Goal: Information Seeking & Learning: Find specific fact

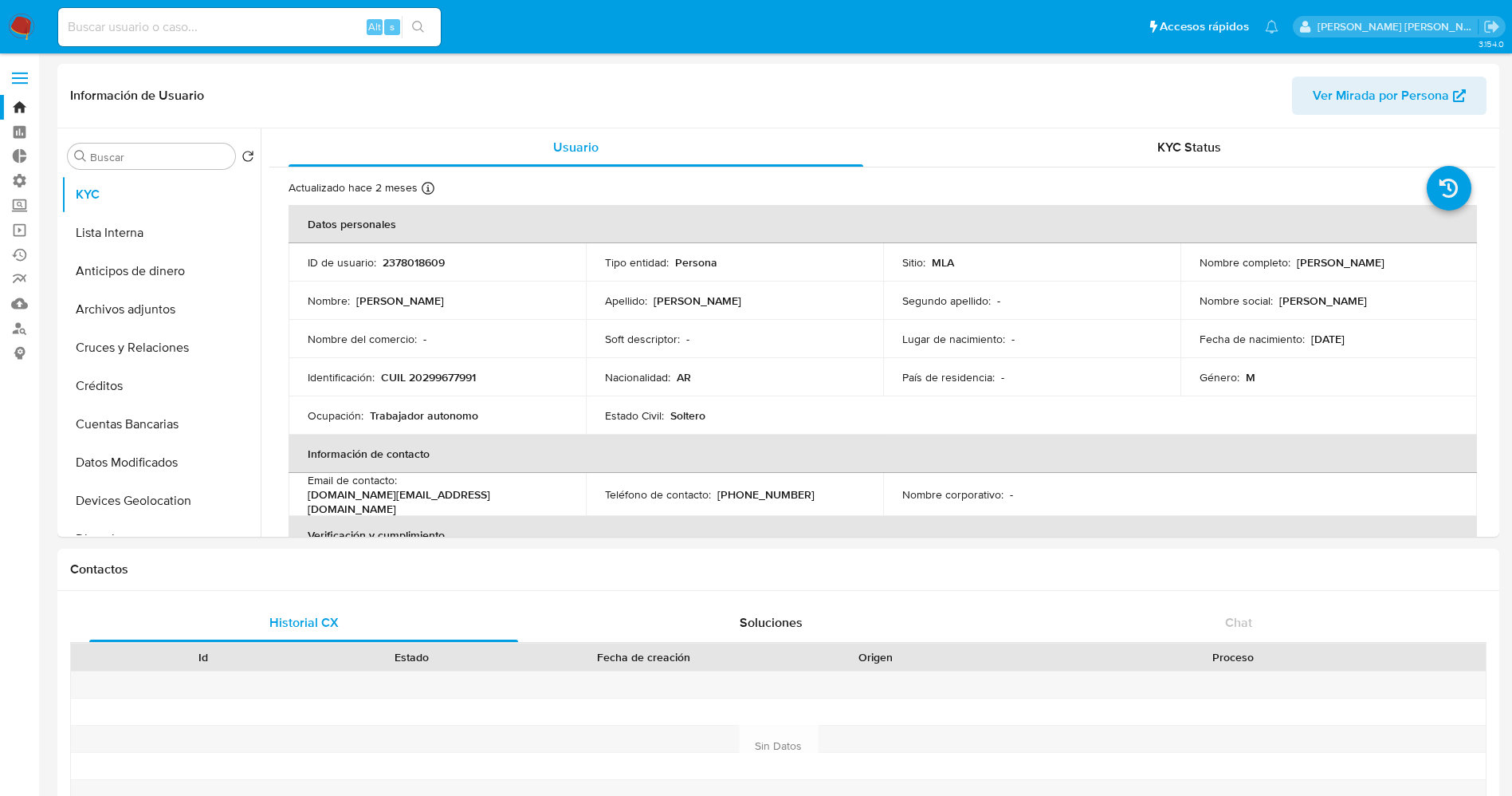
select select "10"
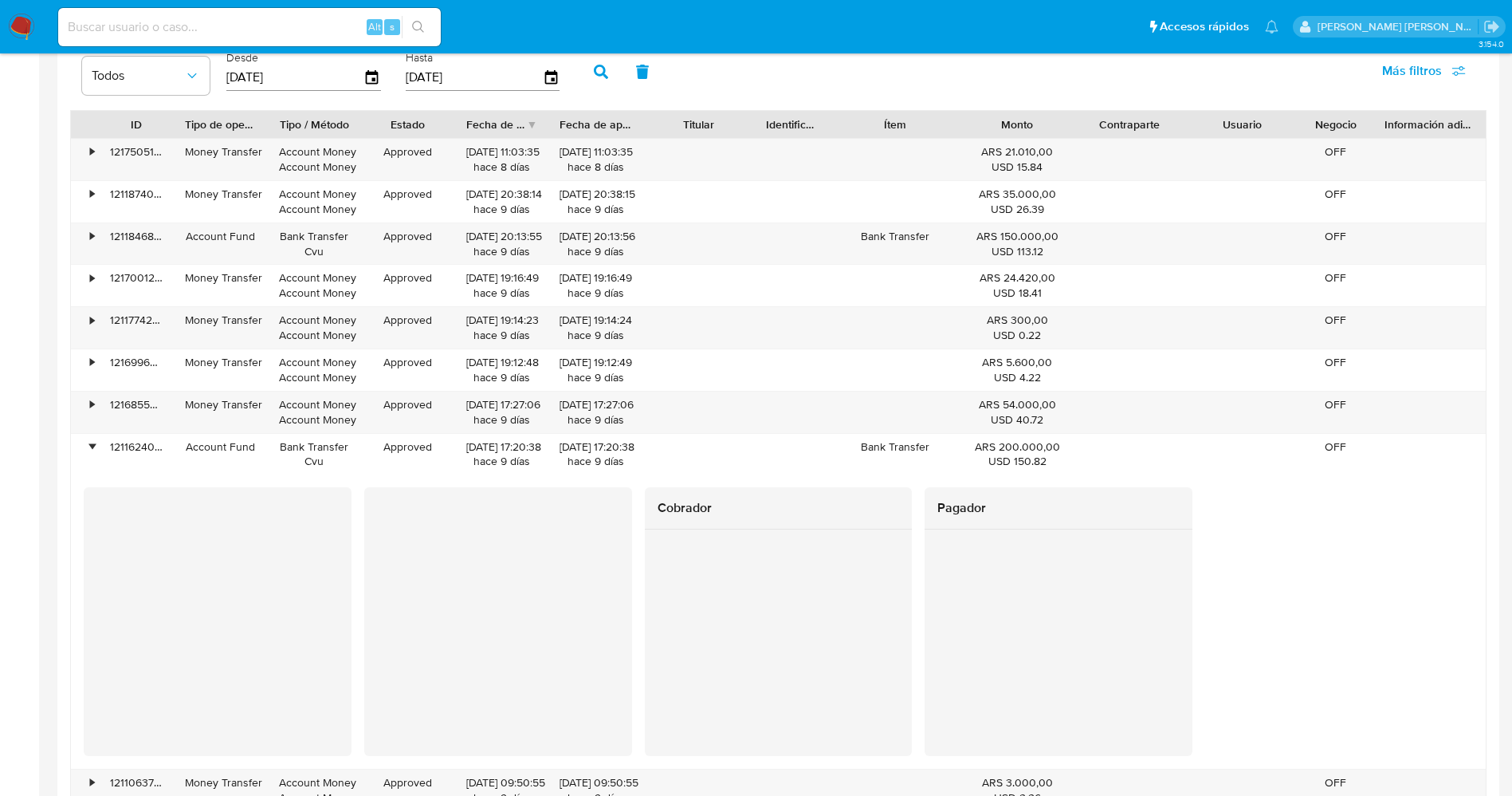
scroll to position [718, 0]
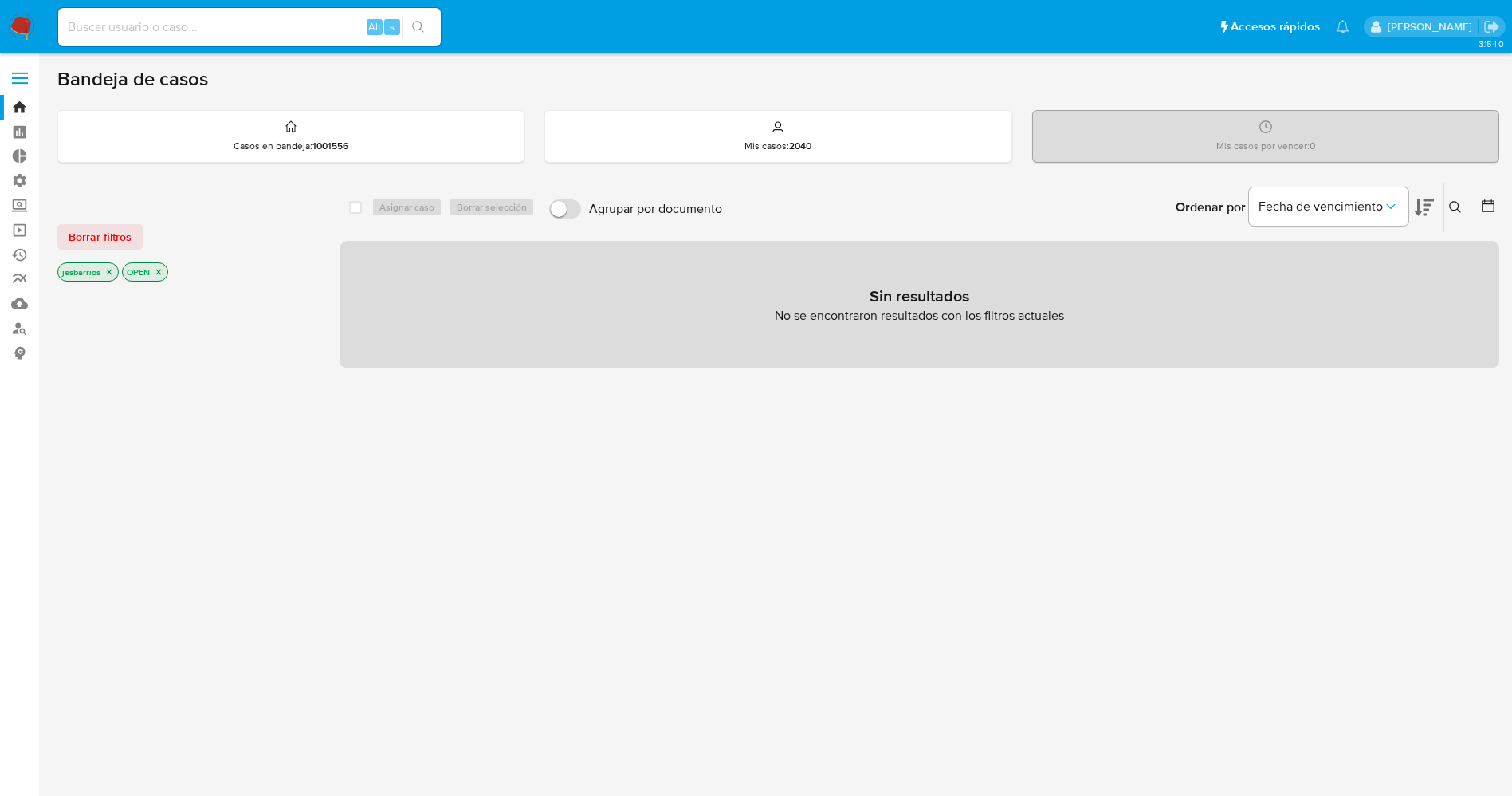
click at [106, 271] on icon "close-filter" at bounding box center [109, 272] width 10 height 10
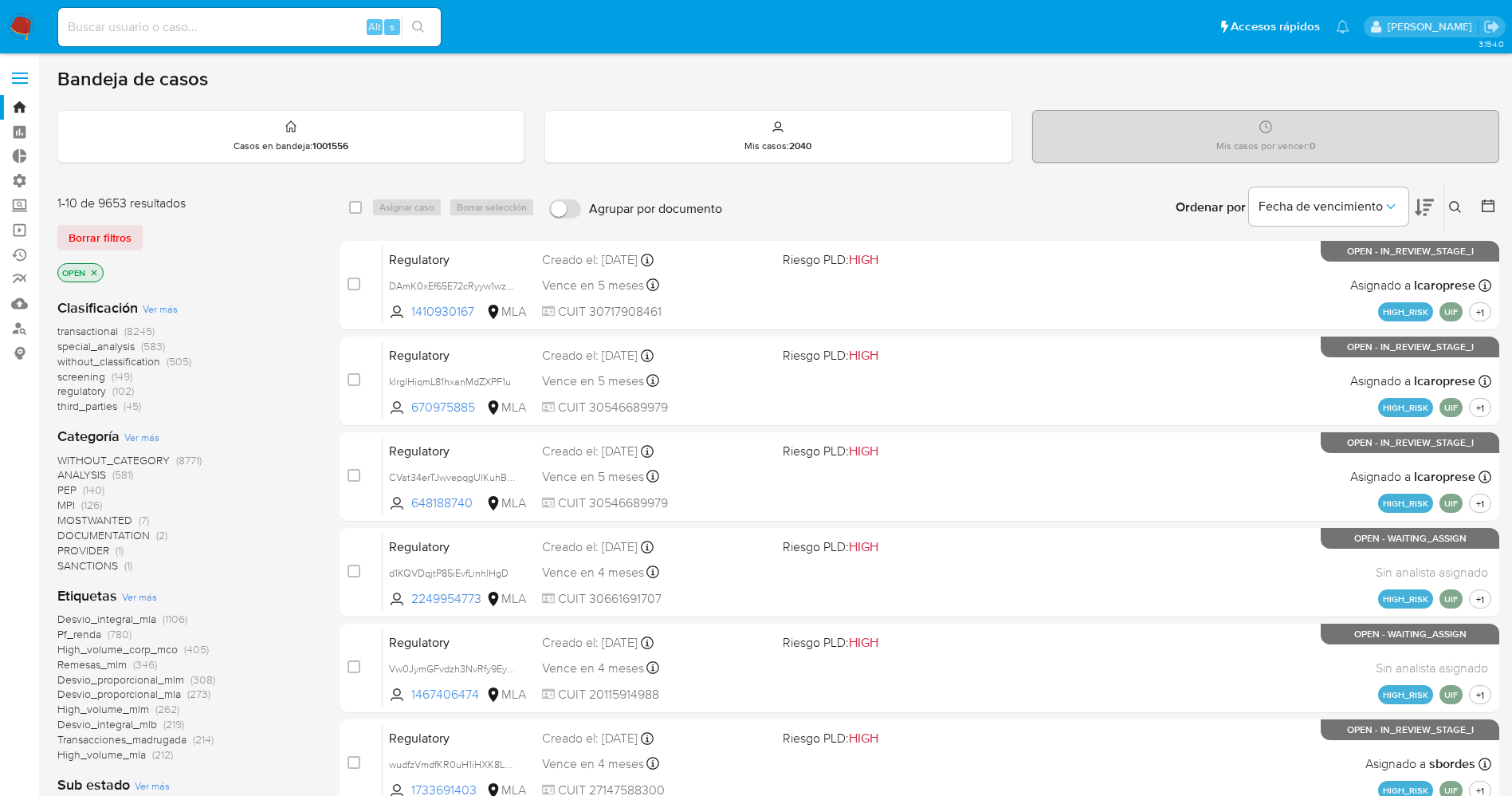
click at [136, 589] on span "Ver más" at bounding box center [140, 596] width 35 height 14
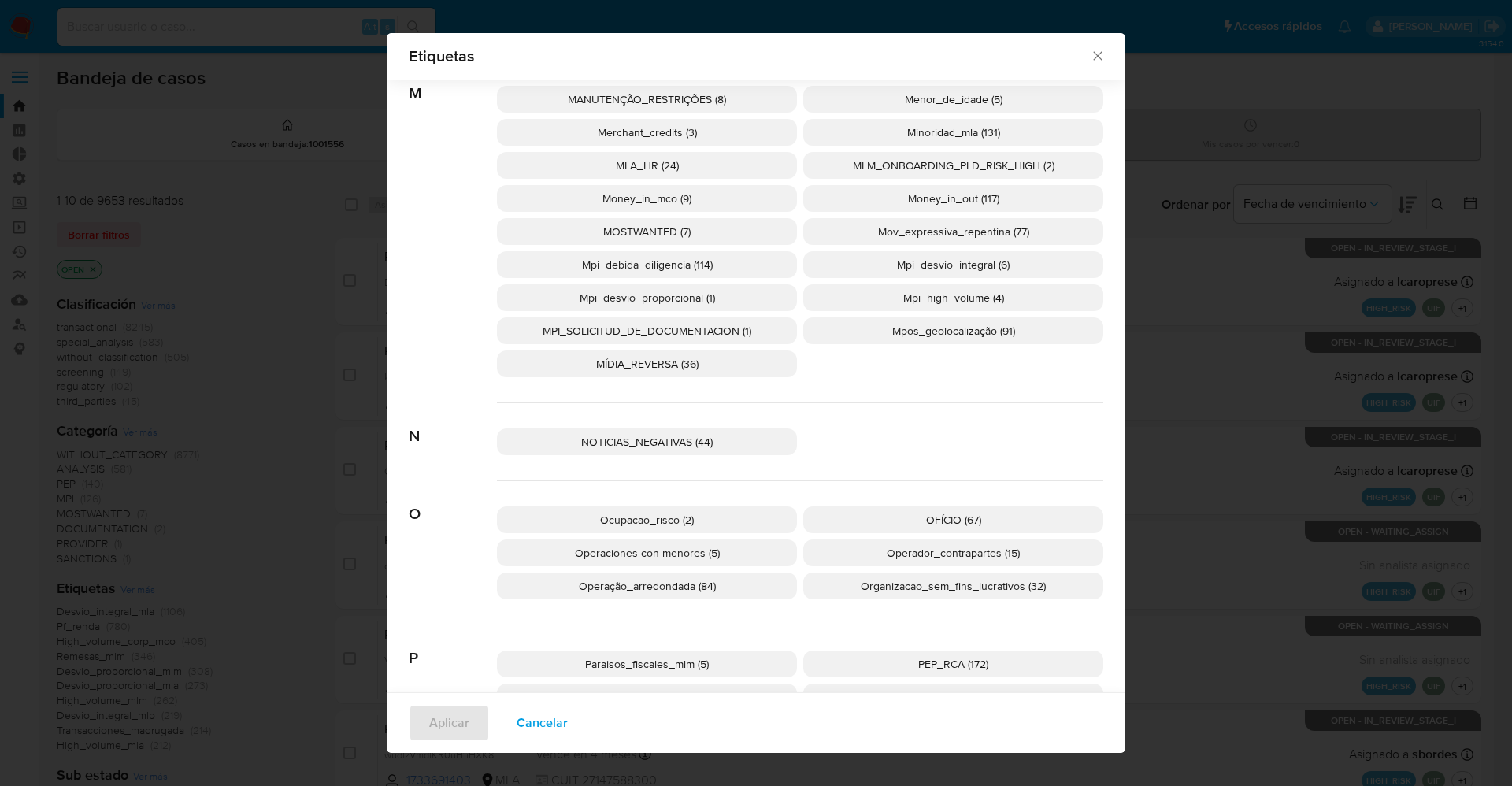
scroll to position [2351, 0]
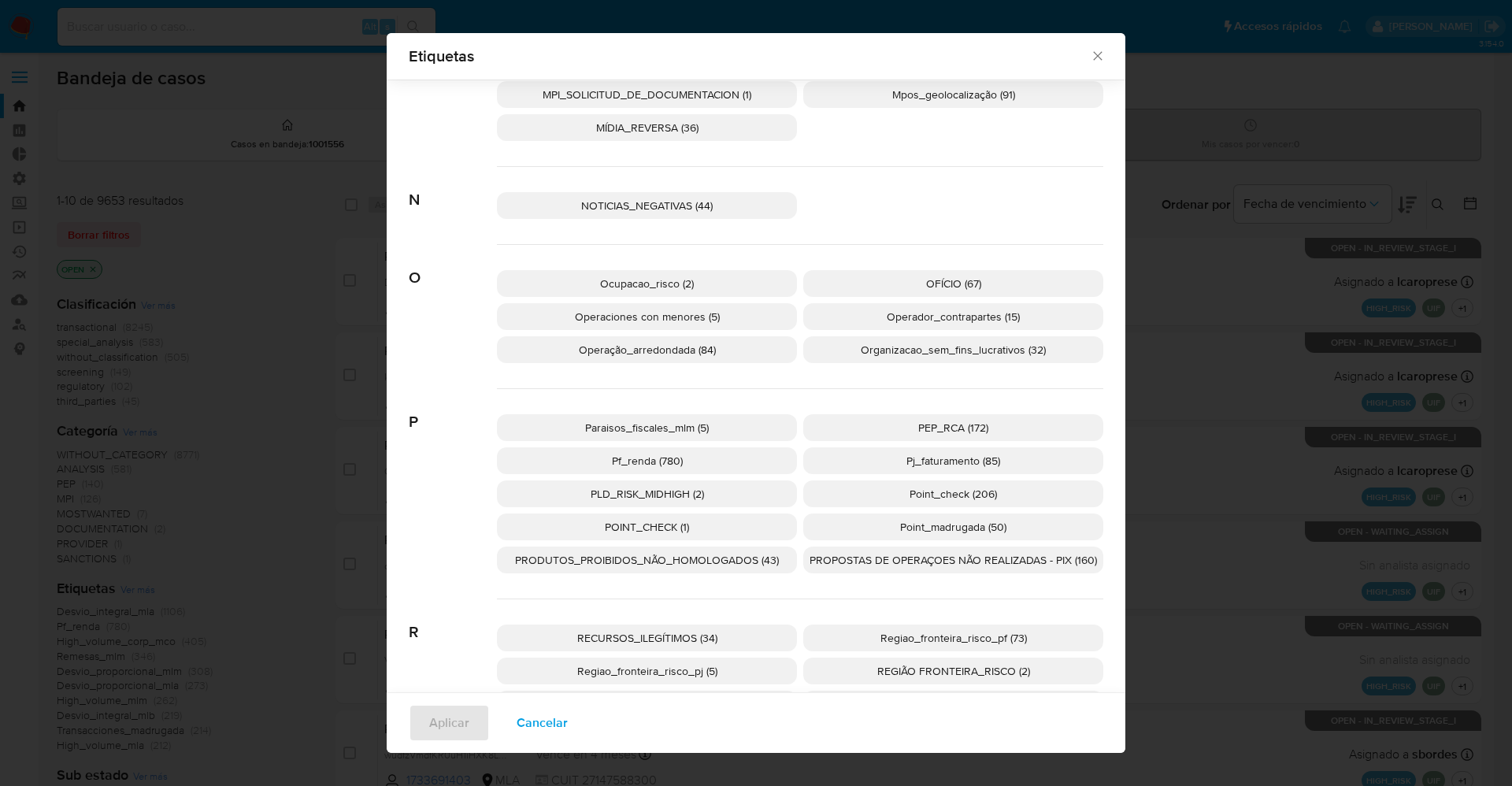
click at [879, 421] on p "PEP_RCA (172)" at bounding box center [953, 428] width 300 height 27
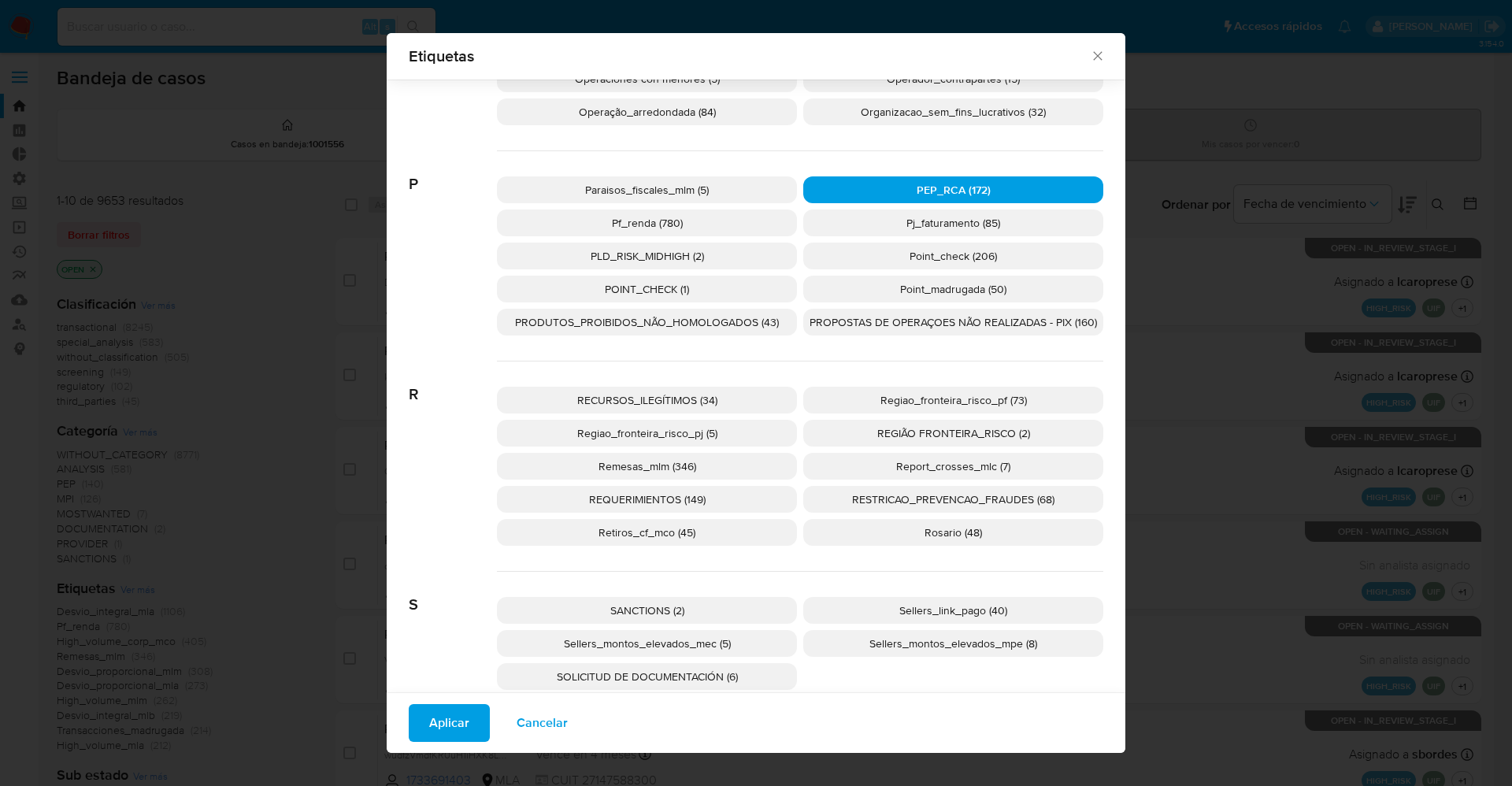
scroll to position [2705, 0]
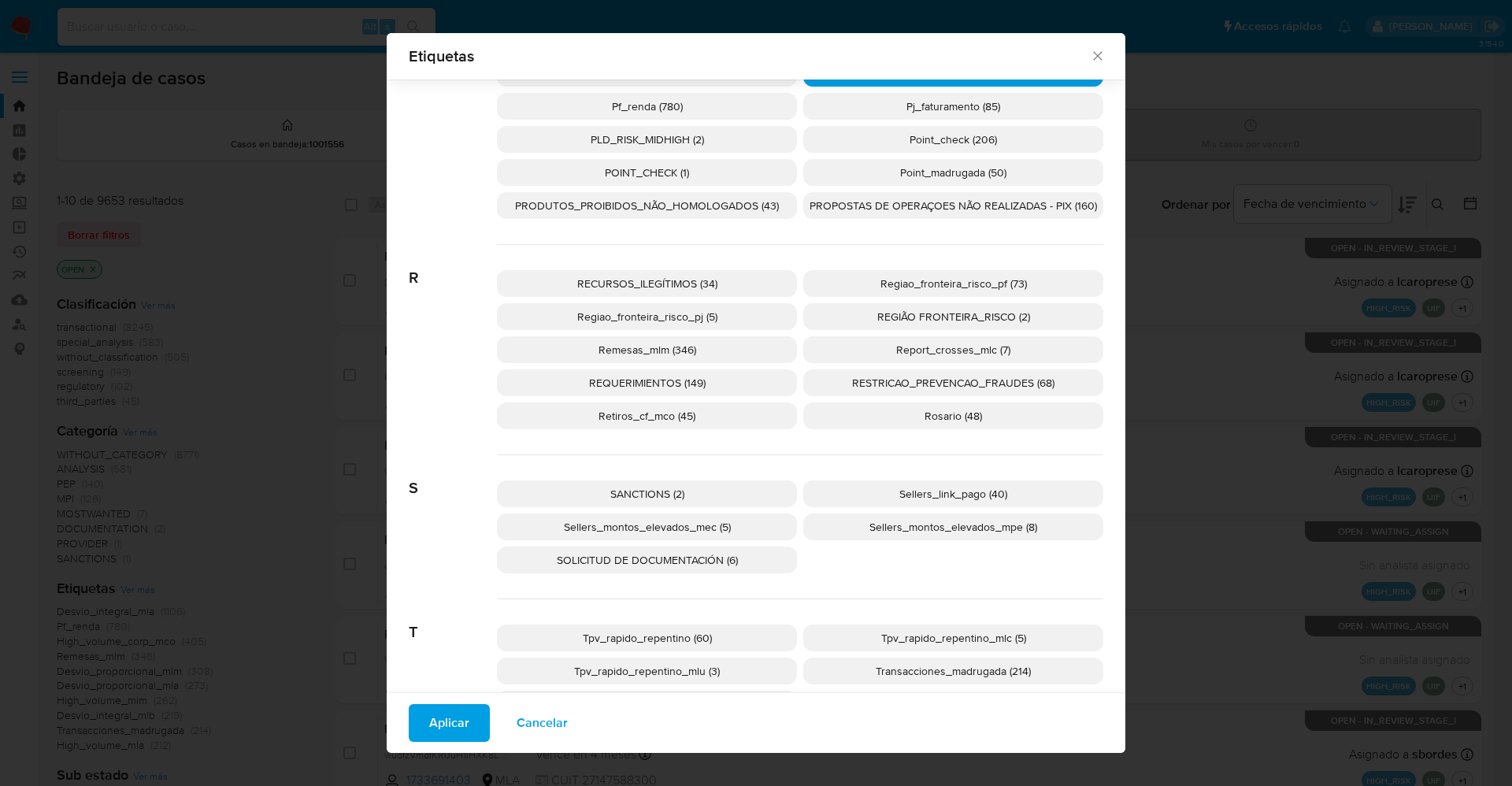
click at [689, 491] on p "SANCTIONS (2)" at bounding box center [647, 494] width 300 height 27
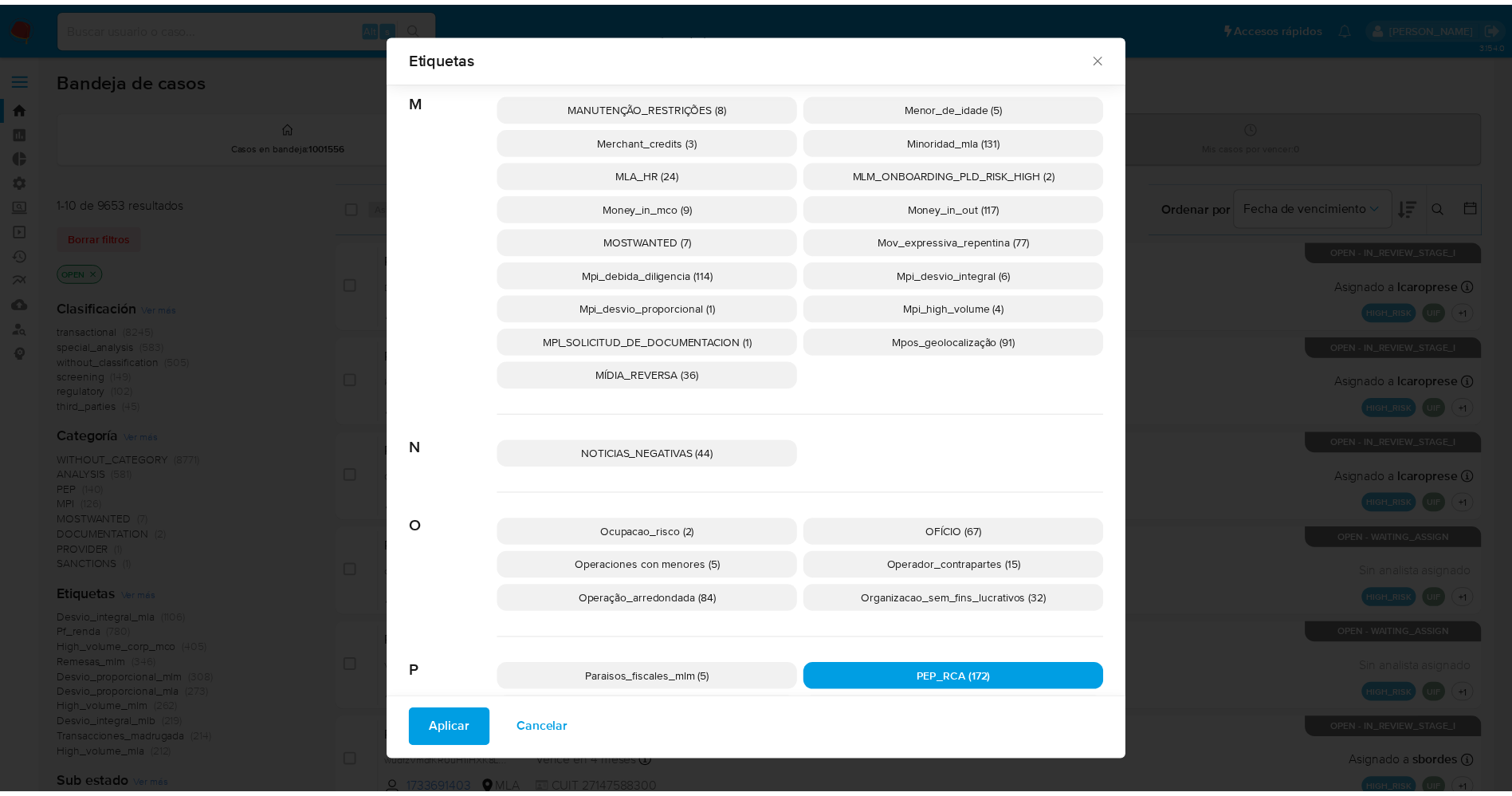
scroll to position [2099, 0]
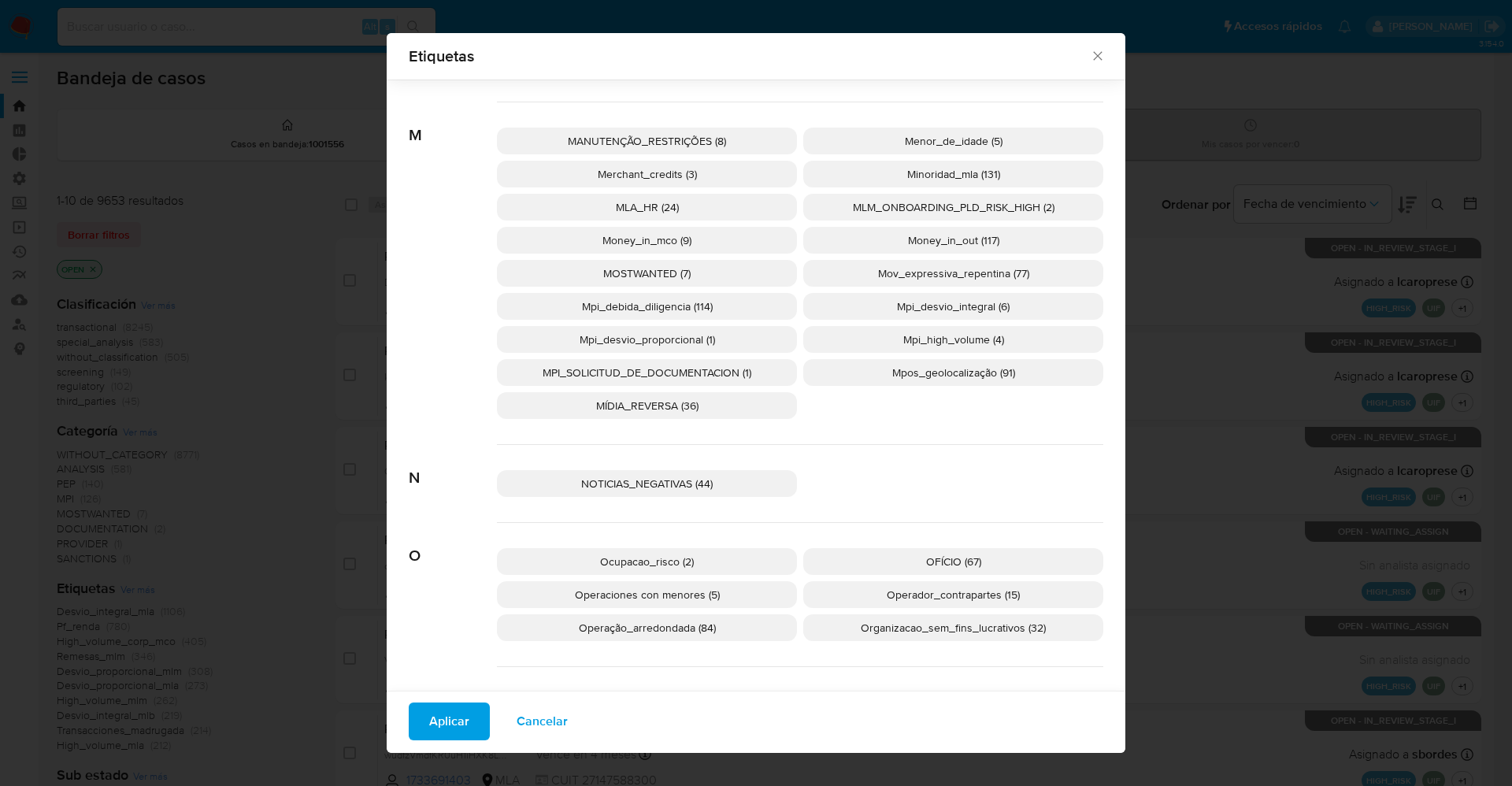
click at [757, 270] on p "MOSTWANTED (7)" at bounding box center [647, 273] width 300 height 27
click at [433, 728] on span "Aplicar" at bounding box center [449, 721] width 40 height 35
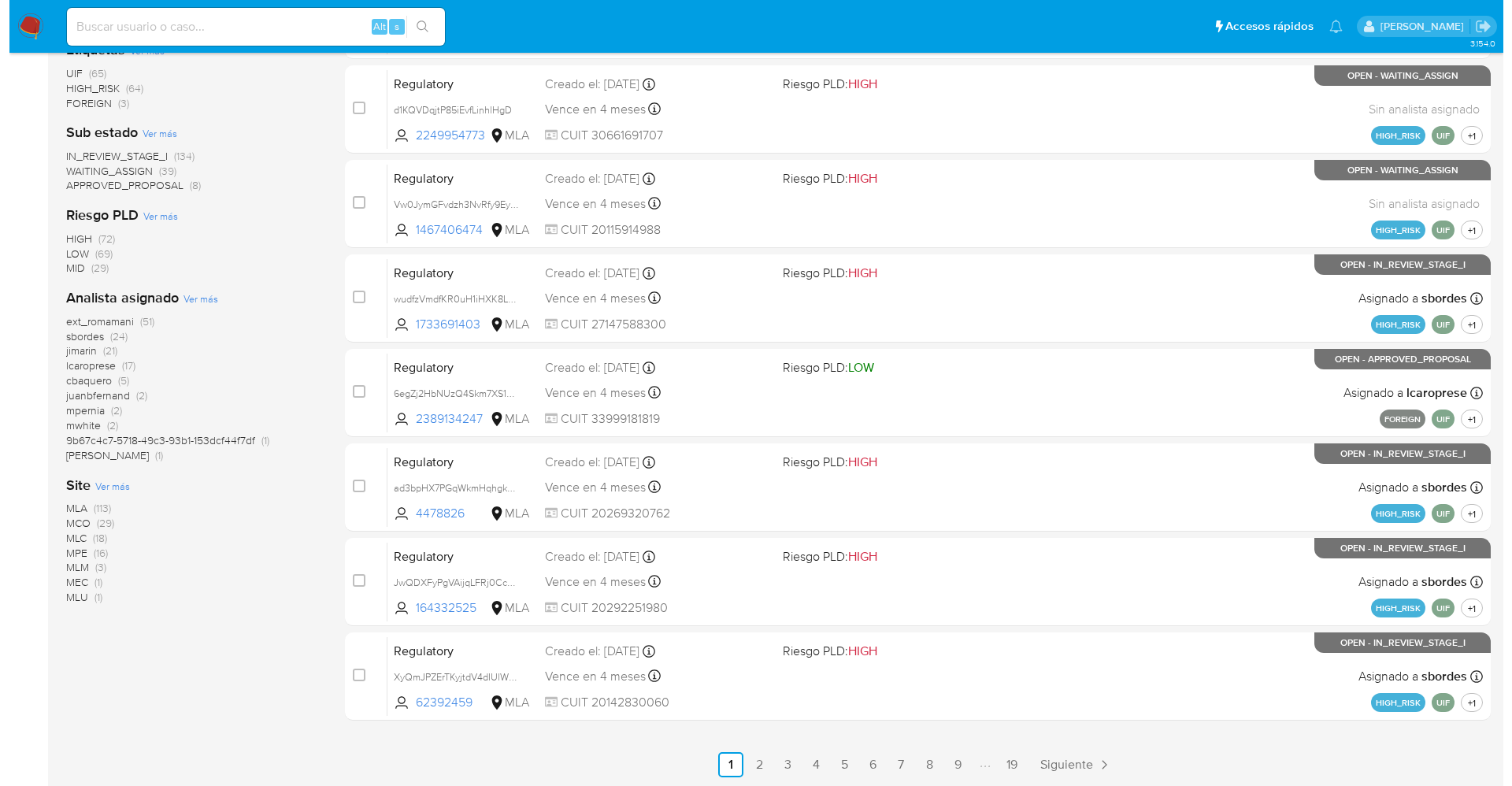
scroll to position [458, 0]
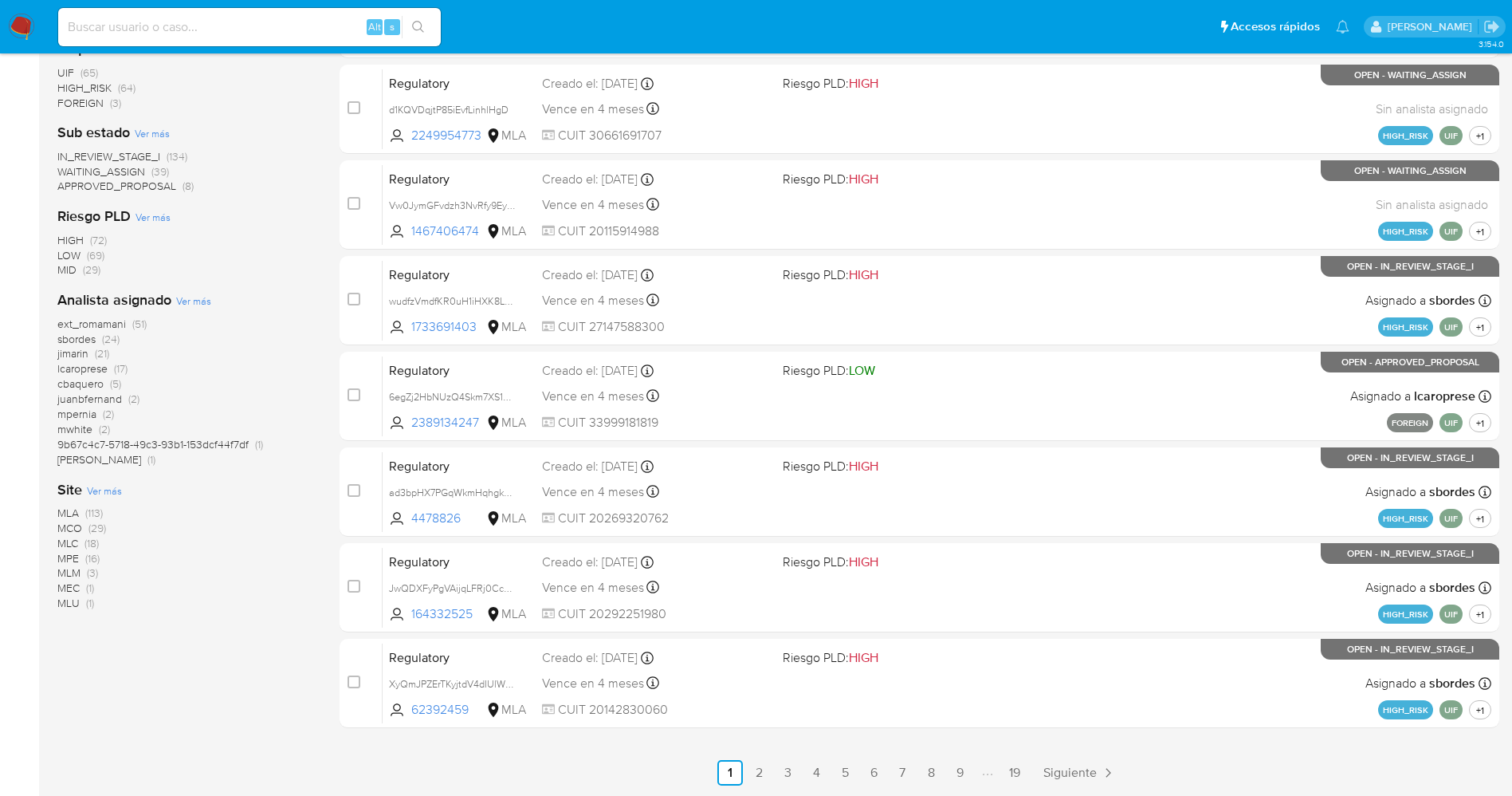
click at [120, 496] on span "Ver más" at bounding box center [105, 491] width 35 height 14
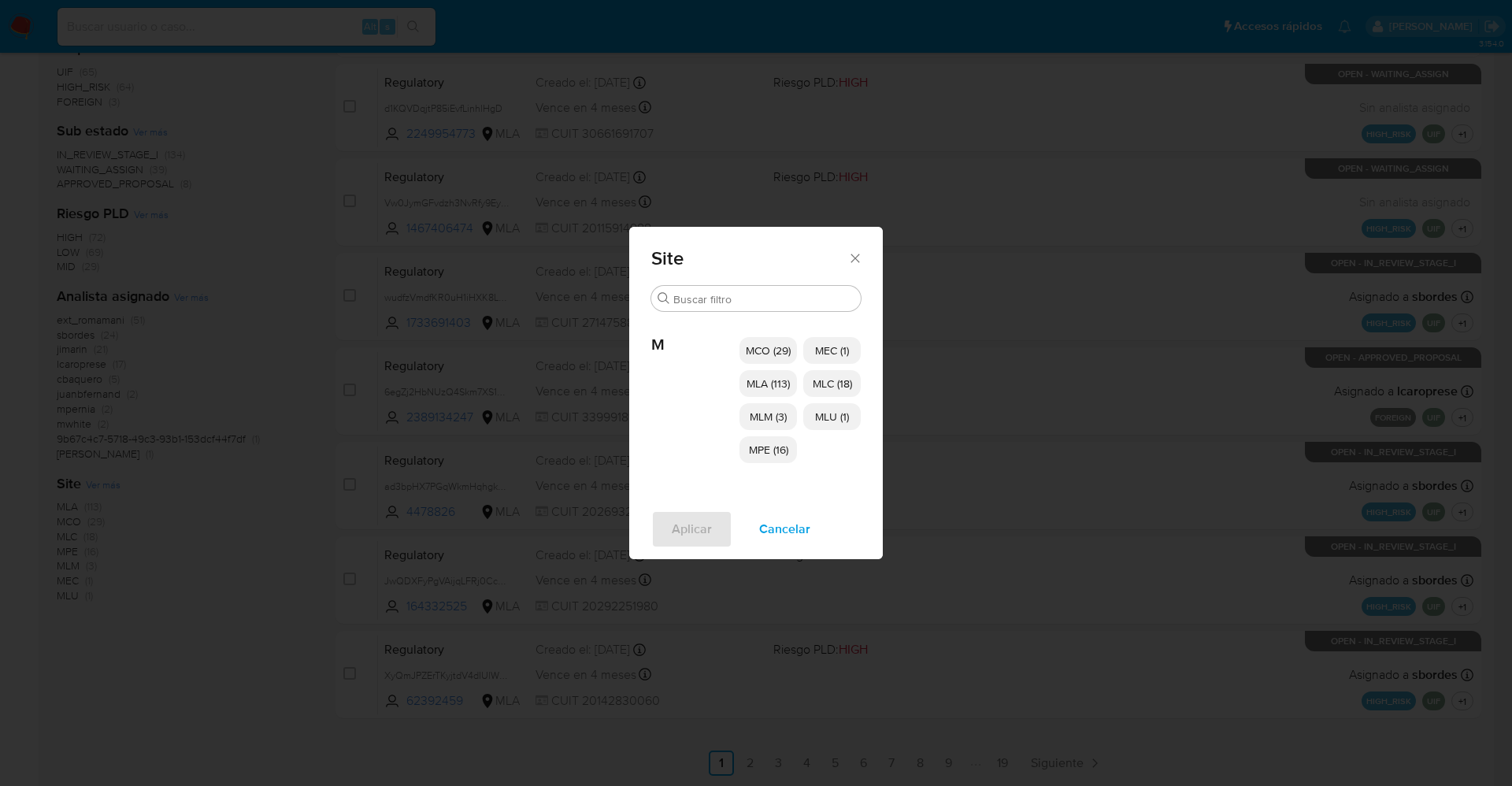
click at [790, 341] on p "MCO (29)" at bounding box center [768, 350] width 58 height 27
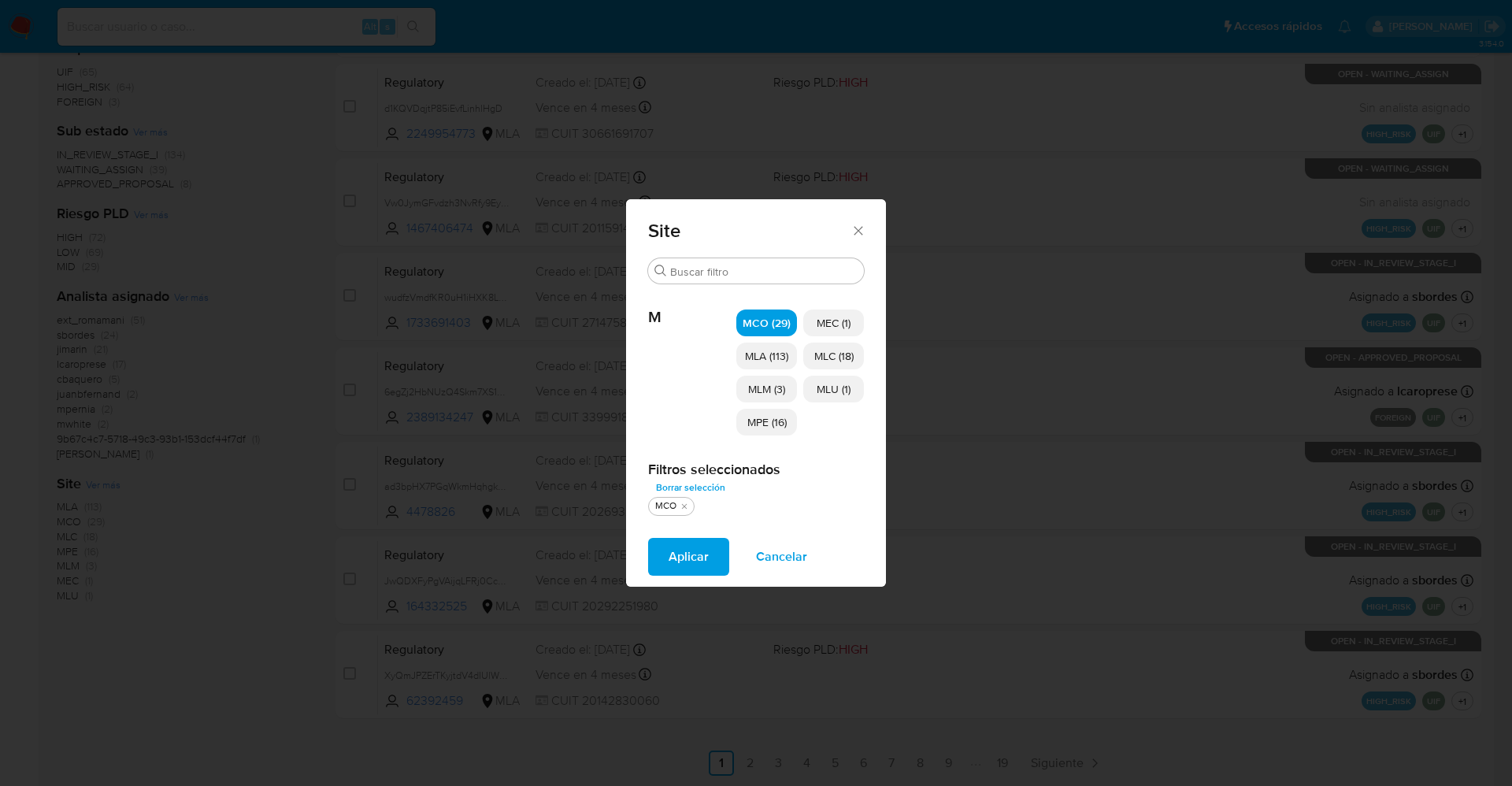
click at [788, 381] on p "MLM (3)" at bounding box center [766, 389] width 61 height 27
click at [780, 421] on span "MPE (16)" at bounding box center [767, 422] width 39 height 16
click at [829, 381] on span "MLU (1)" at bounding box center [833, 389] width 34 height 16
click at [832, 369] on p "MLC (18)" at bounding box center [833, 356] width 61 height 27
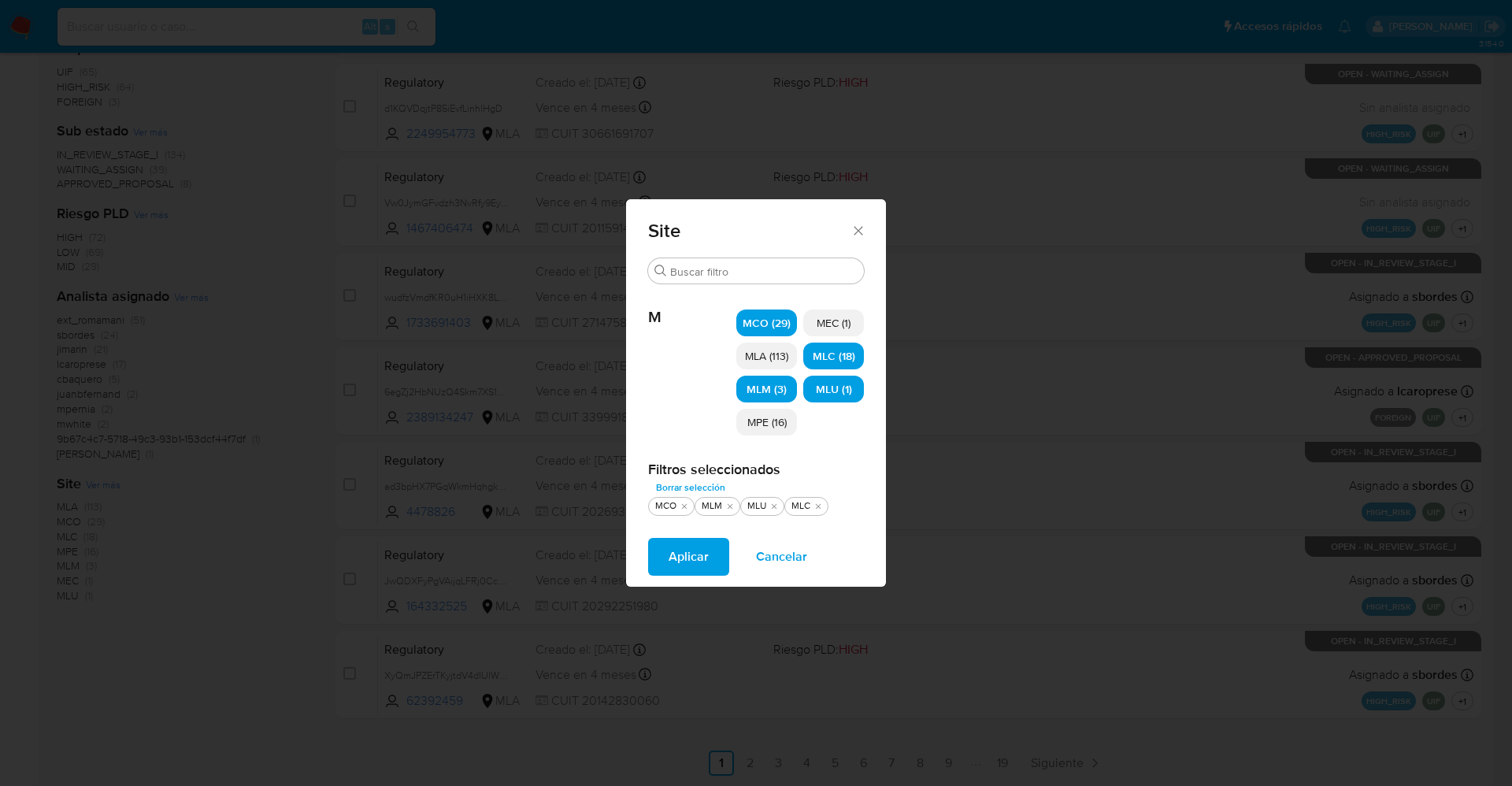
click at [836, 331] on p "MEC (1)" at bounding box center [833, 323] width 61 height 27
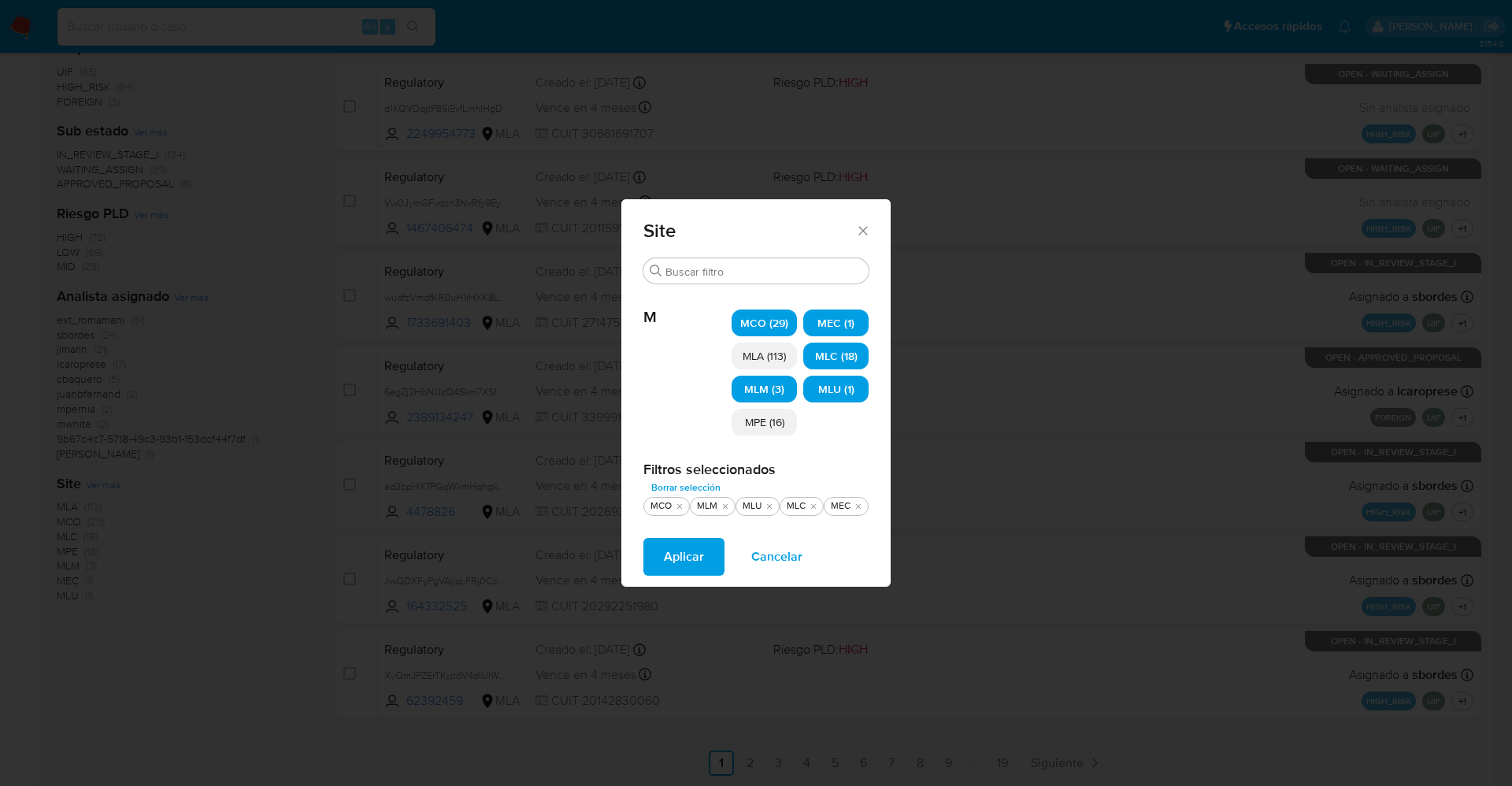
click at [787, 425] on p "MPE (16)" at bounding box center [764, 422] width 65 height 27
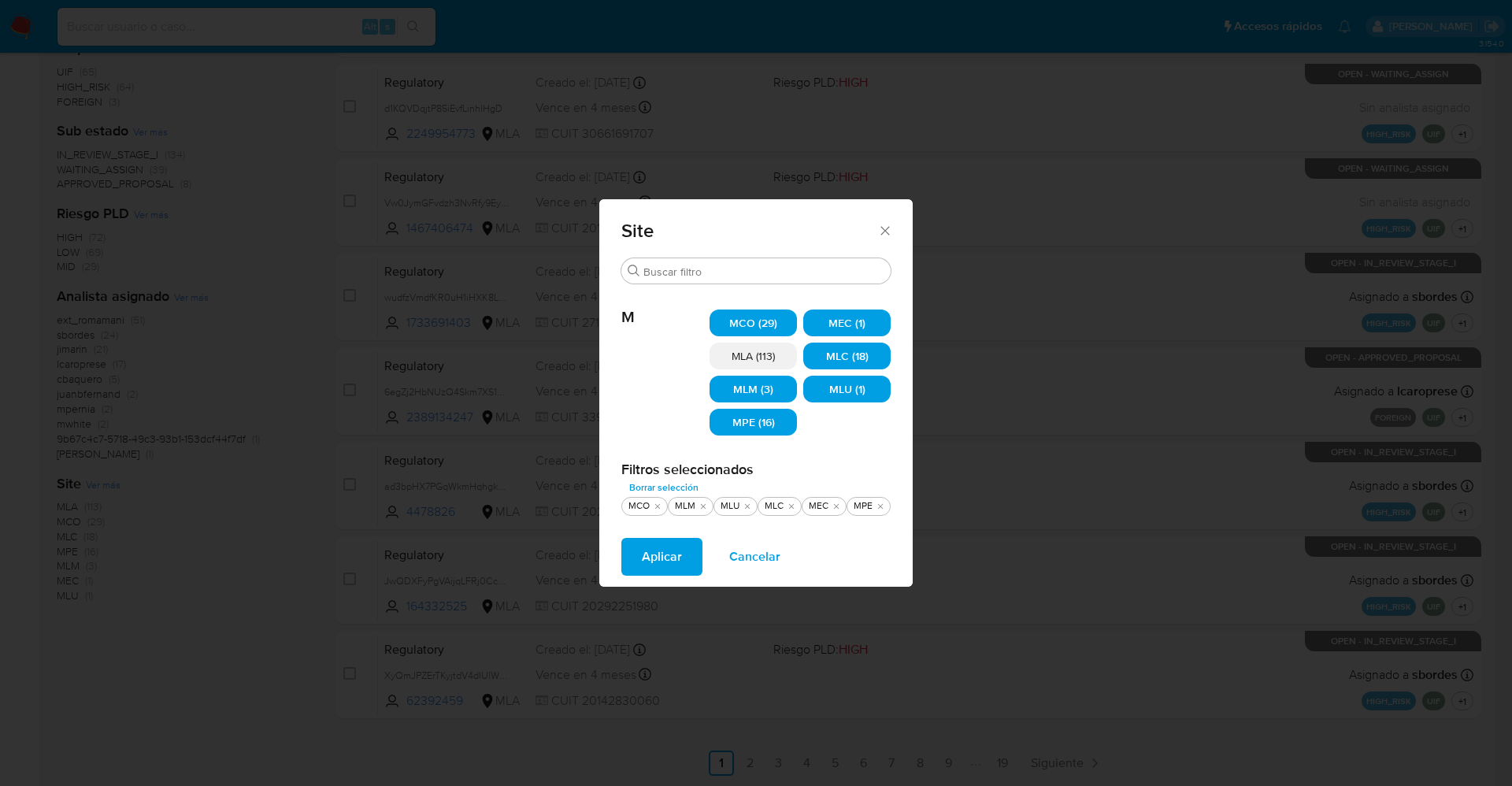
click at [684, 560] on button "Aplicar" at bounding box center [661, 556] width 81 height 38
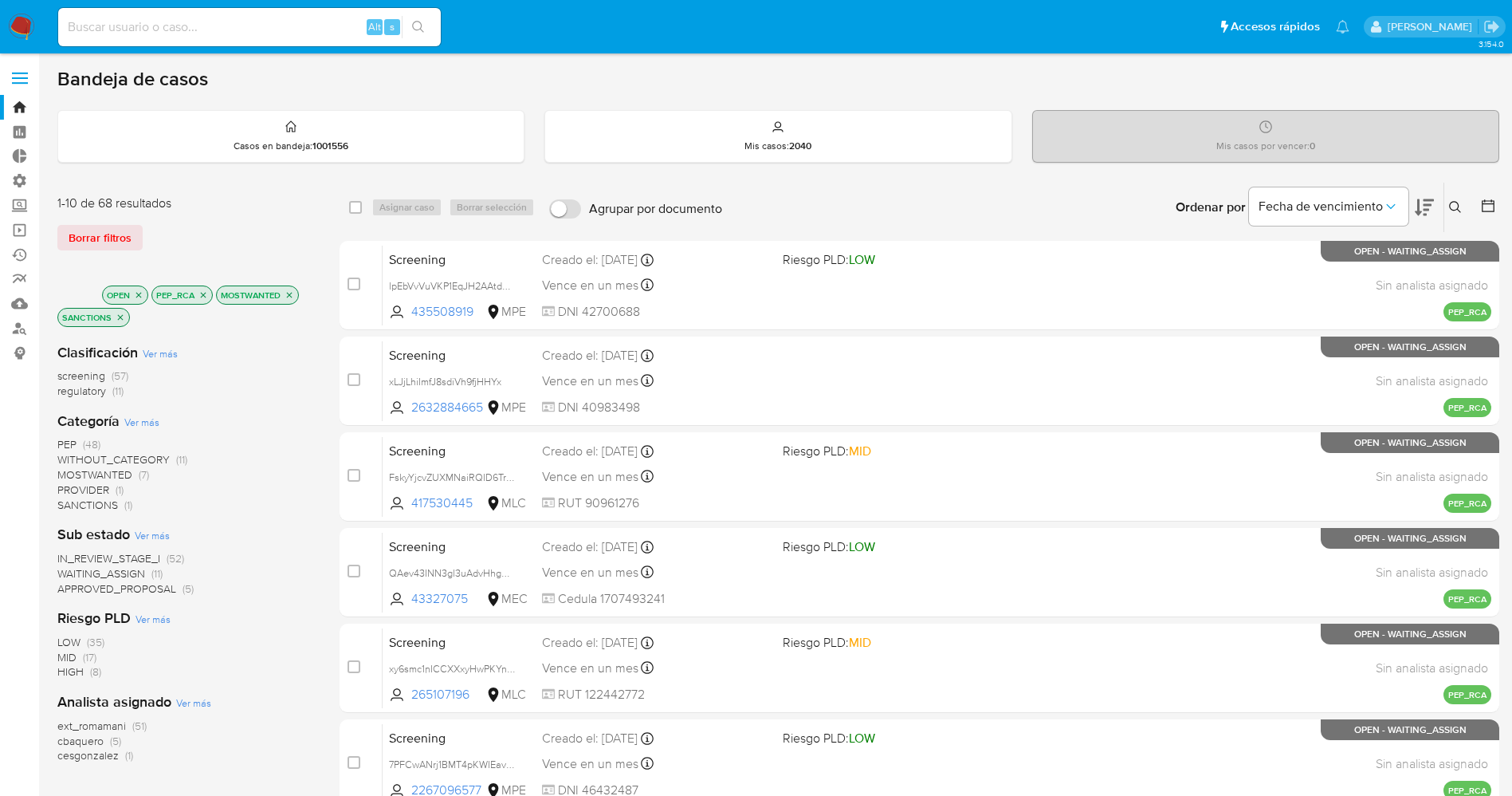
click at [141, 574] on span "WAITING_ASSIGN" at bounding box center [101, 573] width 88 height 16
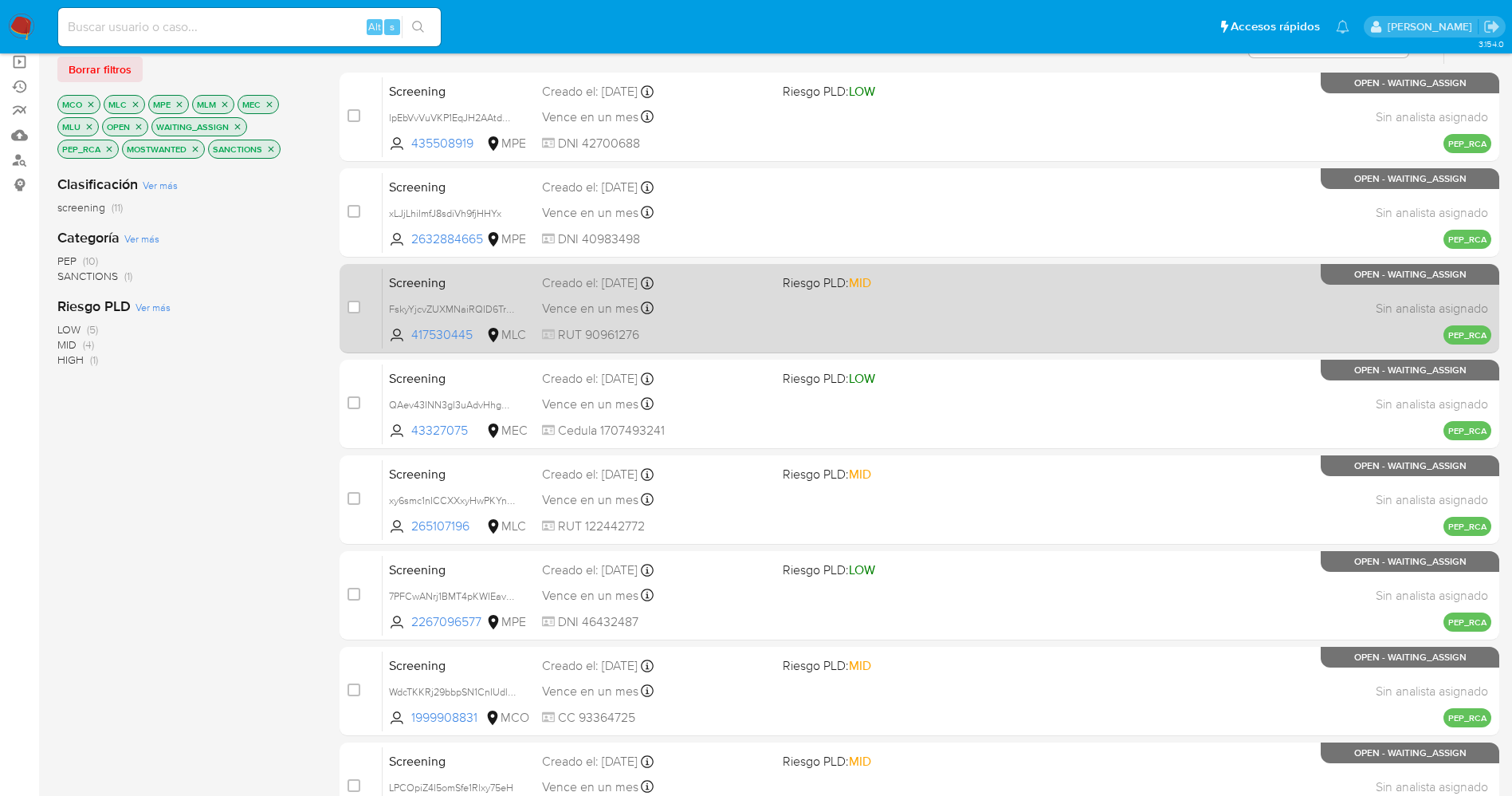
scroll to position [464, 0]
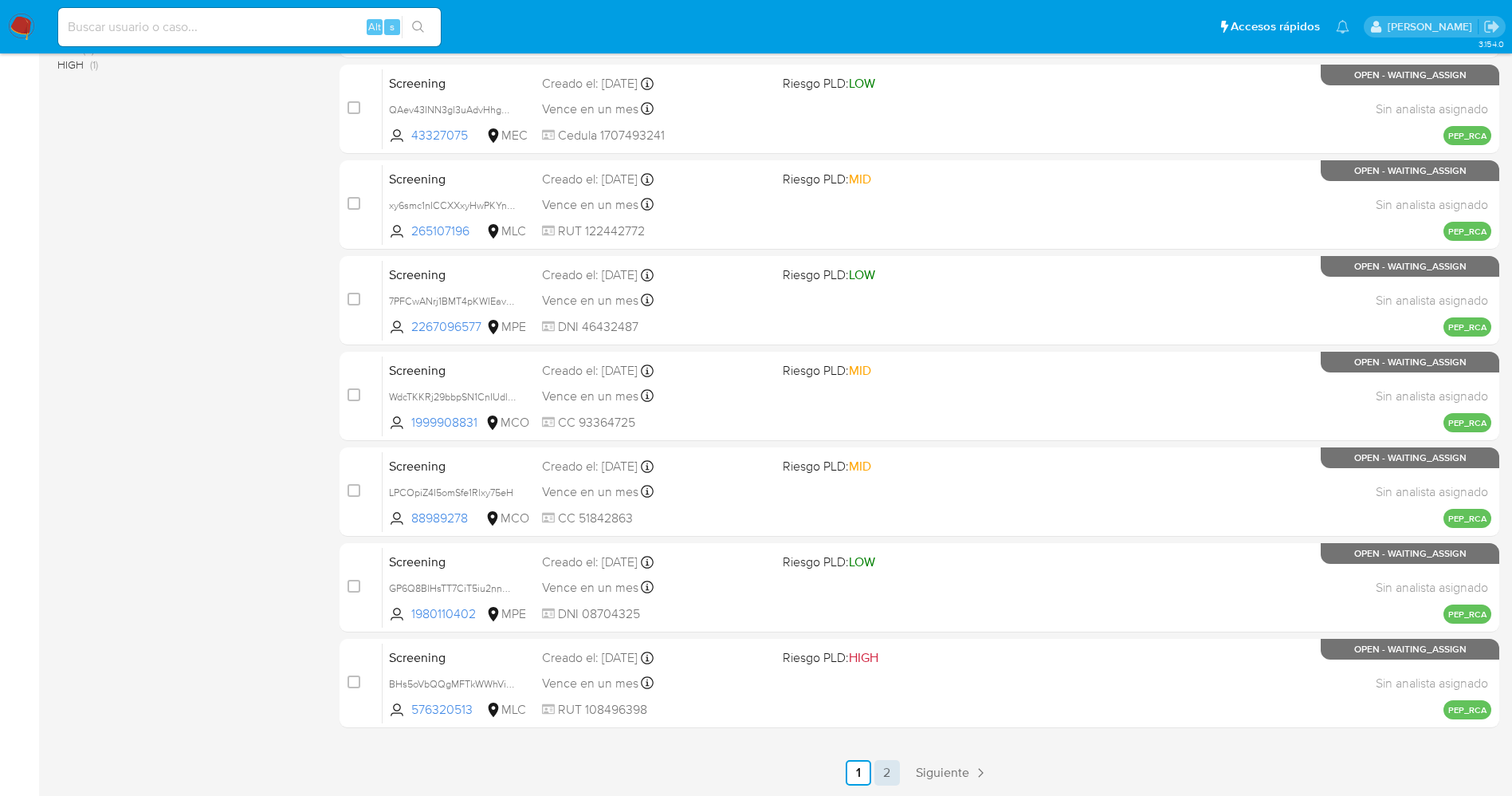
click at [895, 774] on link "2" at bounding box center [887, 773] width 26 height 26
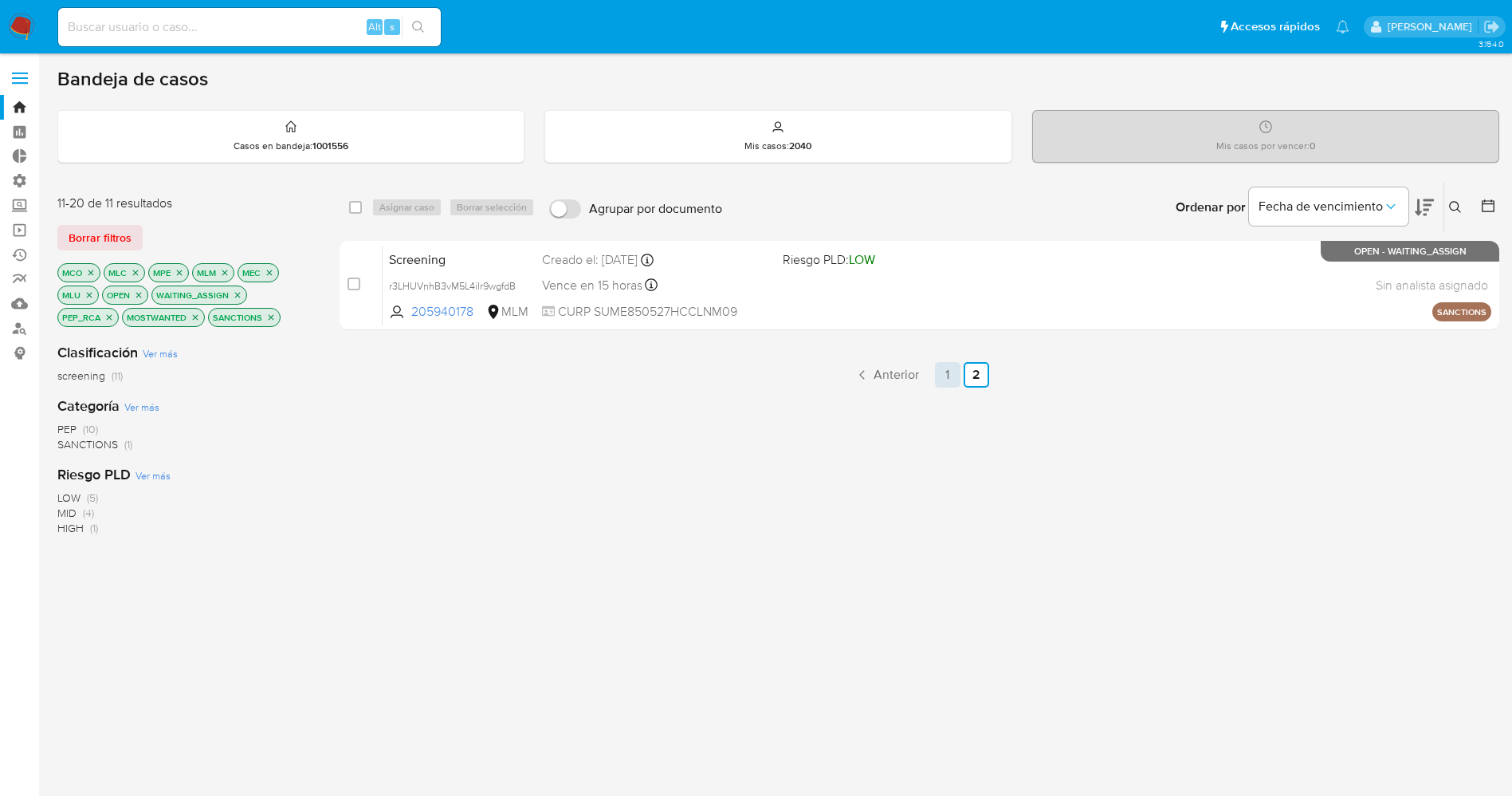
click at [948, 377] on link "1" at bounding box center [947, 375] width 26 height 26
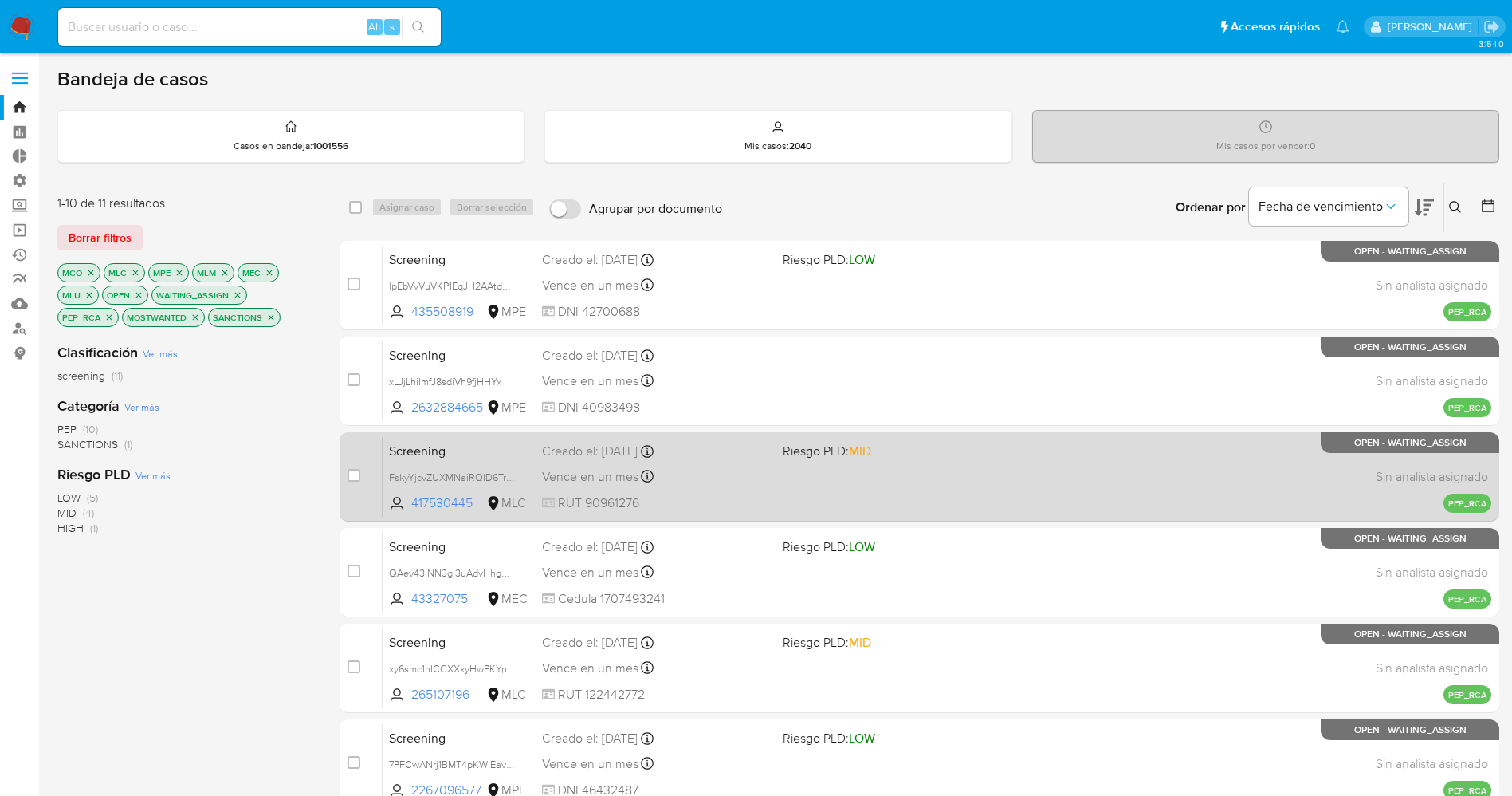
scroll to position [464, 0]
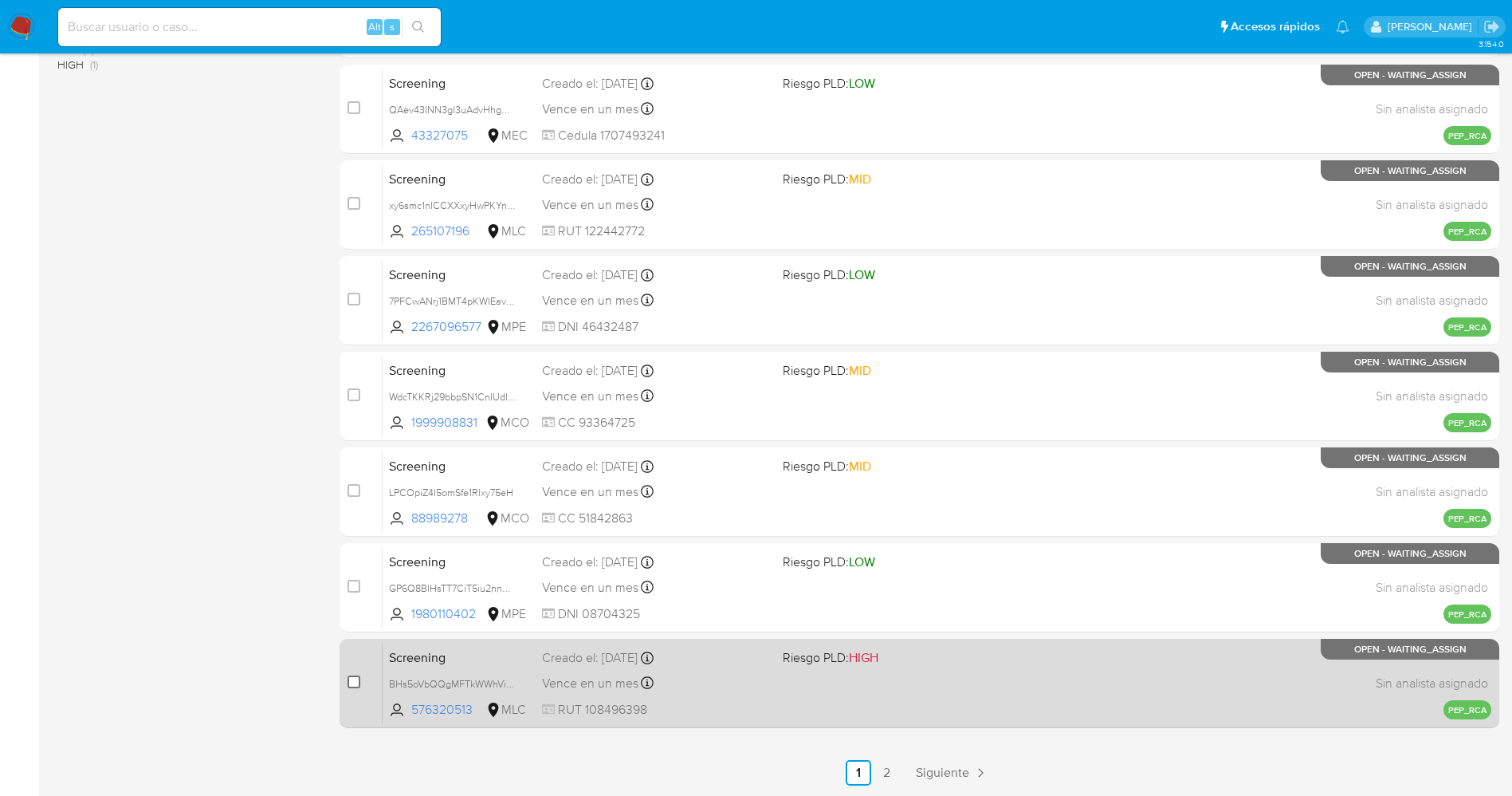
click at [354, 684] on input "checkbox" at bounding box center [354, 682] width 13 height 13
click at [354, 683] on input "checkbox" at bounding box center [354, 682] width 13 height 13
checkbox input "true"
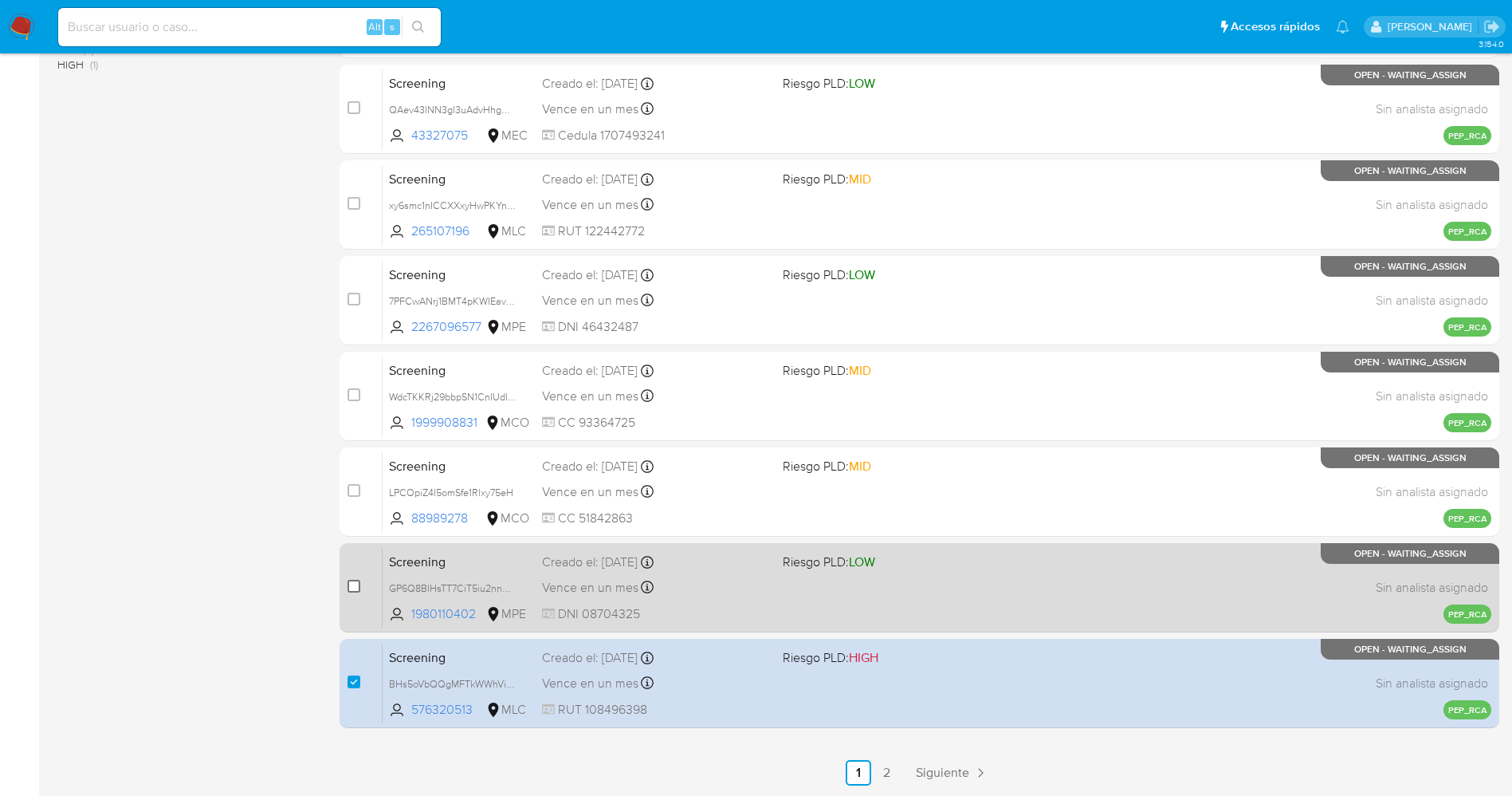
click at [351, 582] on input "checkbox" at bounding box center [354, 586] width 13 height 13
checkbox input "true"
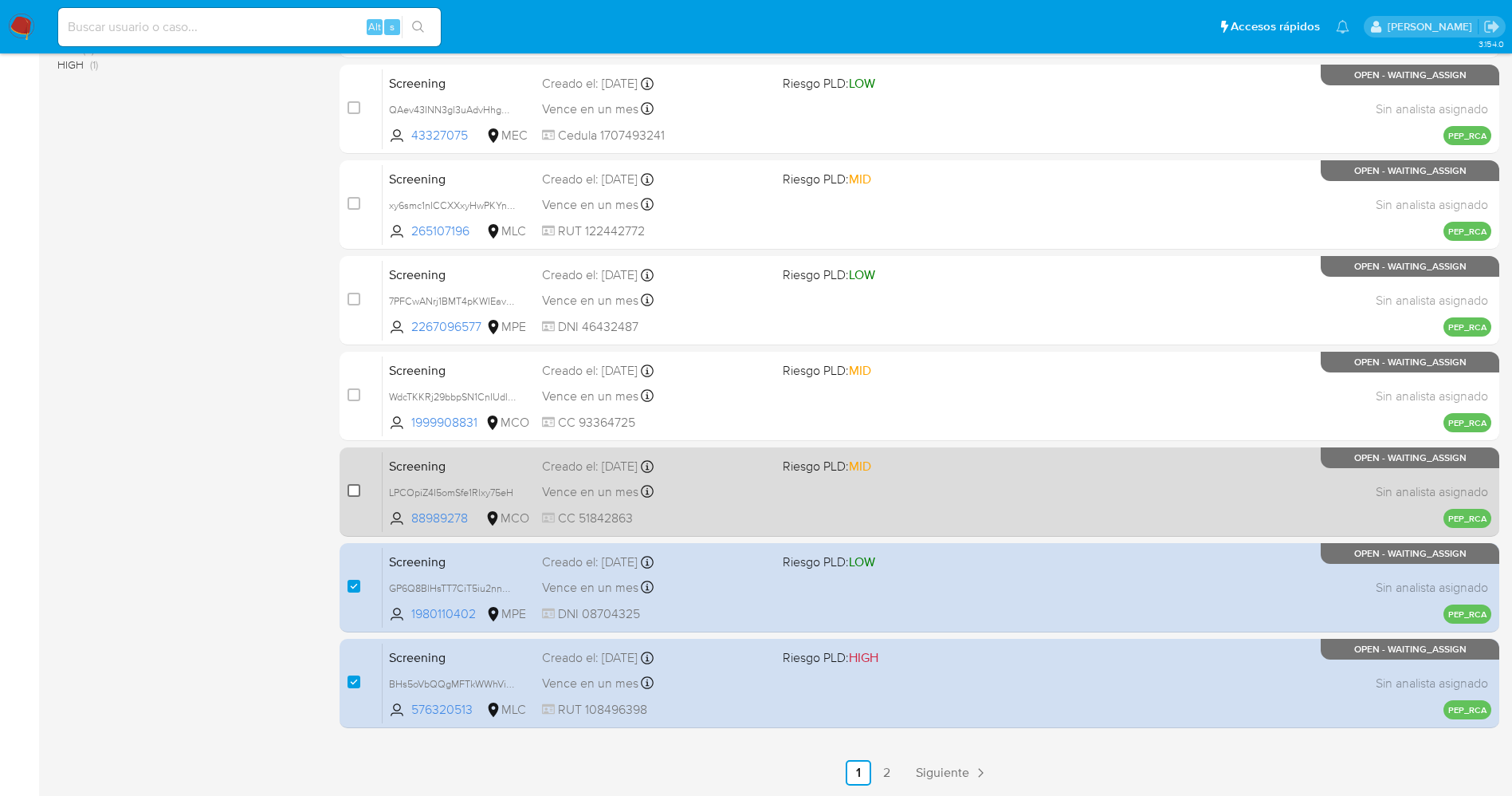
click at [359, 488] on input "checkbox" at bounding box center [354, 491] width 13 height 13
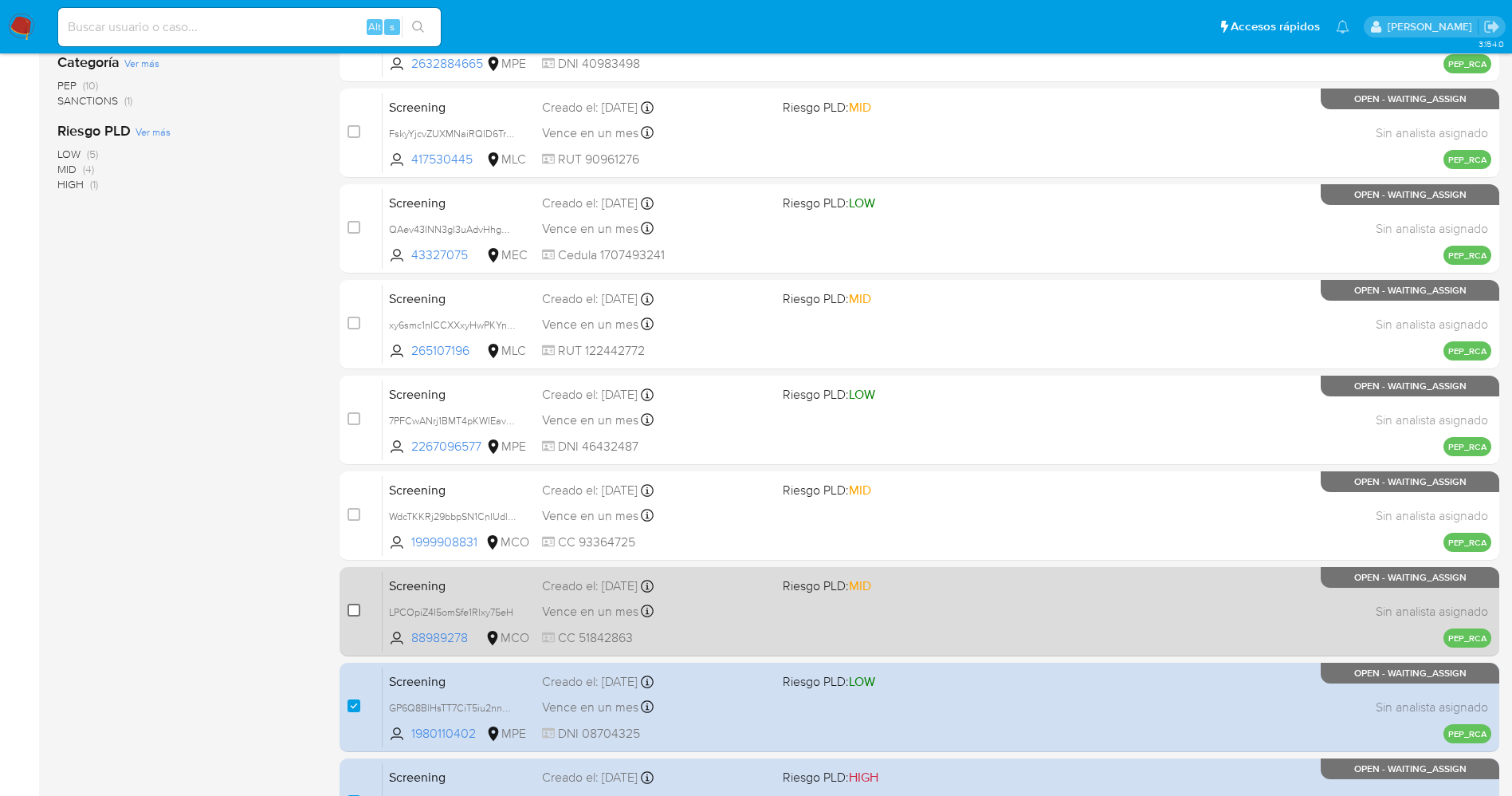
click at [352, 611] on input "checkbox" at bounding box center [354, 610] width 13 height 13
checkbox input "true"
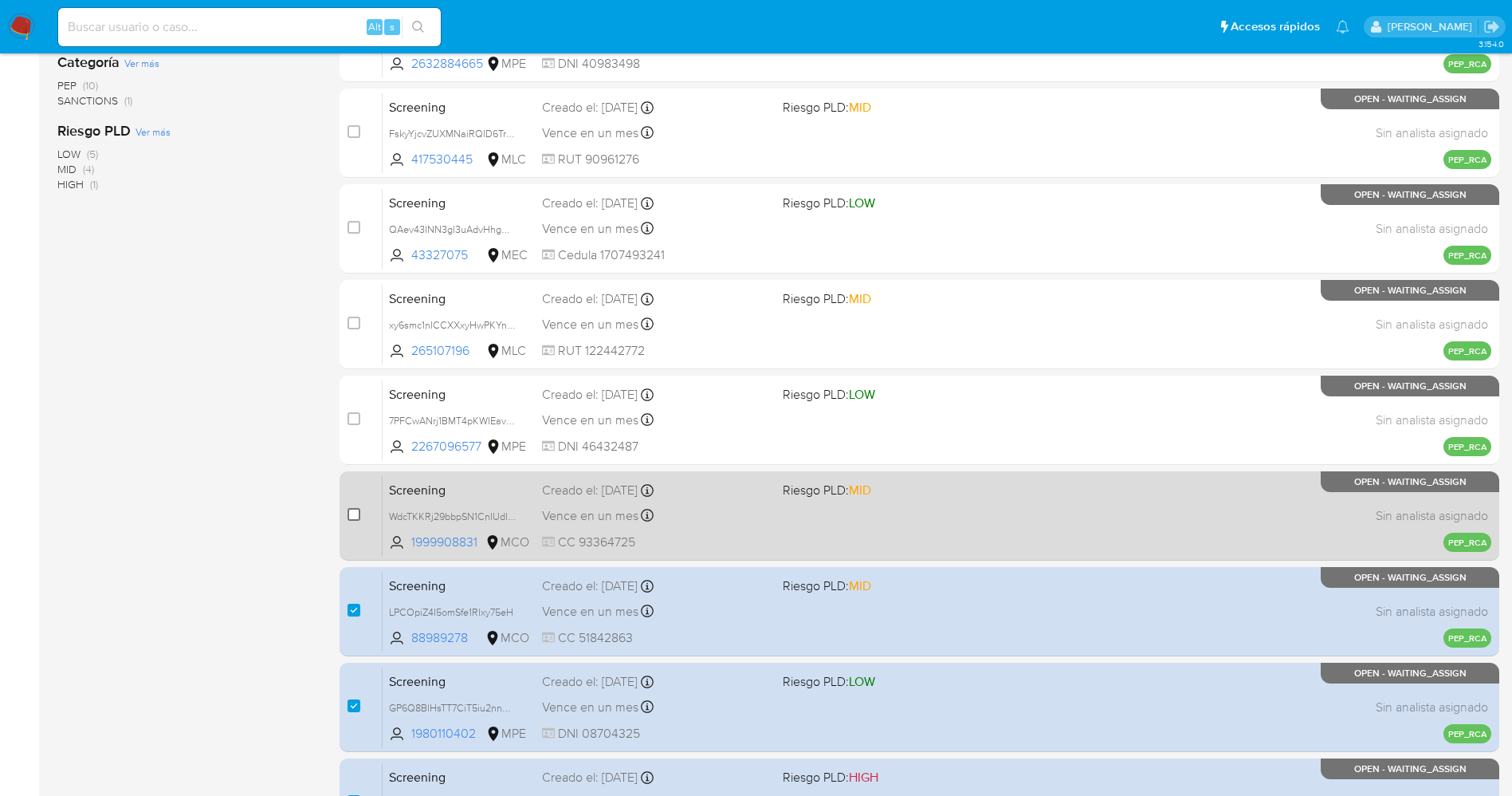
click at [354, 508] on input "checkbox" at bounding box center [354, 515] width 13 height 13
click at [350, 515] on input "checkbox" at bounding box center [354, 515] width 13 height 13
checkbox input "true"
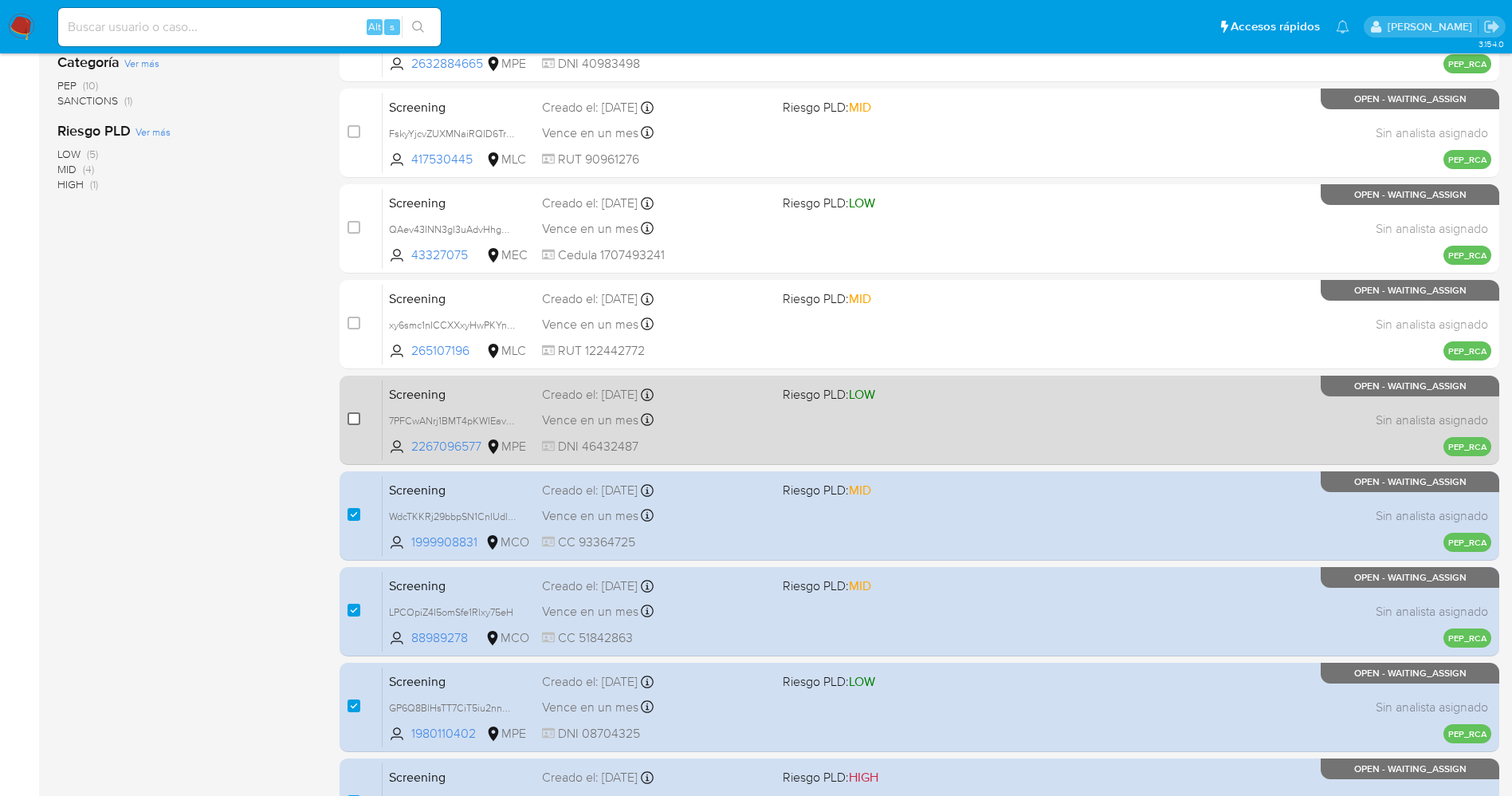
click at [359, 421] on input "checkbox" at bounding box center [354, 419] width 13 height 13
checkbox input "true"
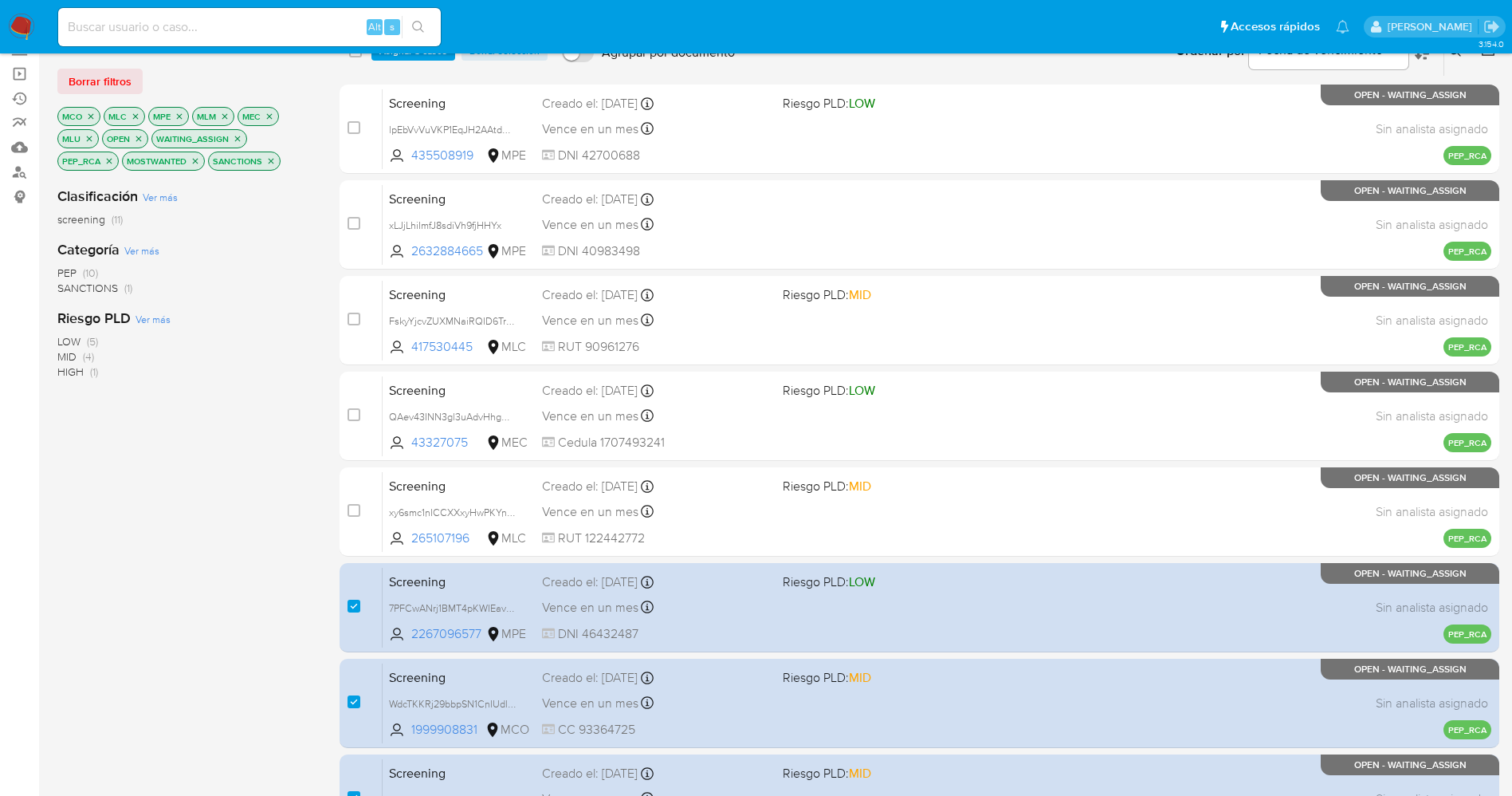
scroll to position [0, 0]
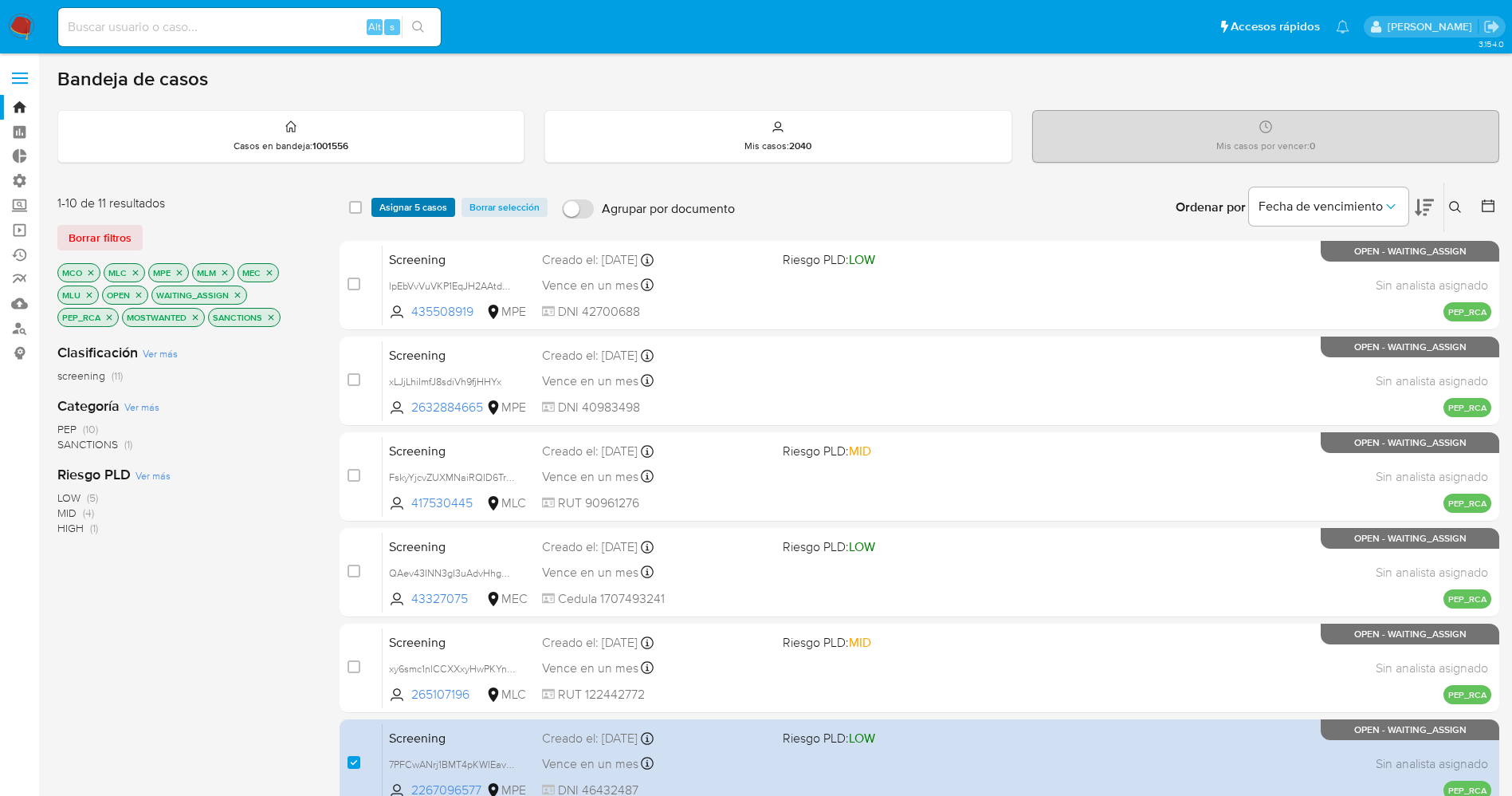
click at [418, 207] on span "Asignar 5 casos" at bounding box center [413, 207] width 68 height 16
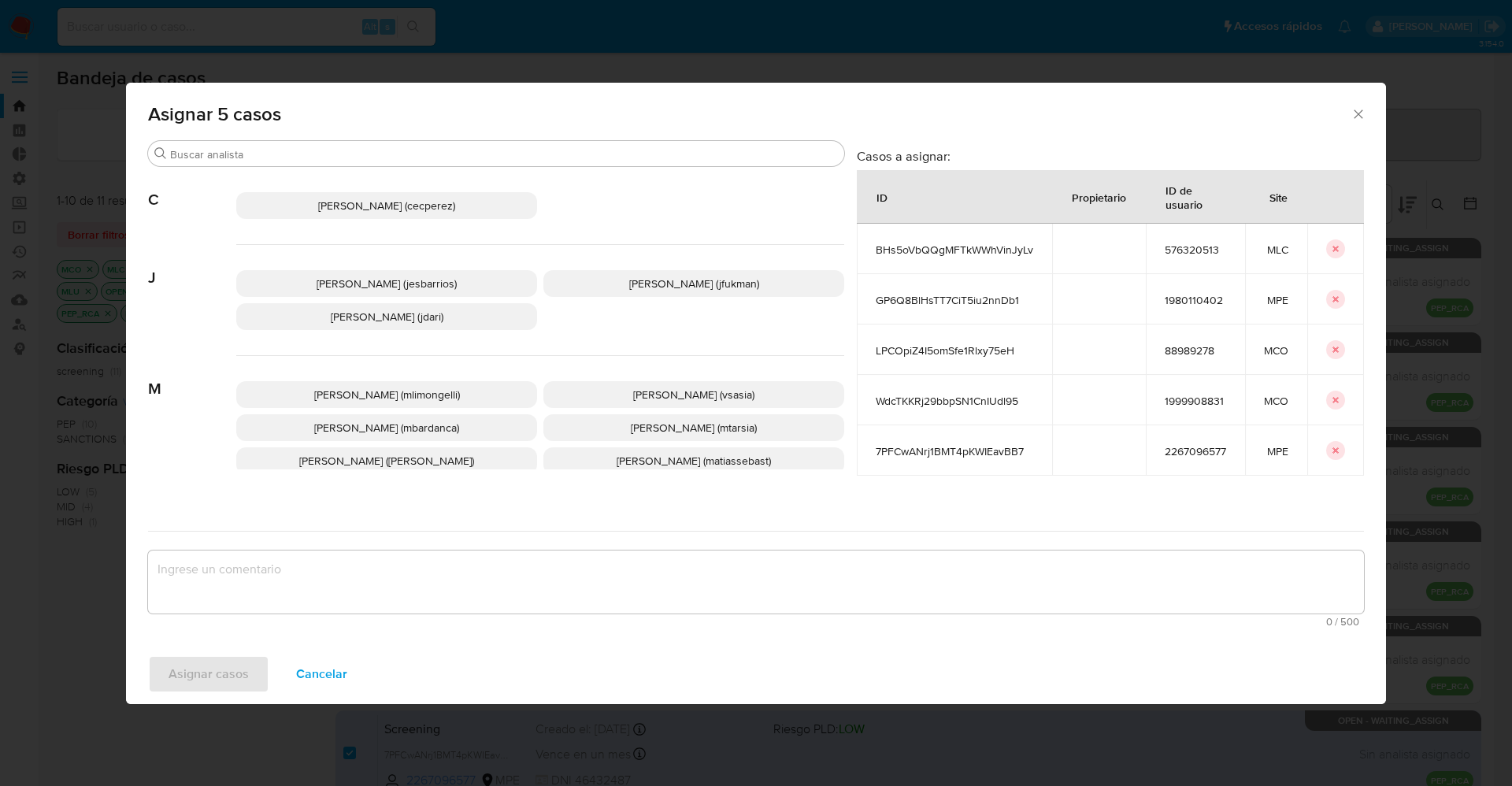
click at [392, 275] on span "Jesica Iris Barrios Leita (jesbarrios)" at bounding box center [387, 283] width 140 height 16
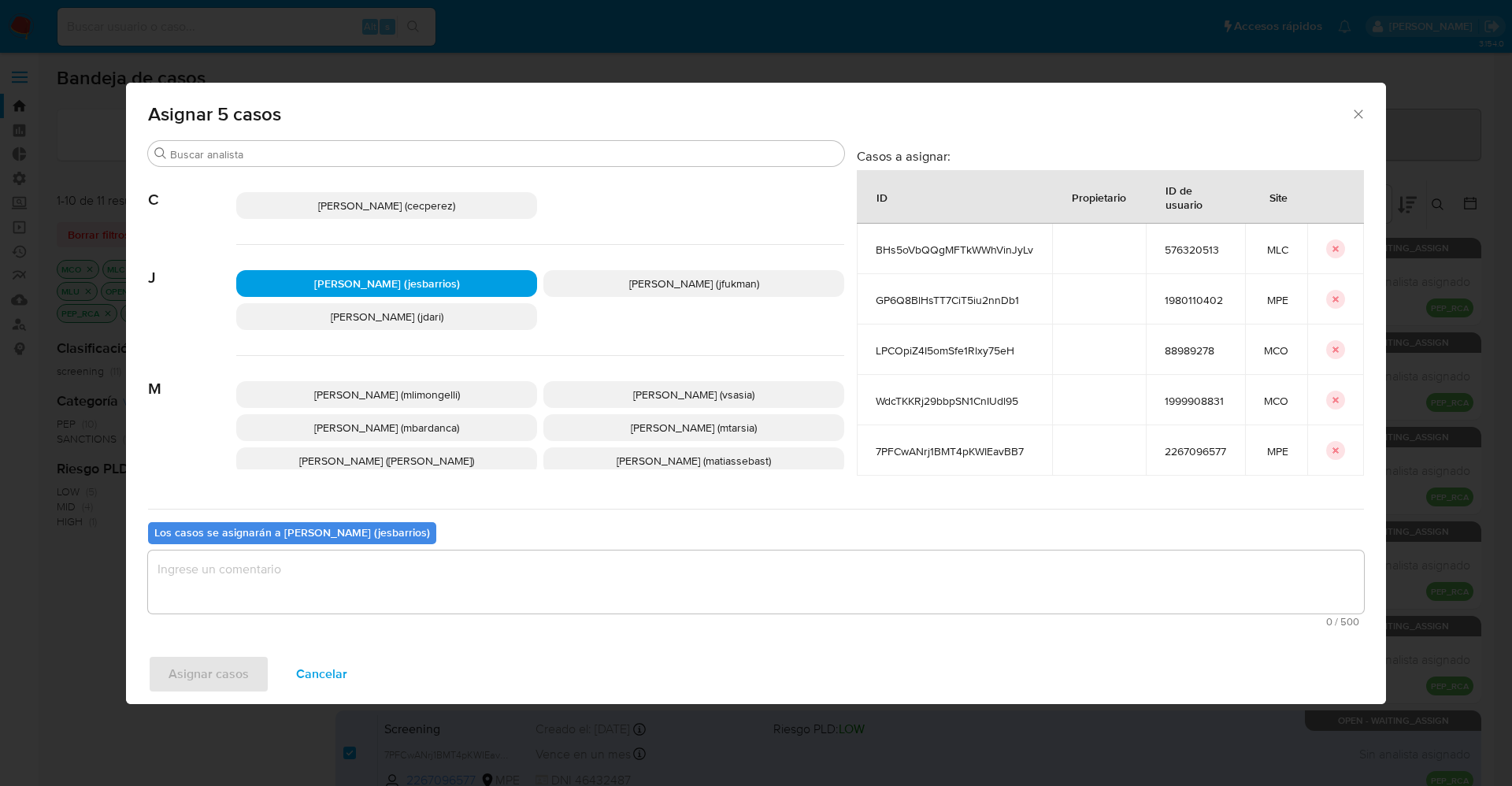
click at [417, 571] on textarea "assign-modal" at bounding box center [756, 582] width 1215 height 63
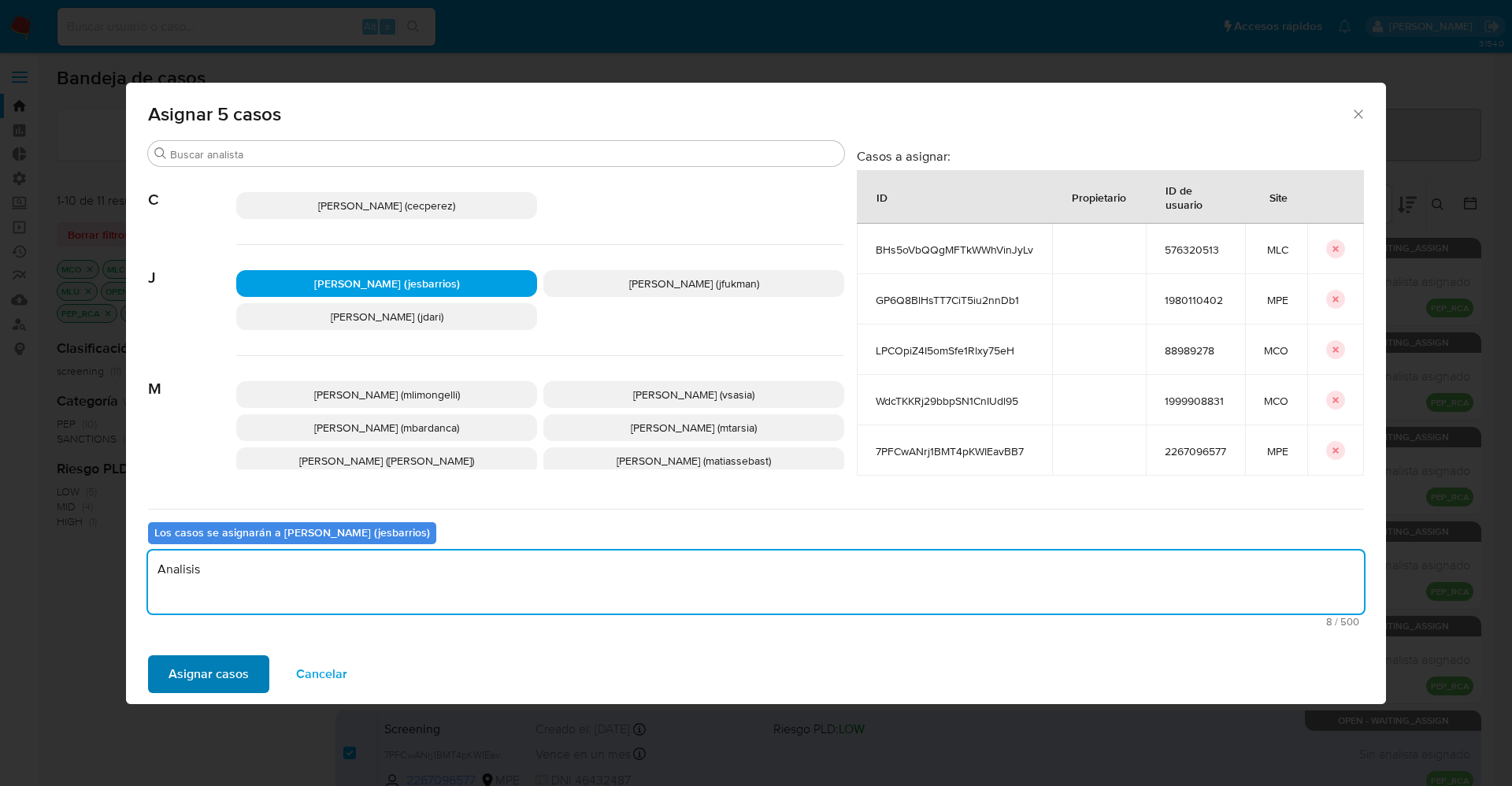
type textarea "Analisis"
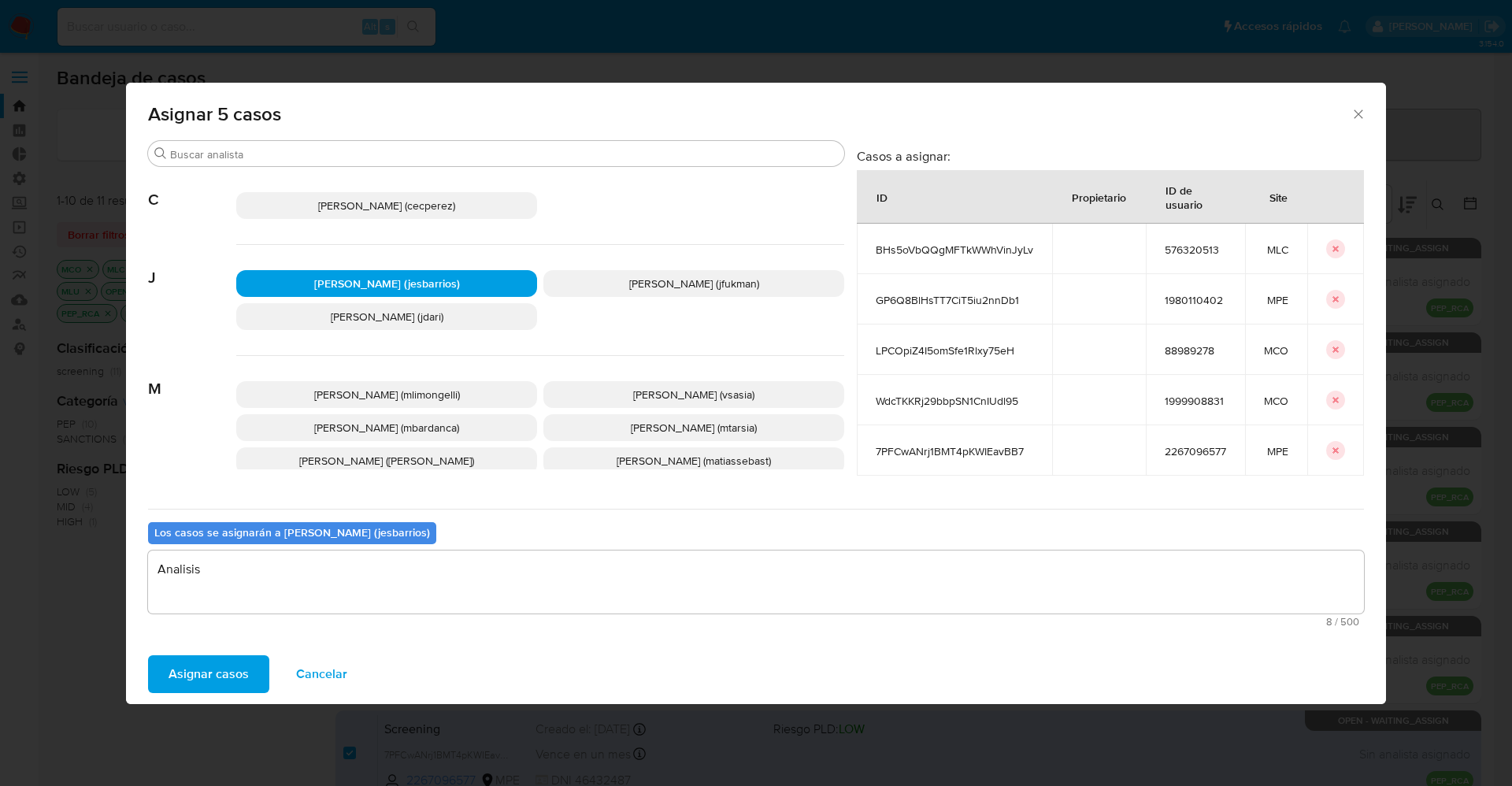
click at [212, 684] on span "Asignar casos" at bounding box center [209, 674] width 80 height 35
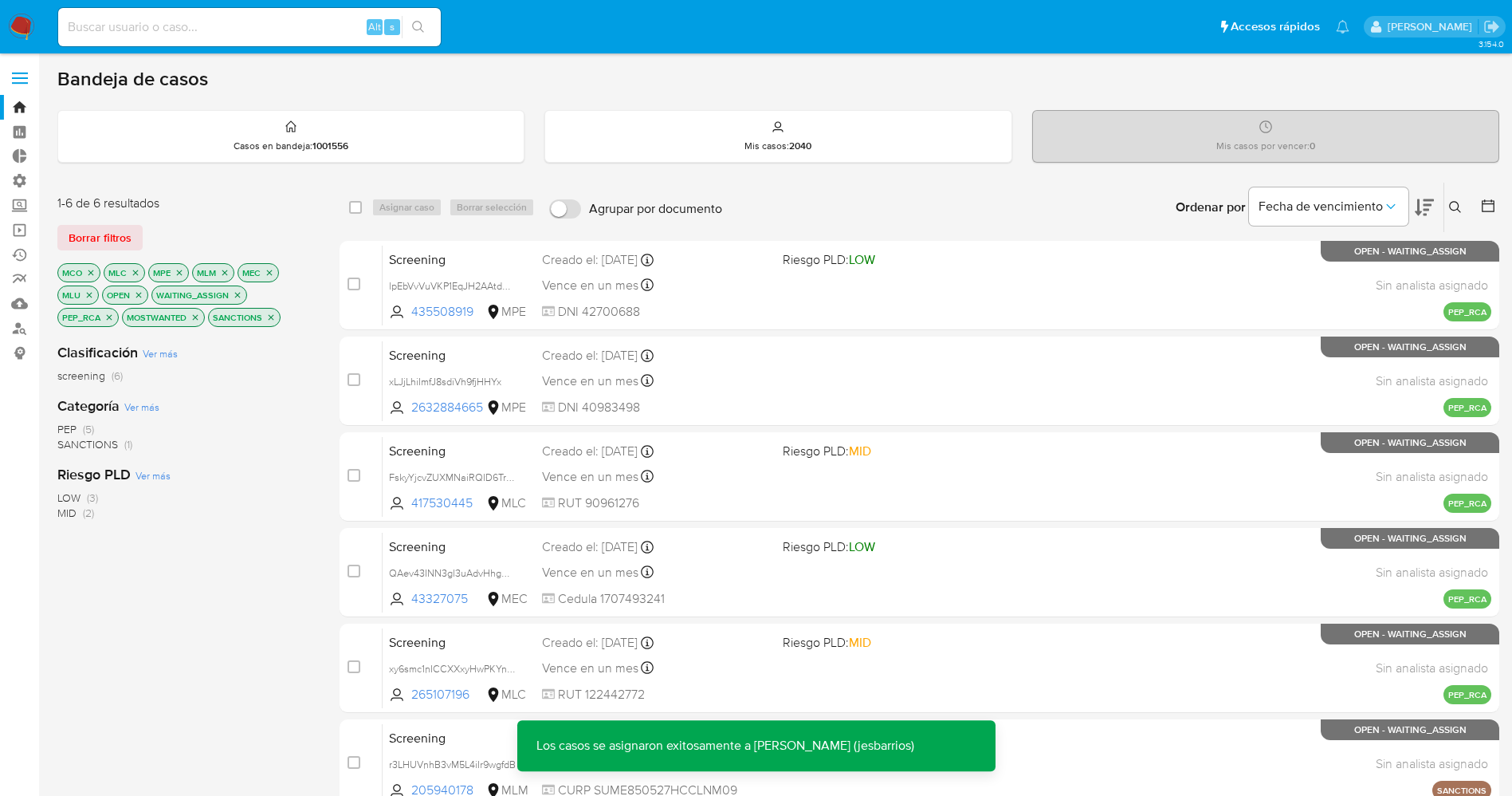
click at [30, 24] on img at bounding box center [22, 27] width 27 height 27
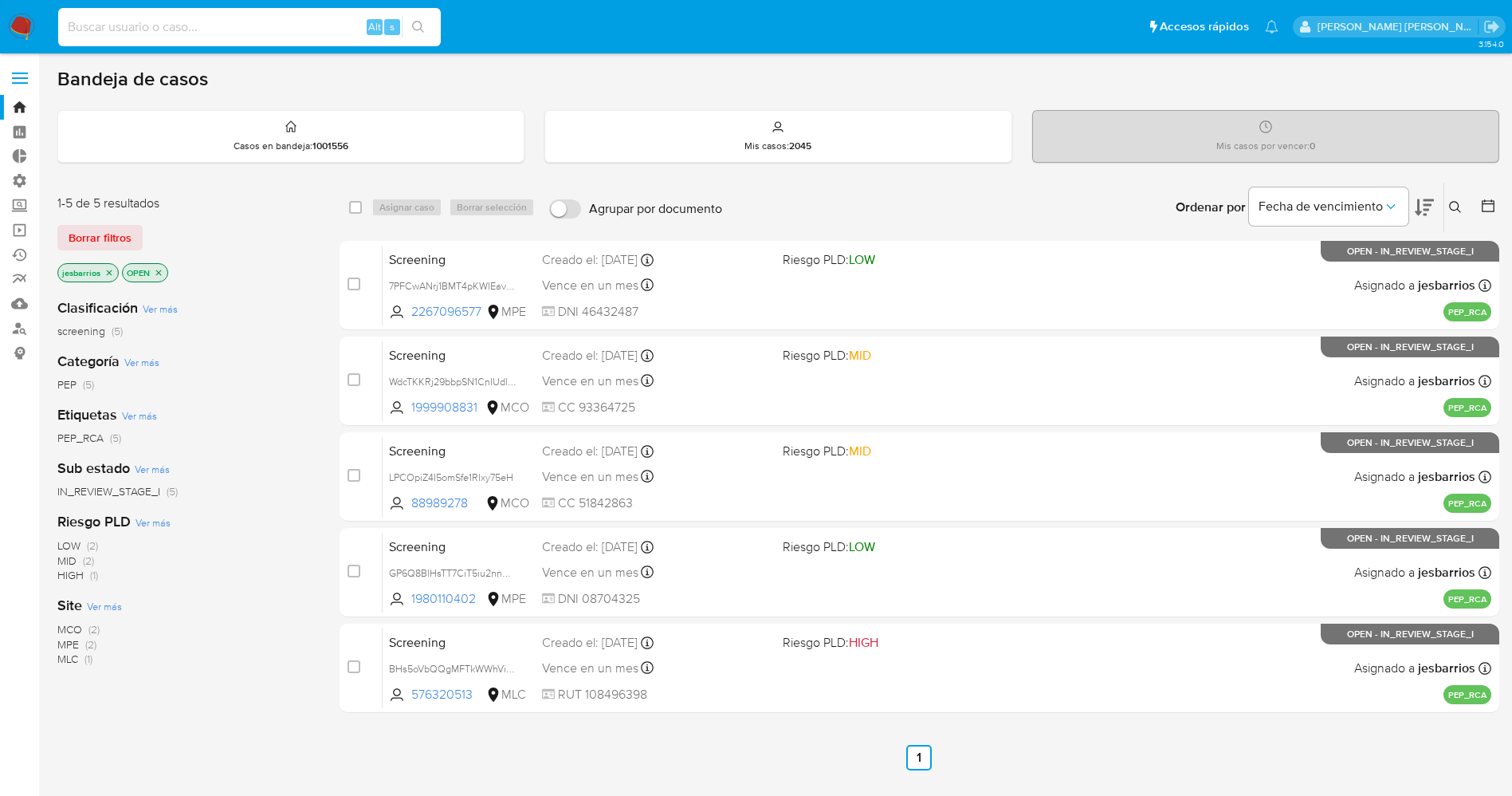
click at [205, 22] on input at bounding box center [249, 27] width 383 height 21
paste input "105315953"
type input "105315953"
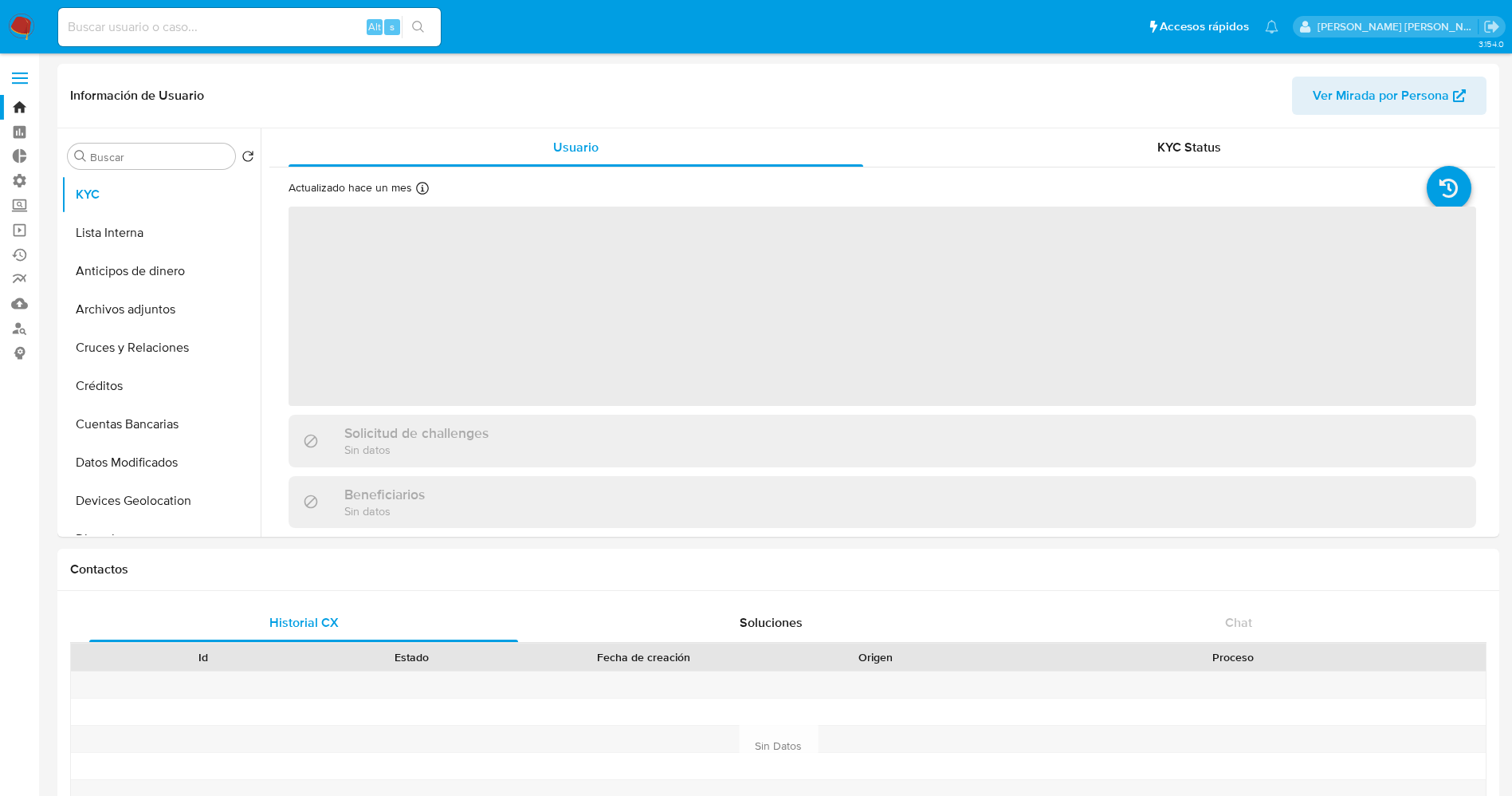
select select "10"
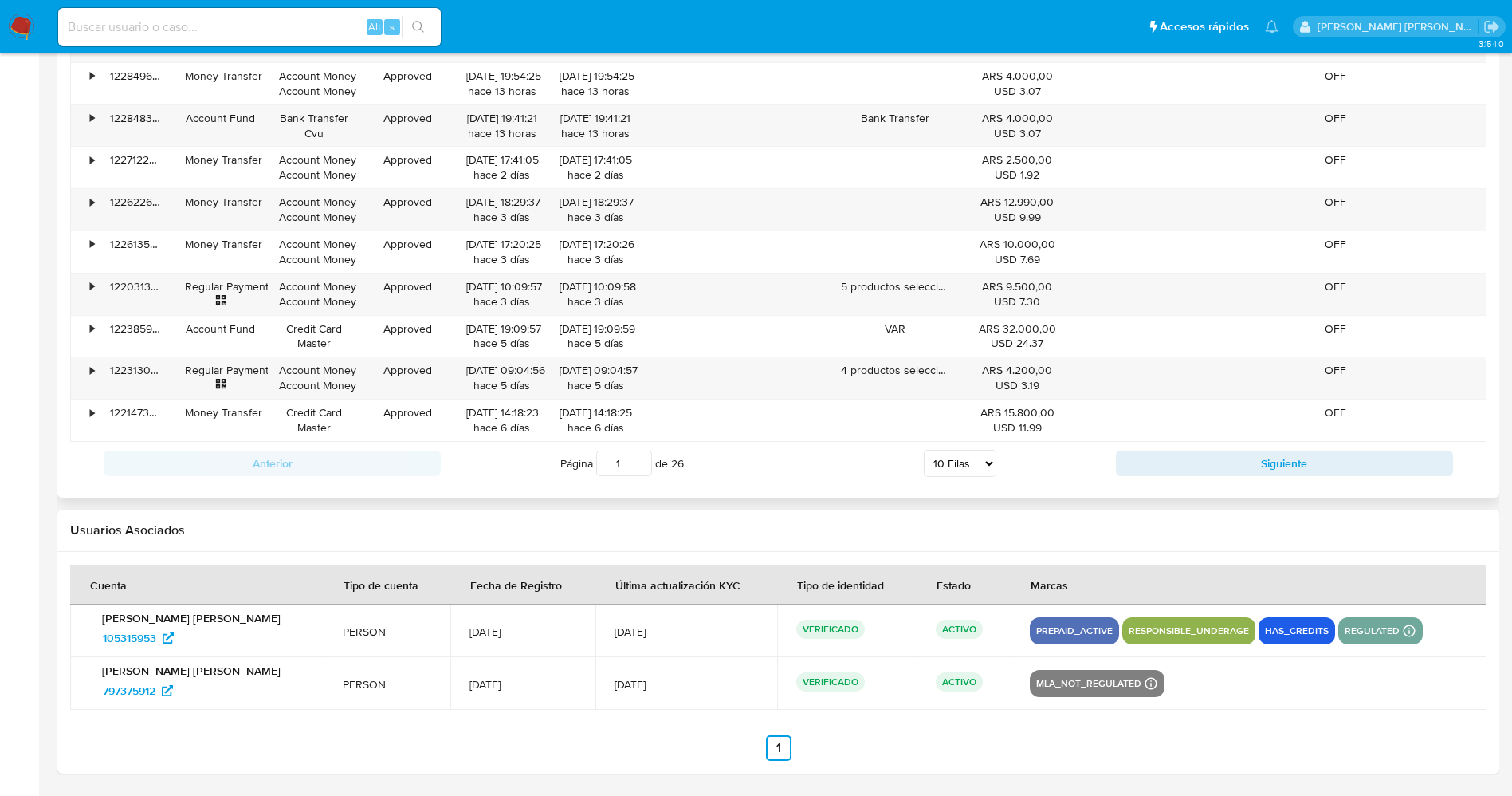
scroll to position [1458, 0]
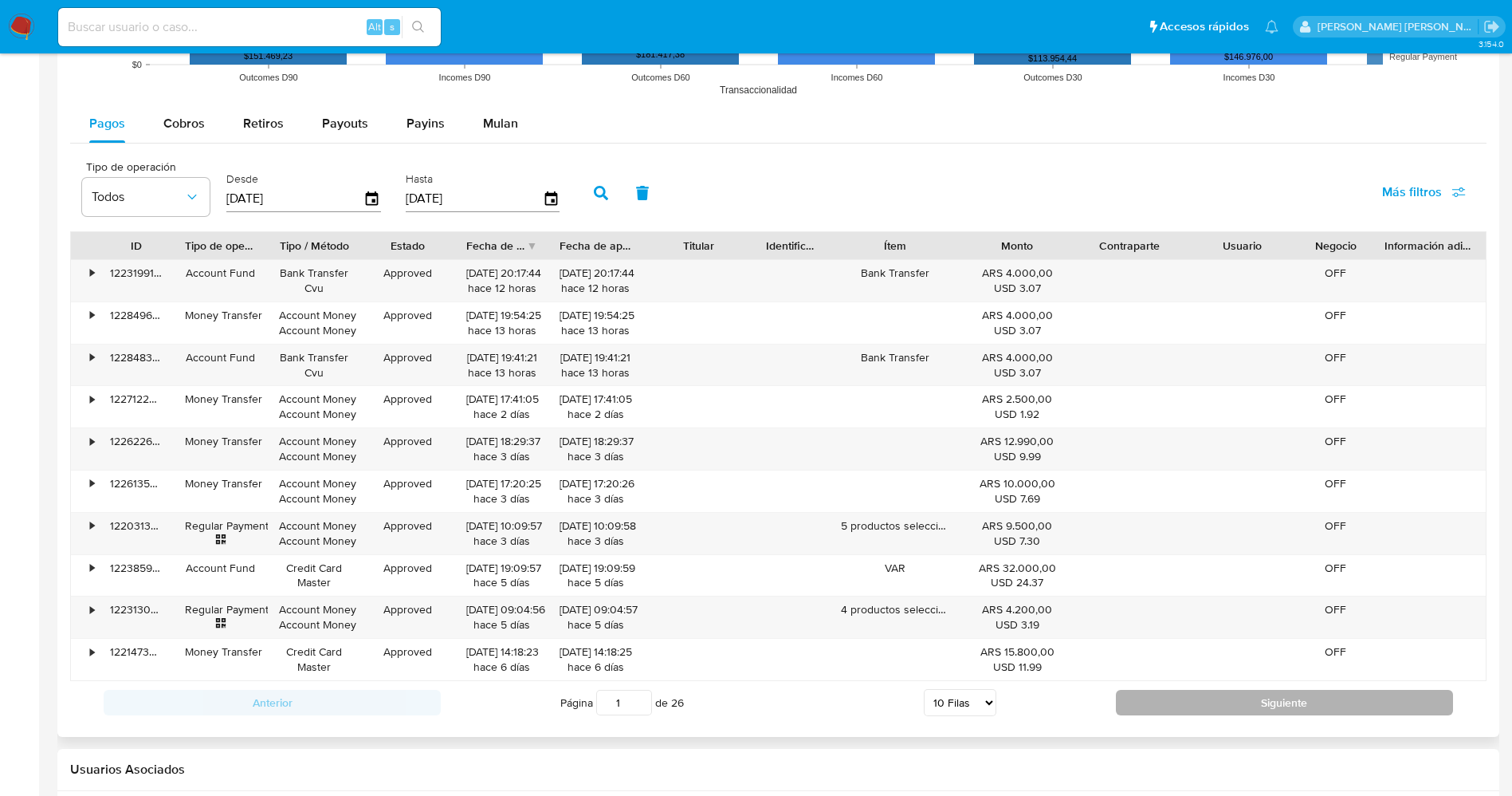
click at [1288, 695] on button "Siguiente" at bounding box center [1284, 702] width 337 height 26
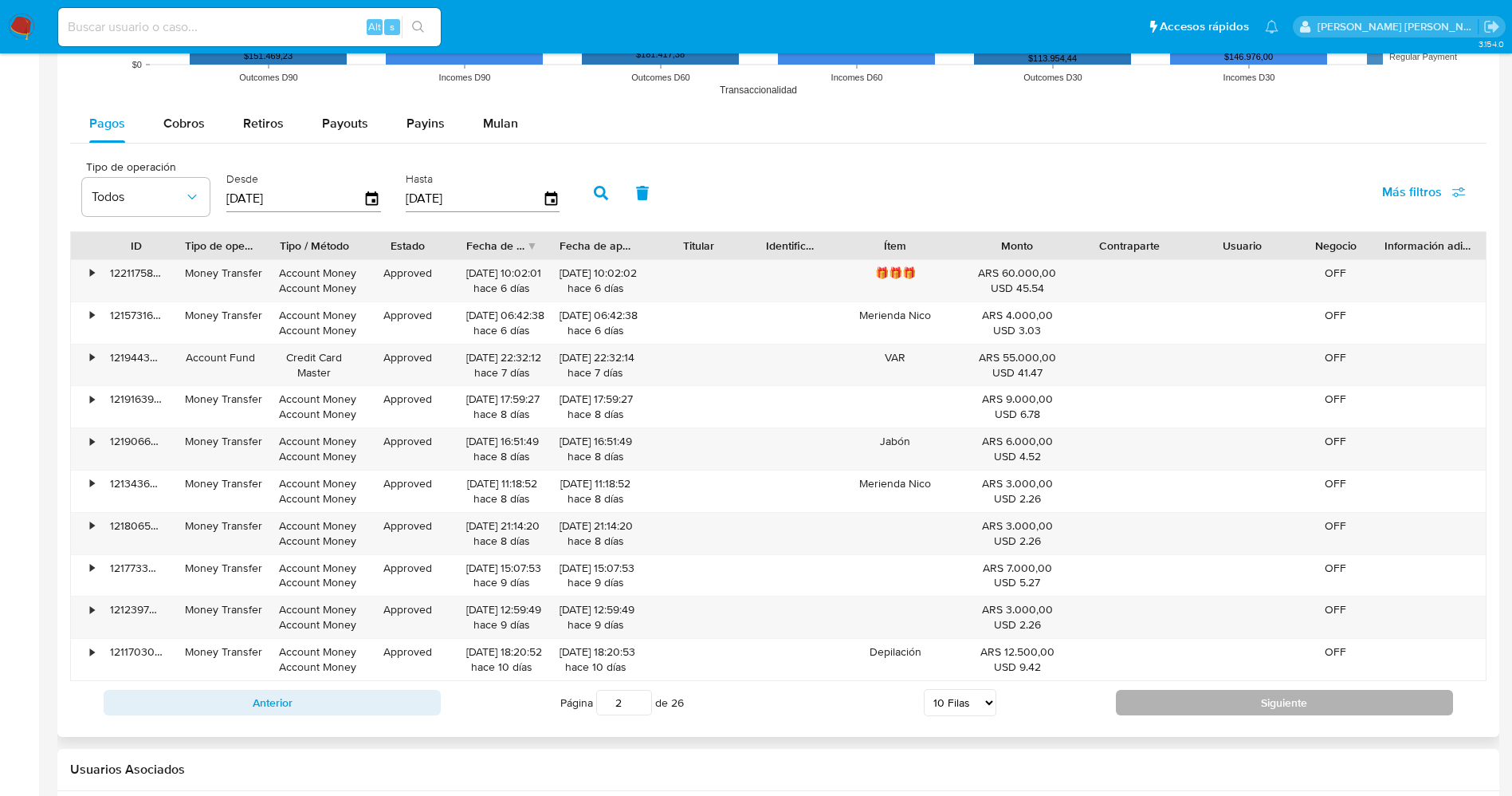
click at [1141, 698] on button "Siguiente" at bounding box center [1284, 702] width 337 height 26
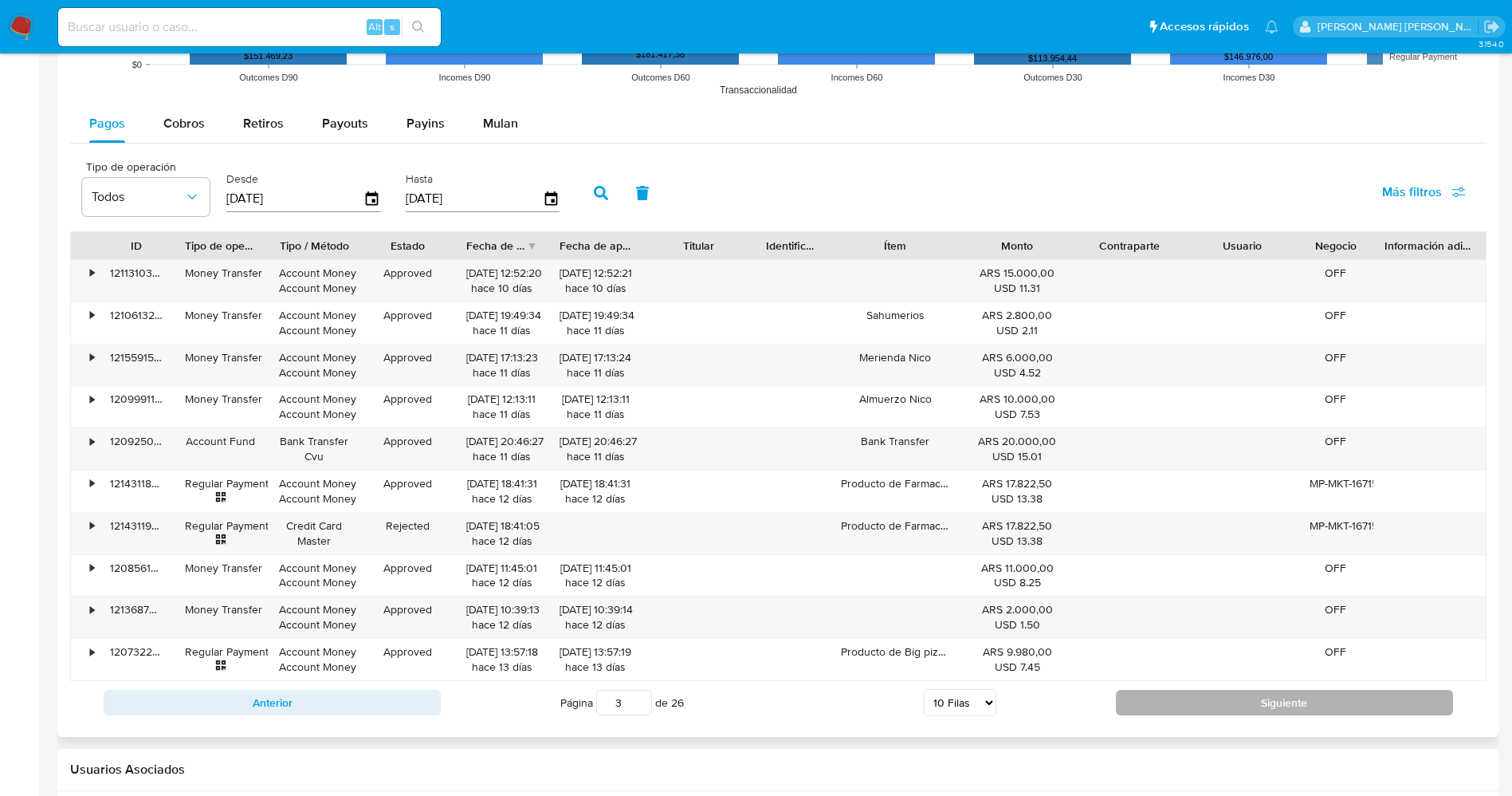
click at [1222, 699] on button "Siguiente" at bounding box center [1284, 702] width 337 height 26
type input "4"
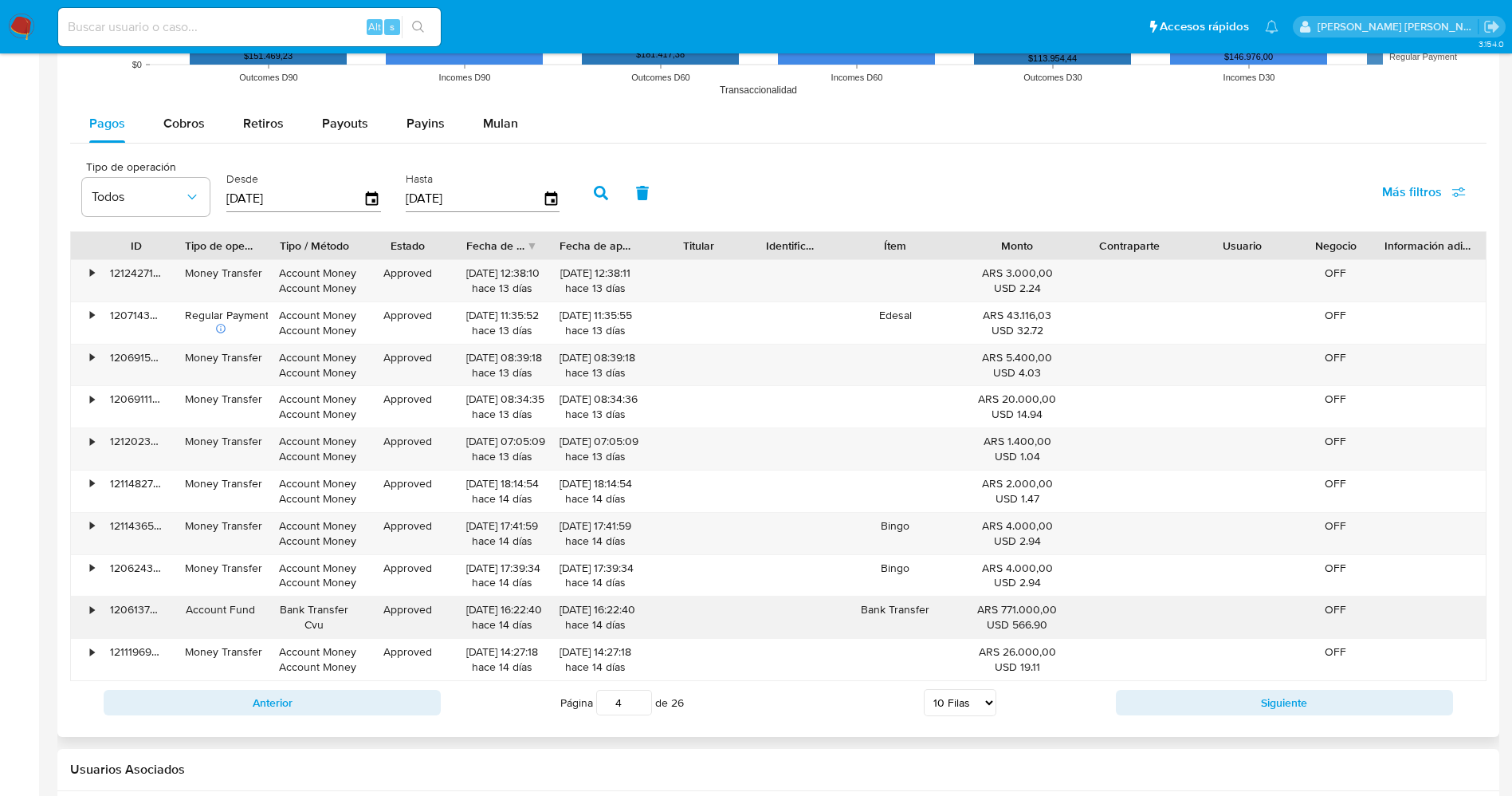
click at [94, 611] on div "•" at bounding box center [92, 609] width 4 height 15
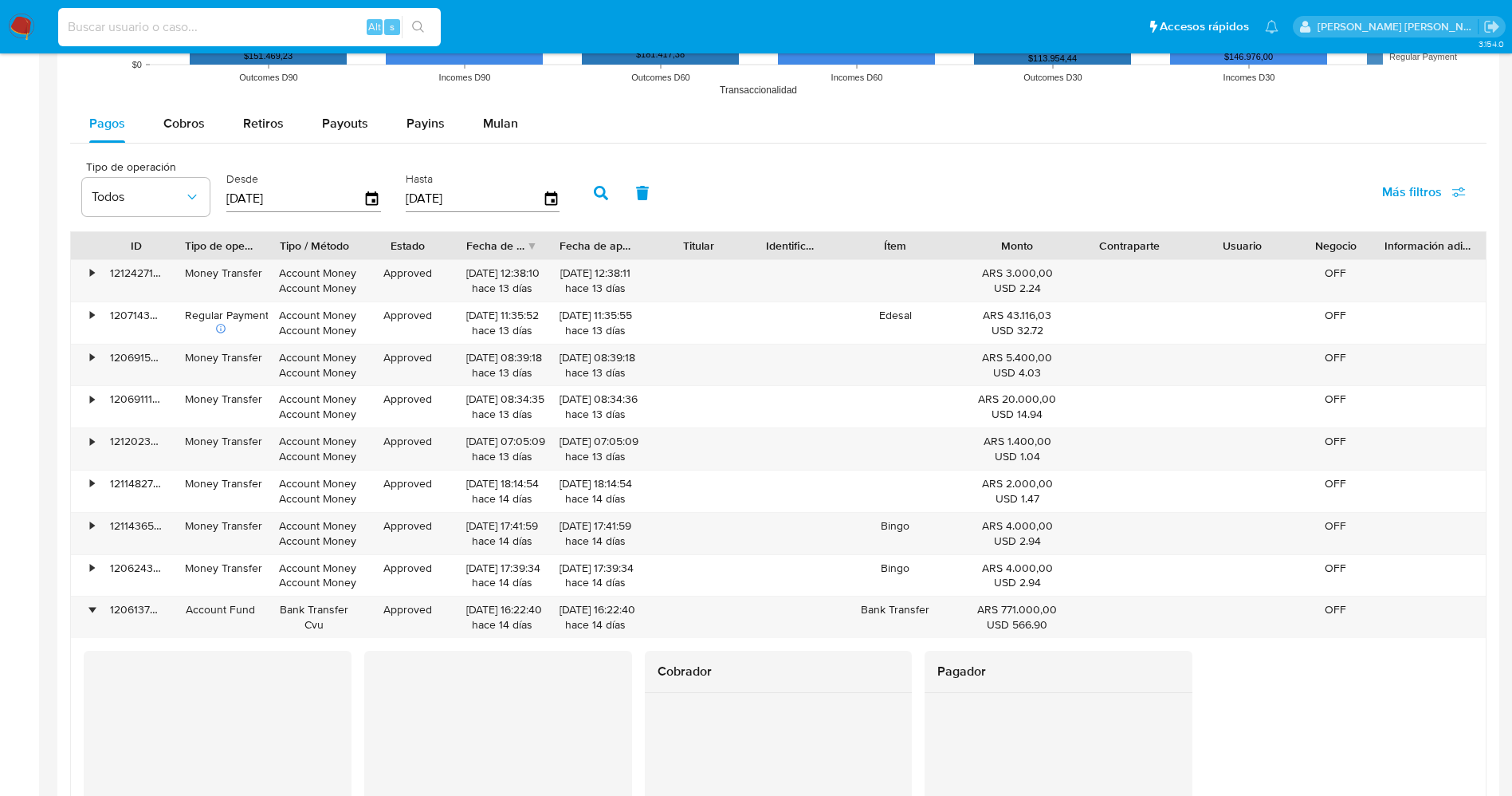
click at [312, 31] on input at bounding box center [249, 27] width 383 height 21
paste input "134441398"
type input "134441398"
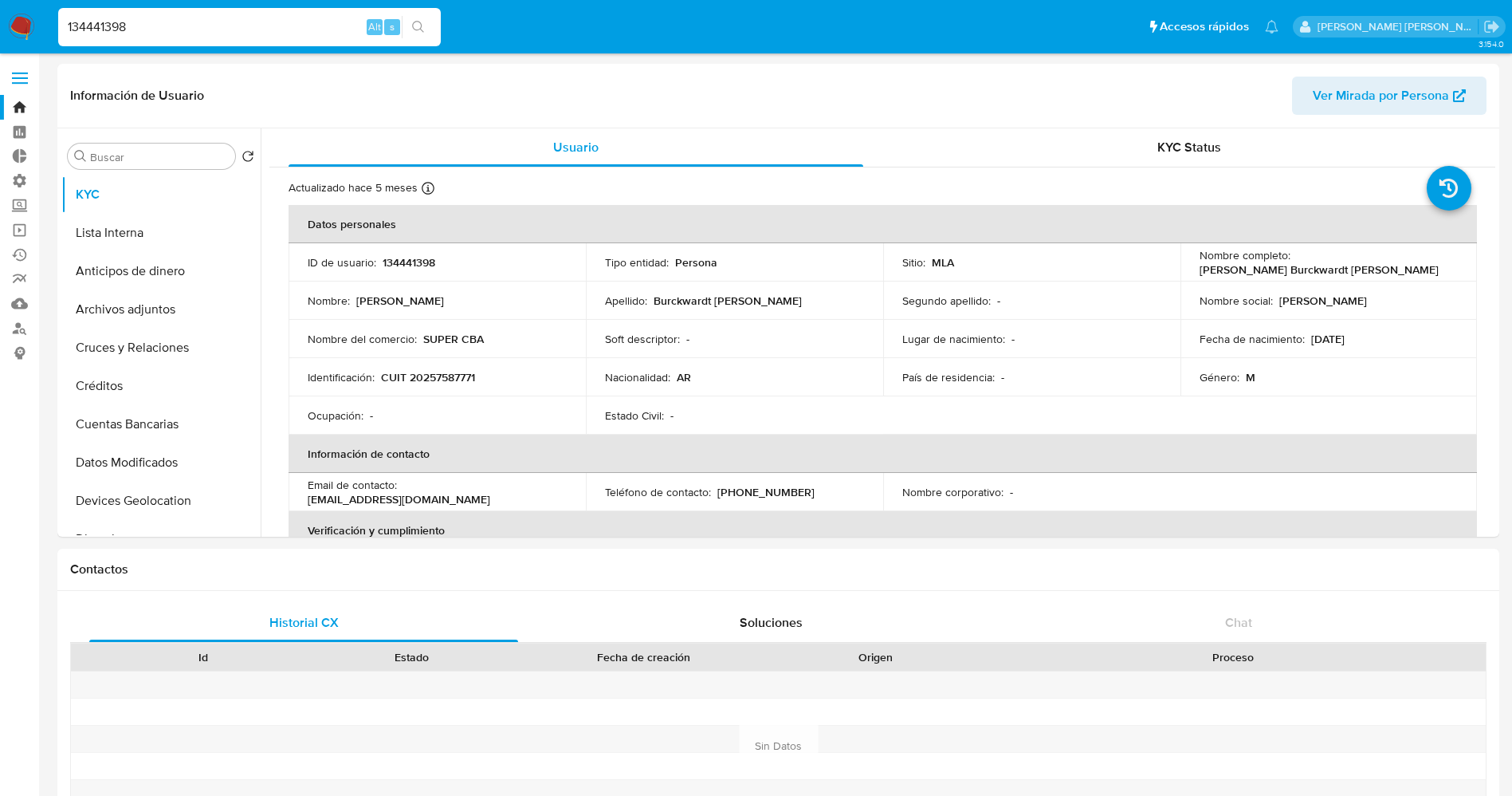
select select "10"
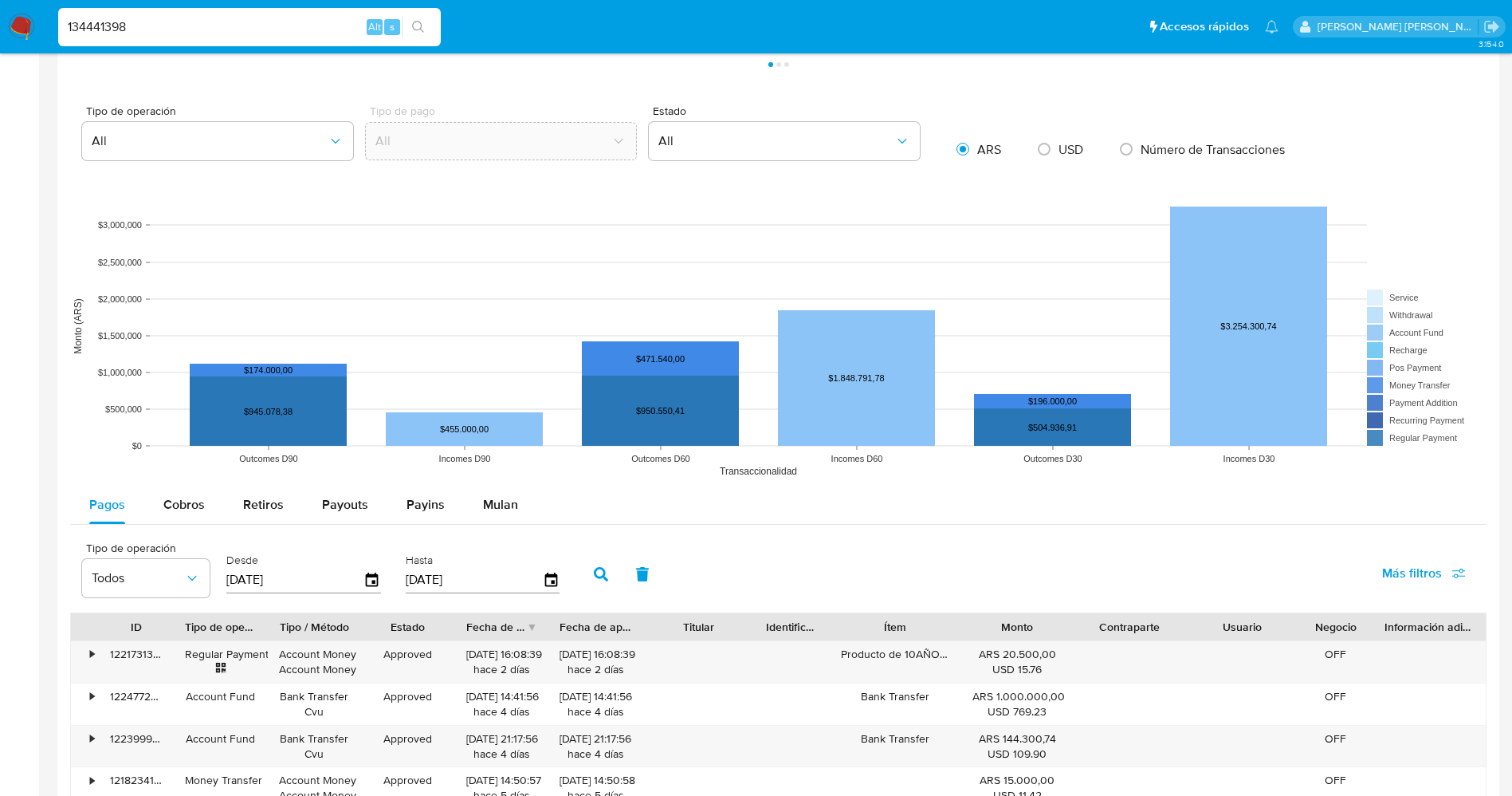
scroll to position [1554, 0]
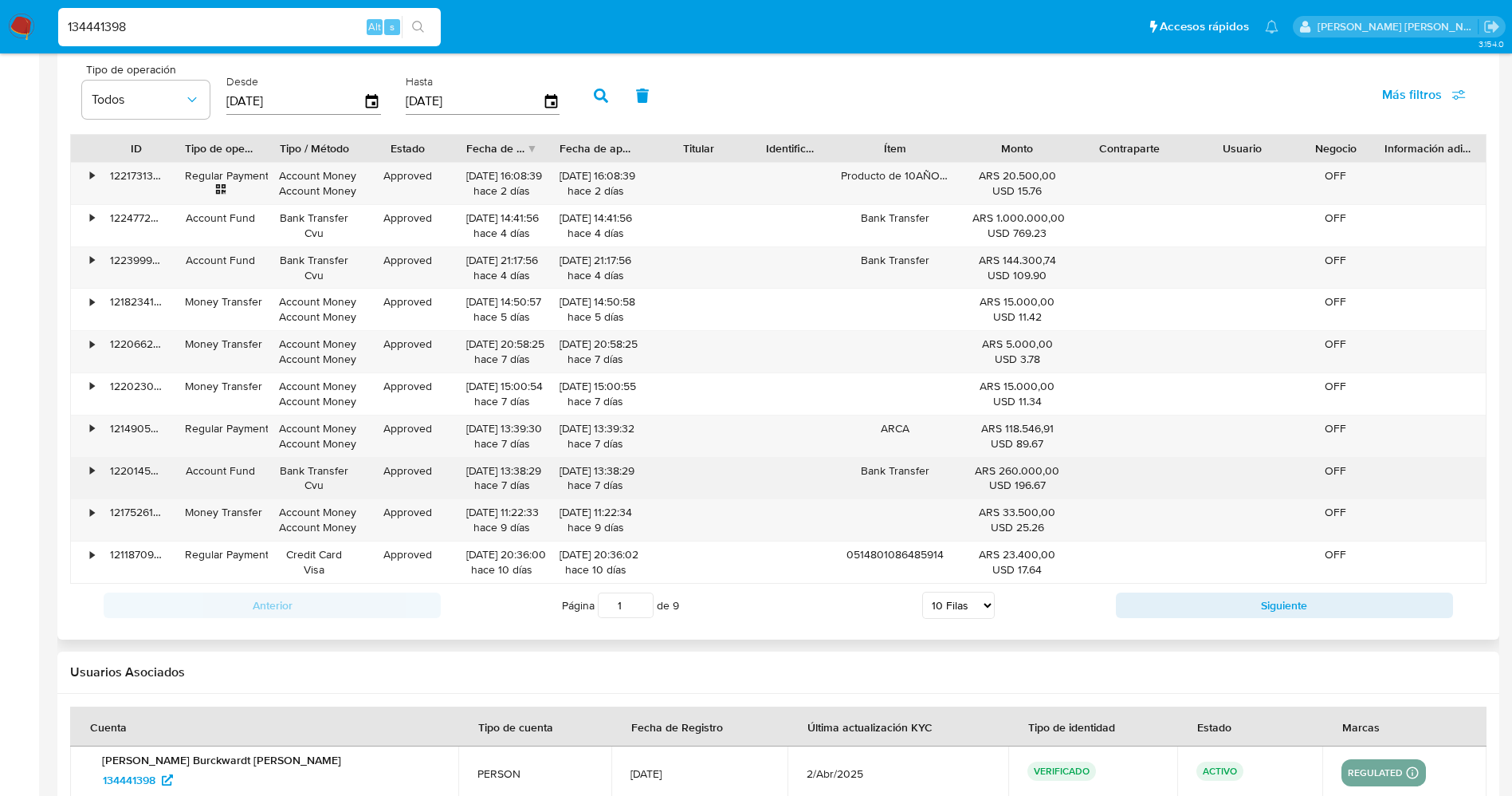
click at [93, 464] on div "•" at bounding box center [92, 471] width 4 height 15
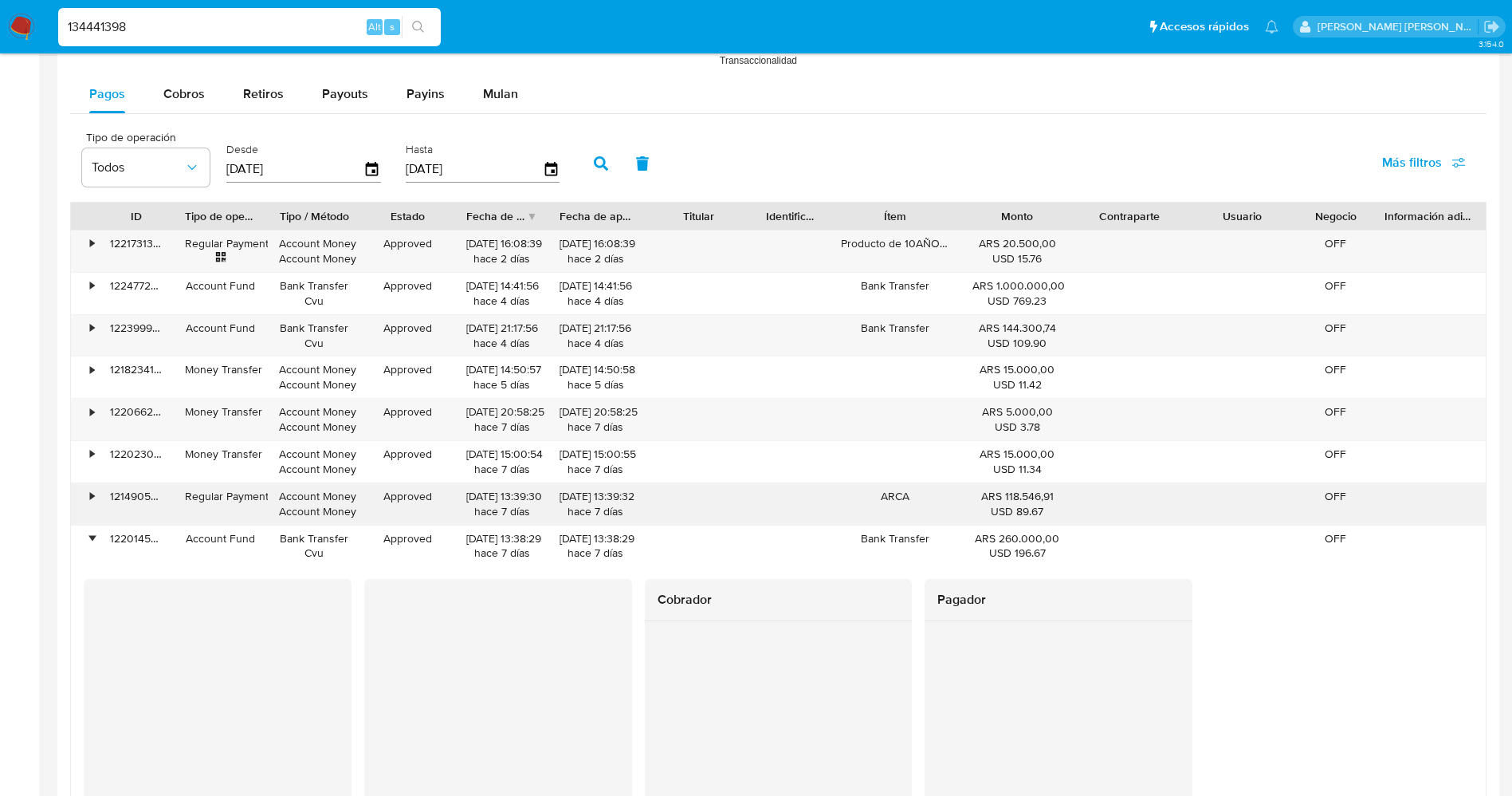
scroll to position [1435, 0]
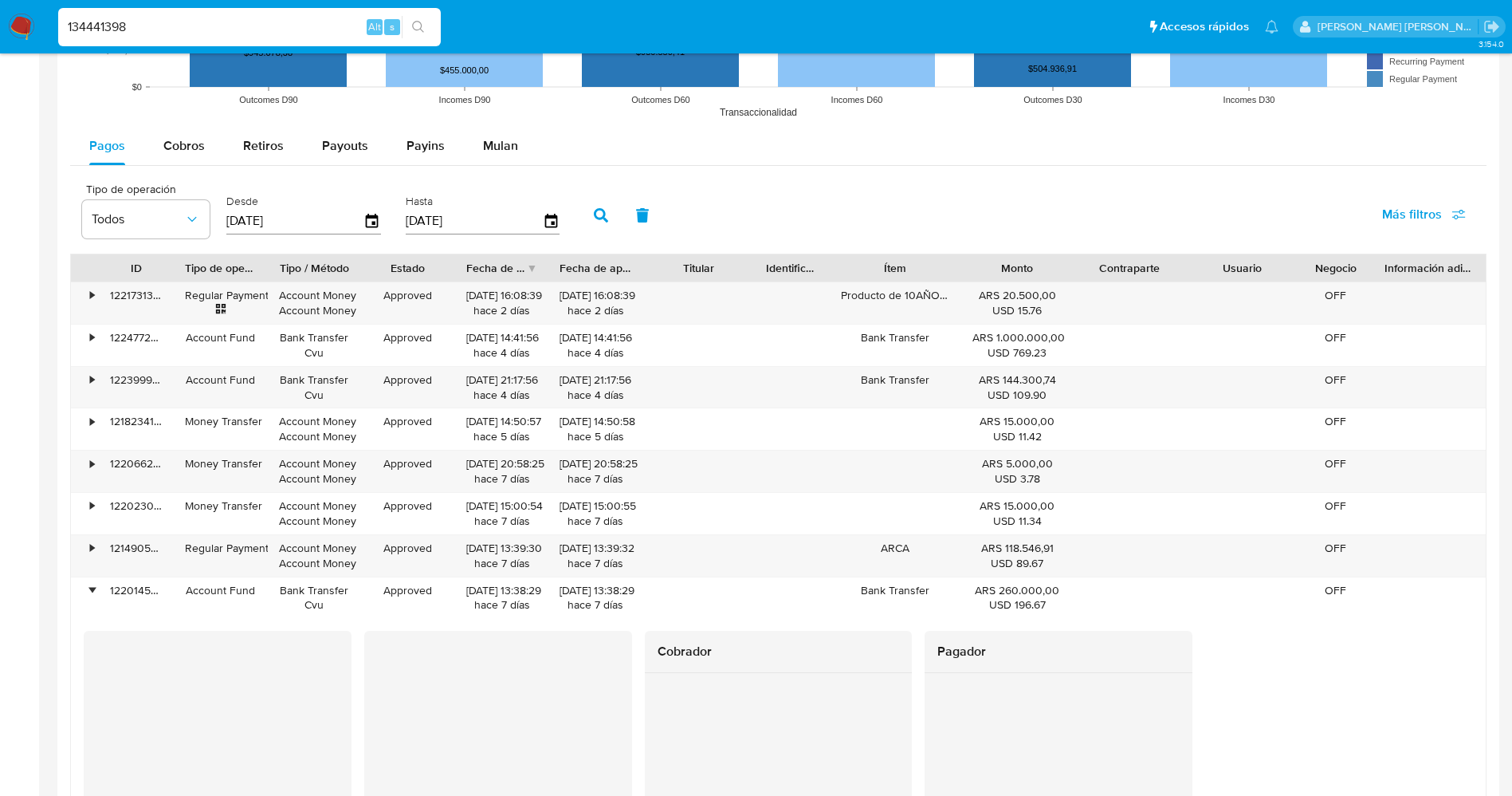
drag, startPoint x: 204, startPoint y: 26, endPoint x: 0, endPoint y: 20, distance: 204.1
click at [0, 20] on nav "Pausado Ver notificaciones 134441398 Alt s Accesos rápidos Presiona las siguien…" at bounding box center [756, 26] width 1512 height 54
paste input "2728046621"
type input "27280466218"
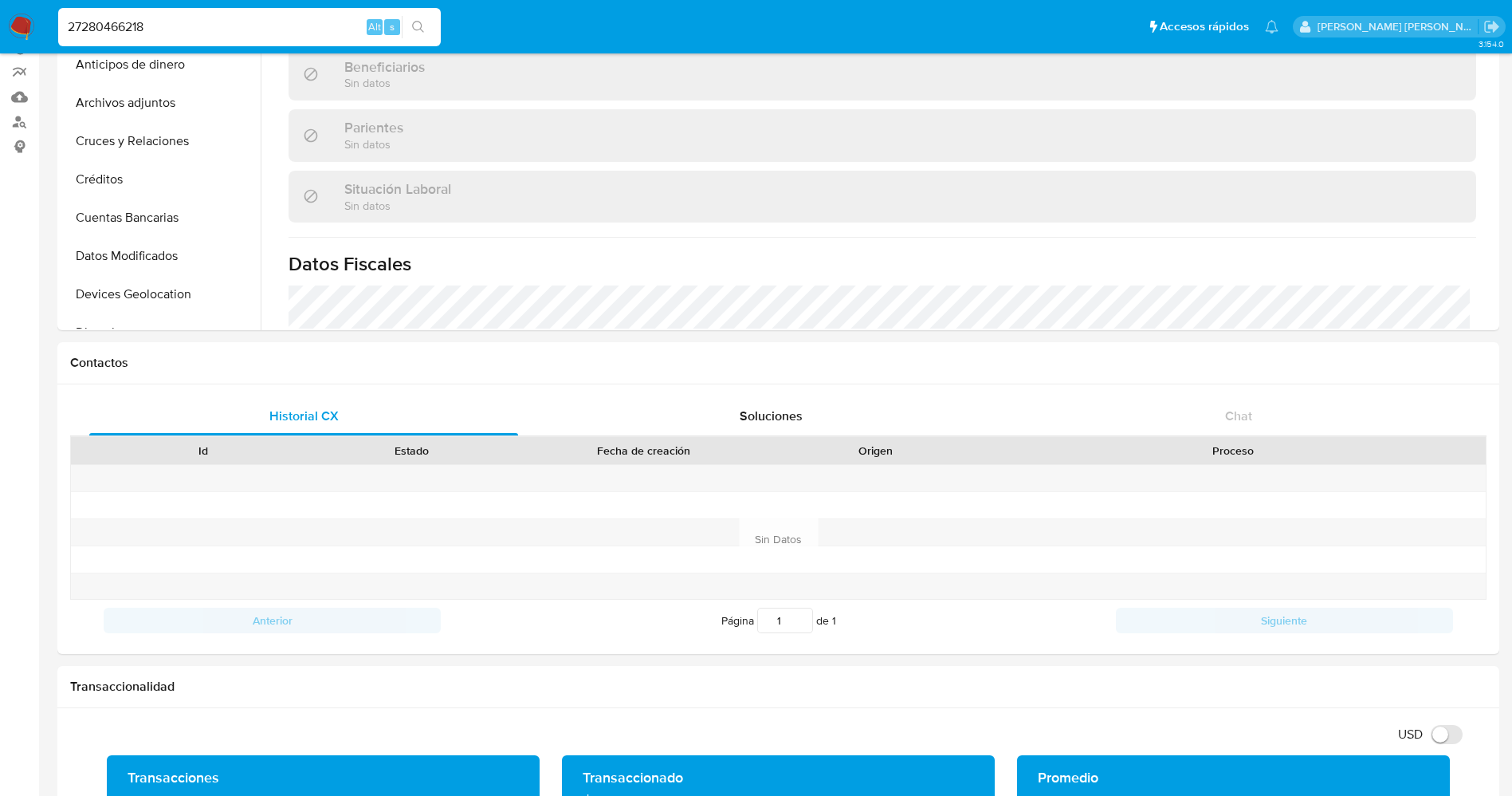
scroll to position [0, 0]
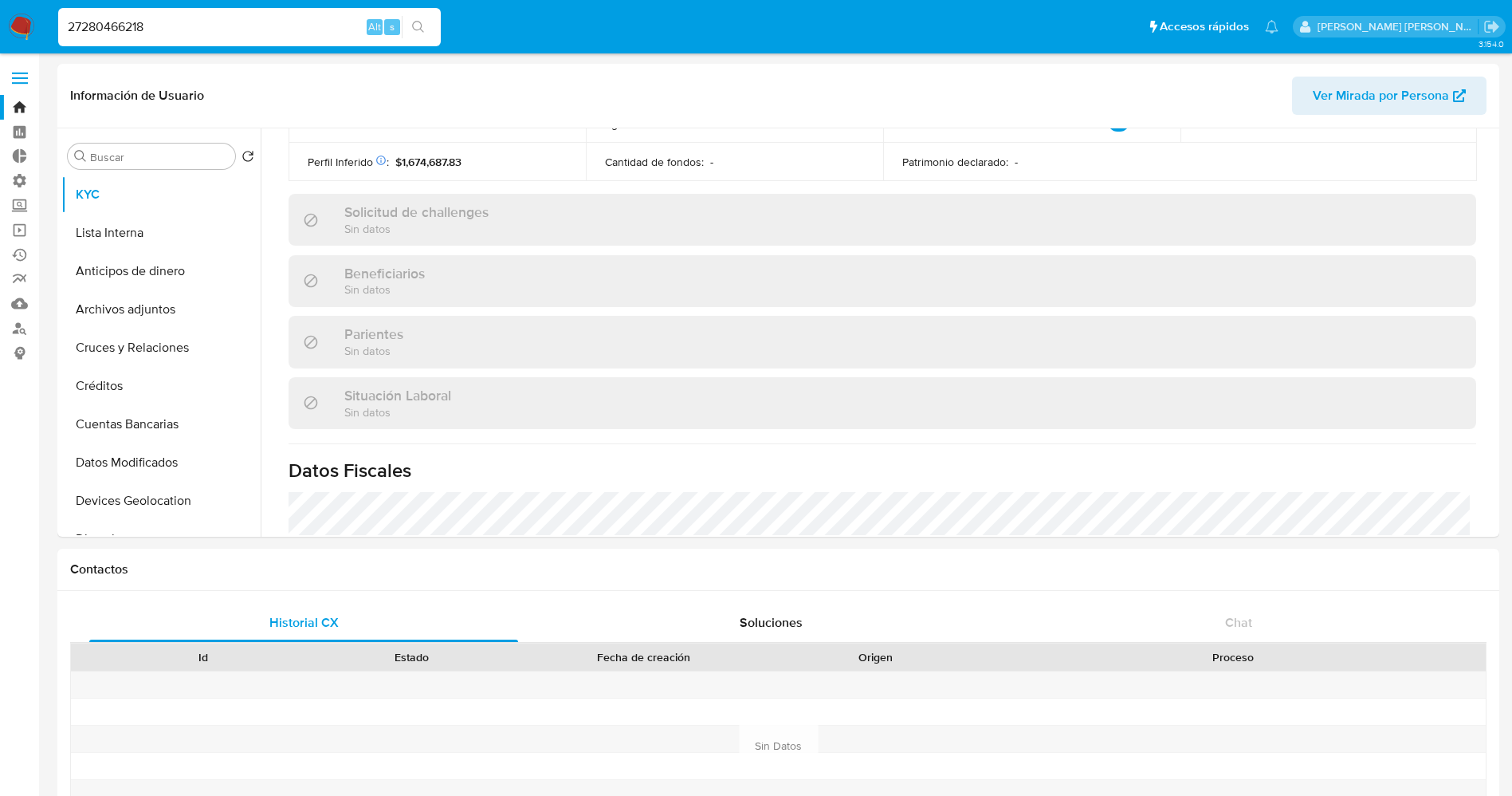
click at [23, 15] on img at bounding box center [22, 27] width 27 height 27
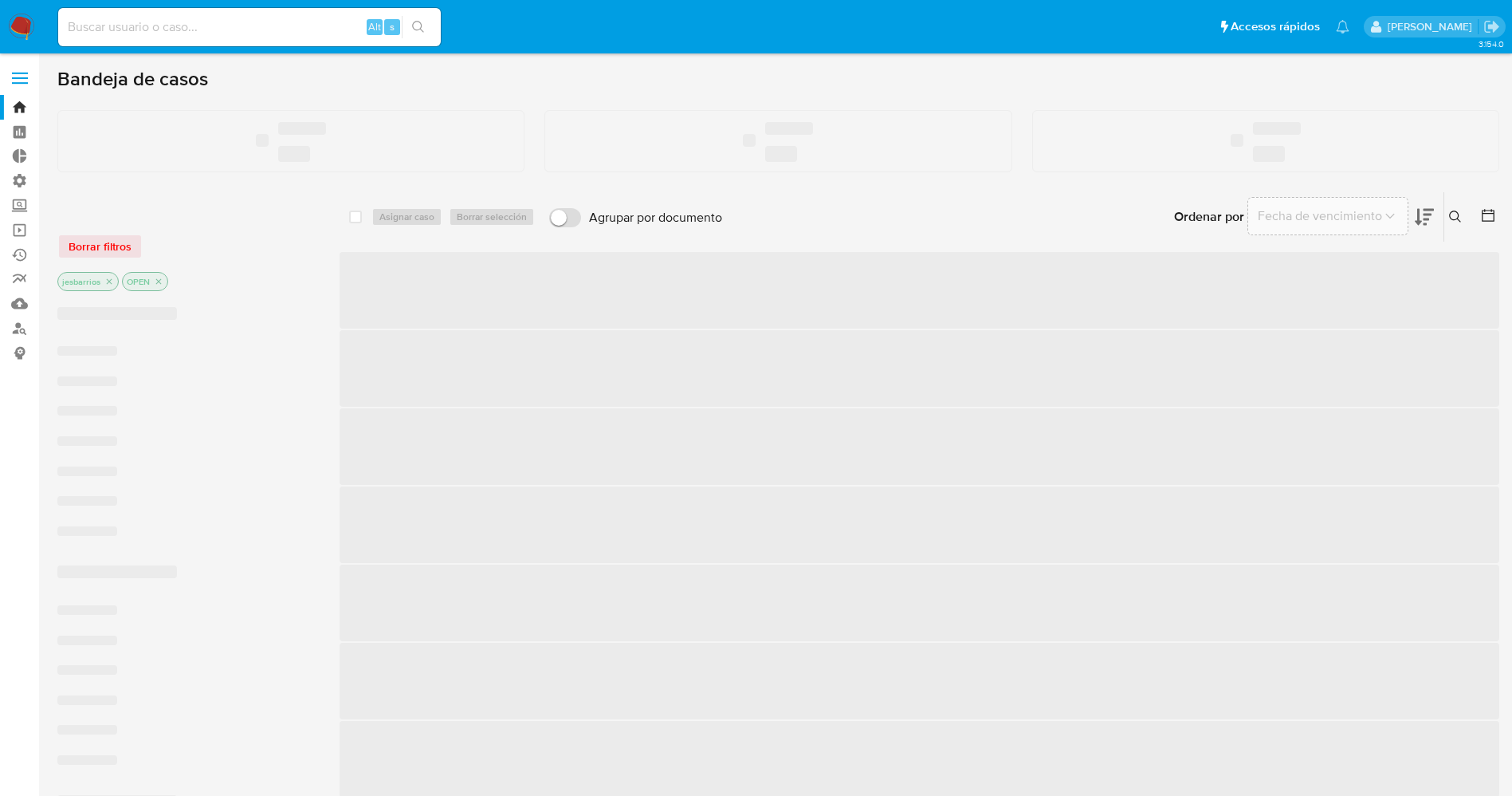
click at [20, 78] on span at bounding box center [20, 78] width 16 height 2
click at [0, 0] on input "checkbox" at bounding box center [0, 0] width 0 height 0
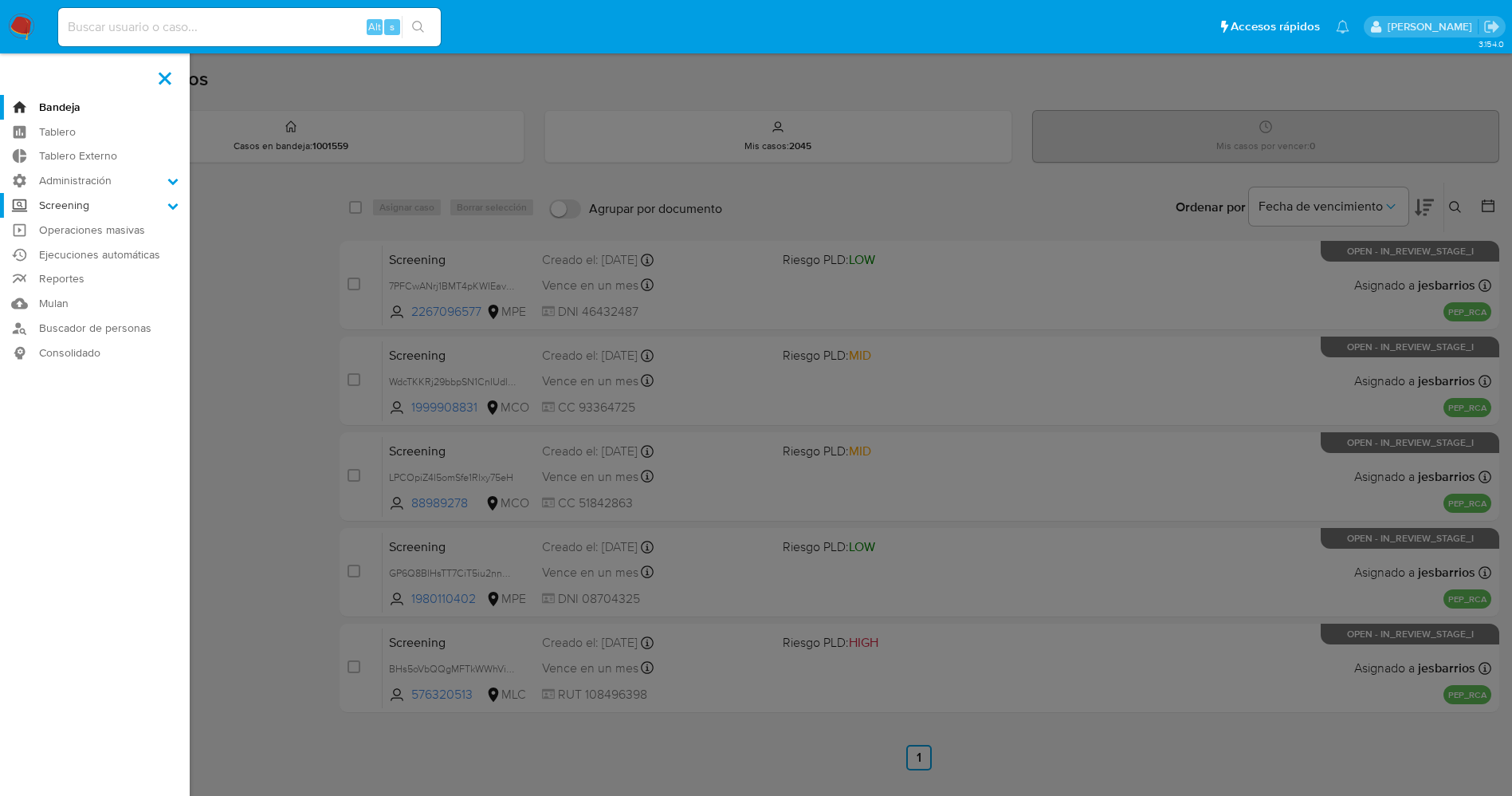
click at [164, 209] on label "Screening" at bounding box center [94, 205] width 189 height 25
click at [0, 0] on input "Screening" at bounding box center [0, 0] width 0 height 0
click at [114, 432] on link "Buscador de personas" at bounding box center [94, 428] width 189 height 25
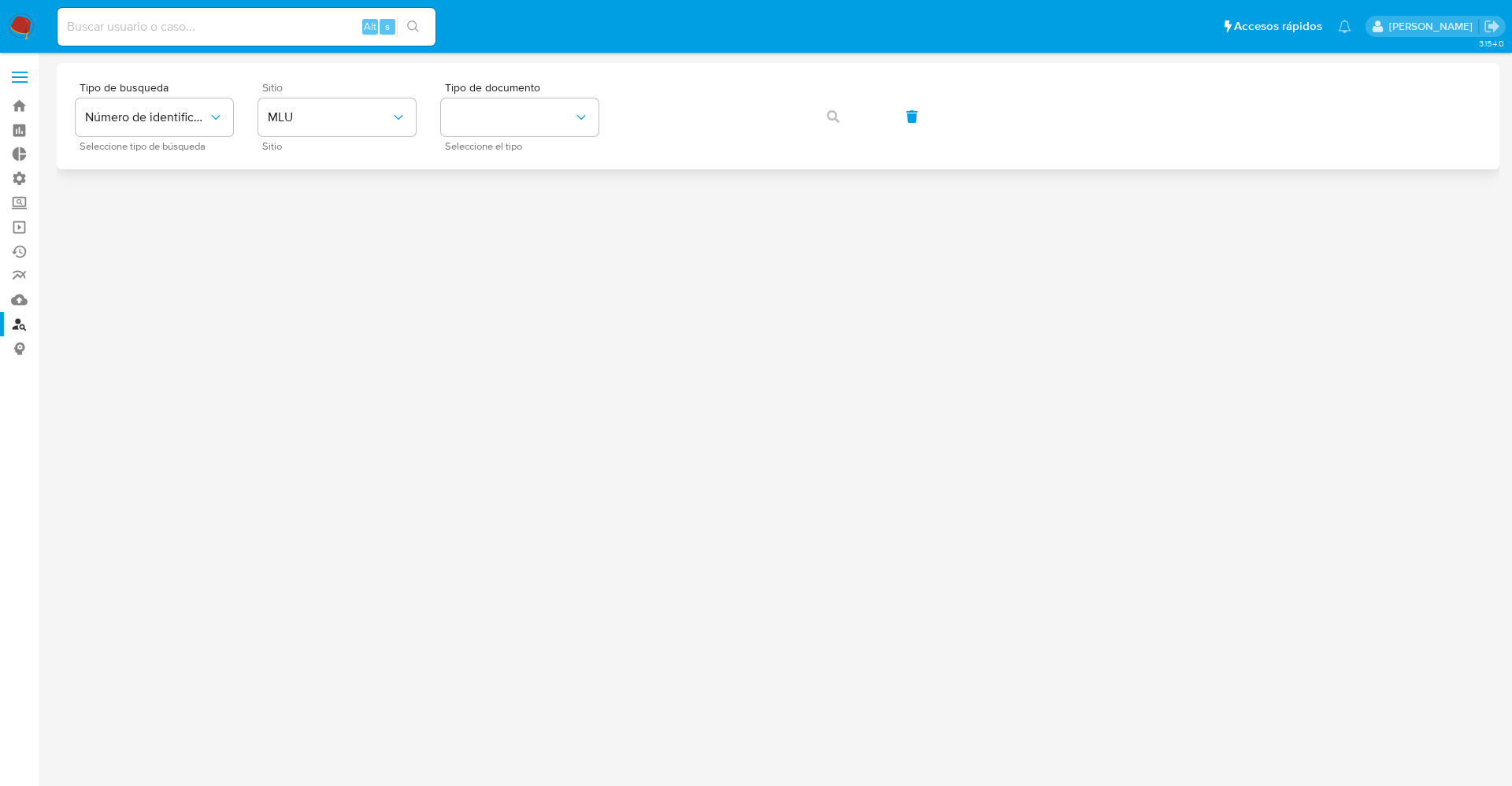
click at [337, 137] on div "Sitio MLU Sitio" at bounding box center [337, 116] width 158 height 69
click at [337, 131] on button "MLU" at bounding box center [337, 118] width 158 height 38
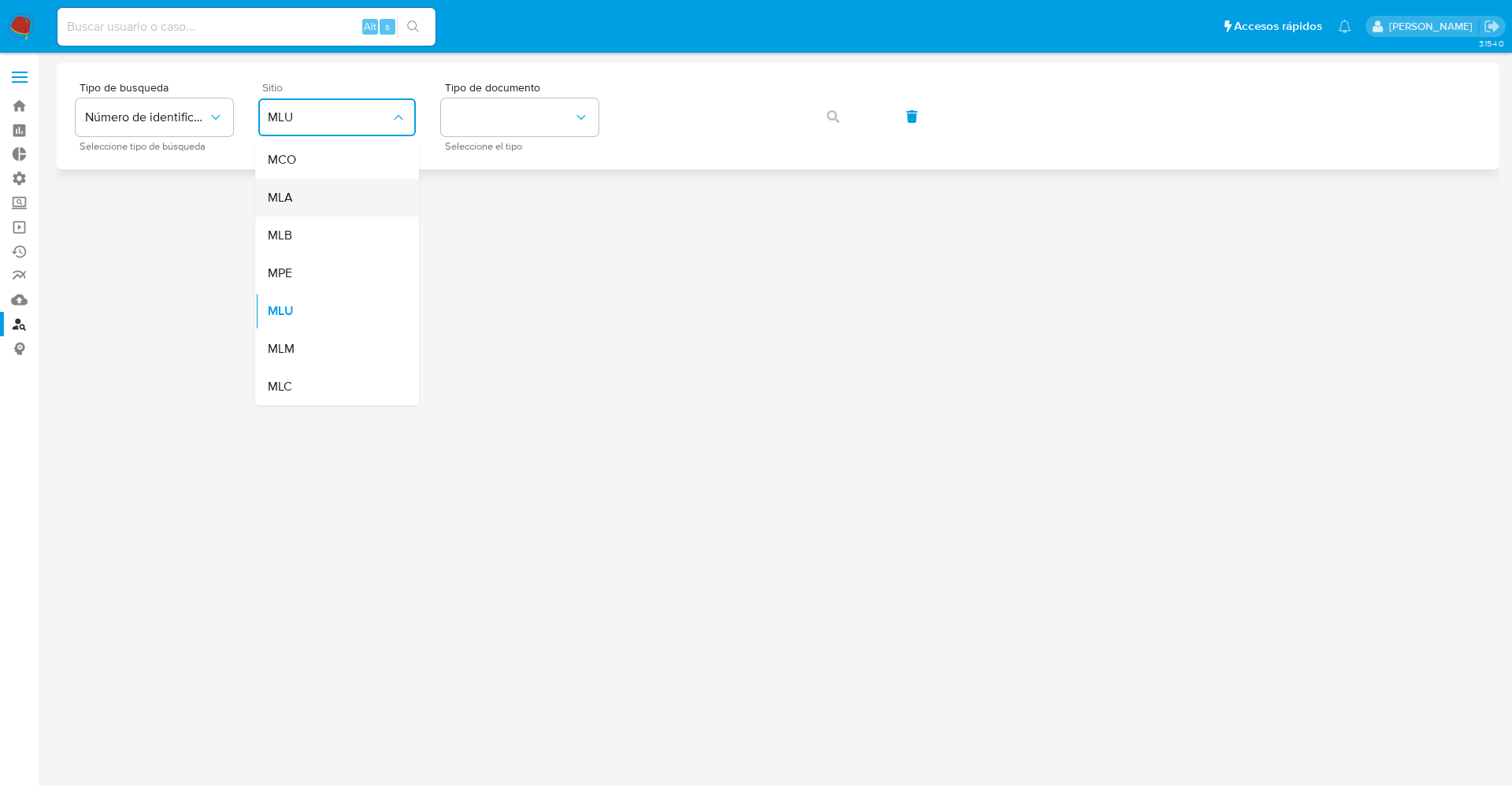
click at [321, 196] on div "MLA" at bounding box center [332, 197] width 129 height 38
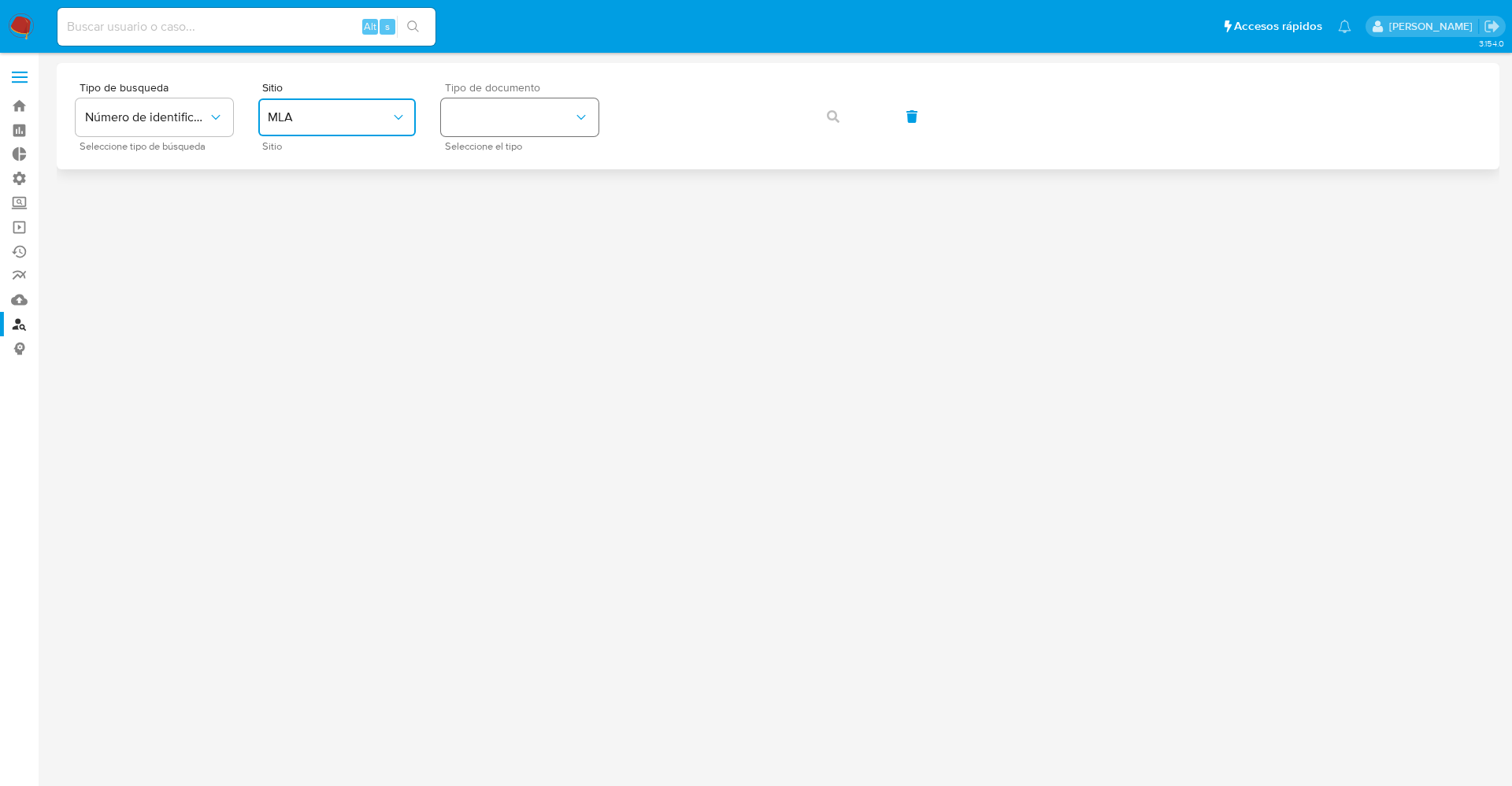
click at [470, 127] on button "identificationType" at bounding box center [520, 118] width 158 height 38
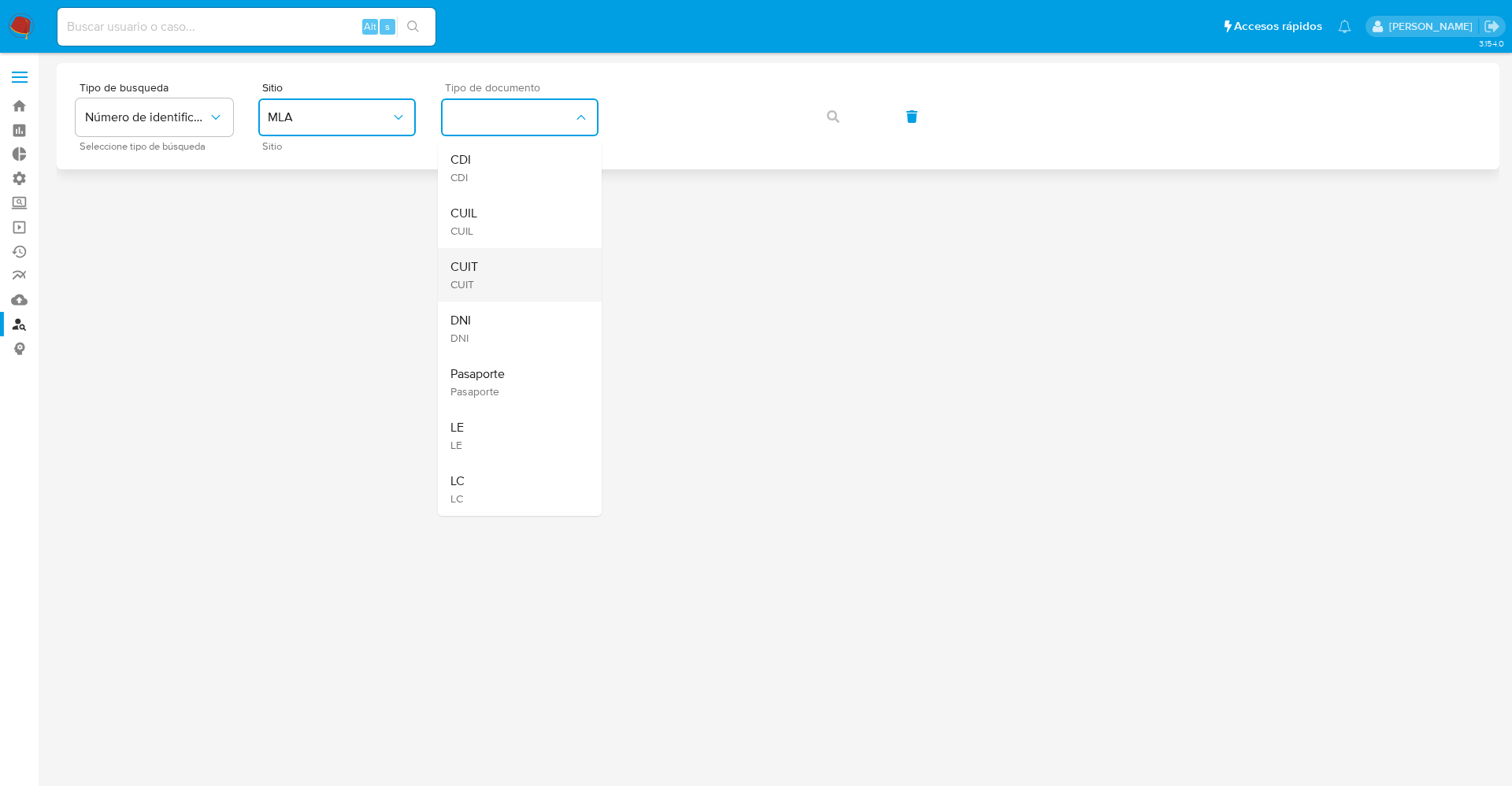
click at [458, 278] on span "CUIT" at bounding box center [464, 284] width 28 height 14
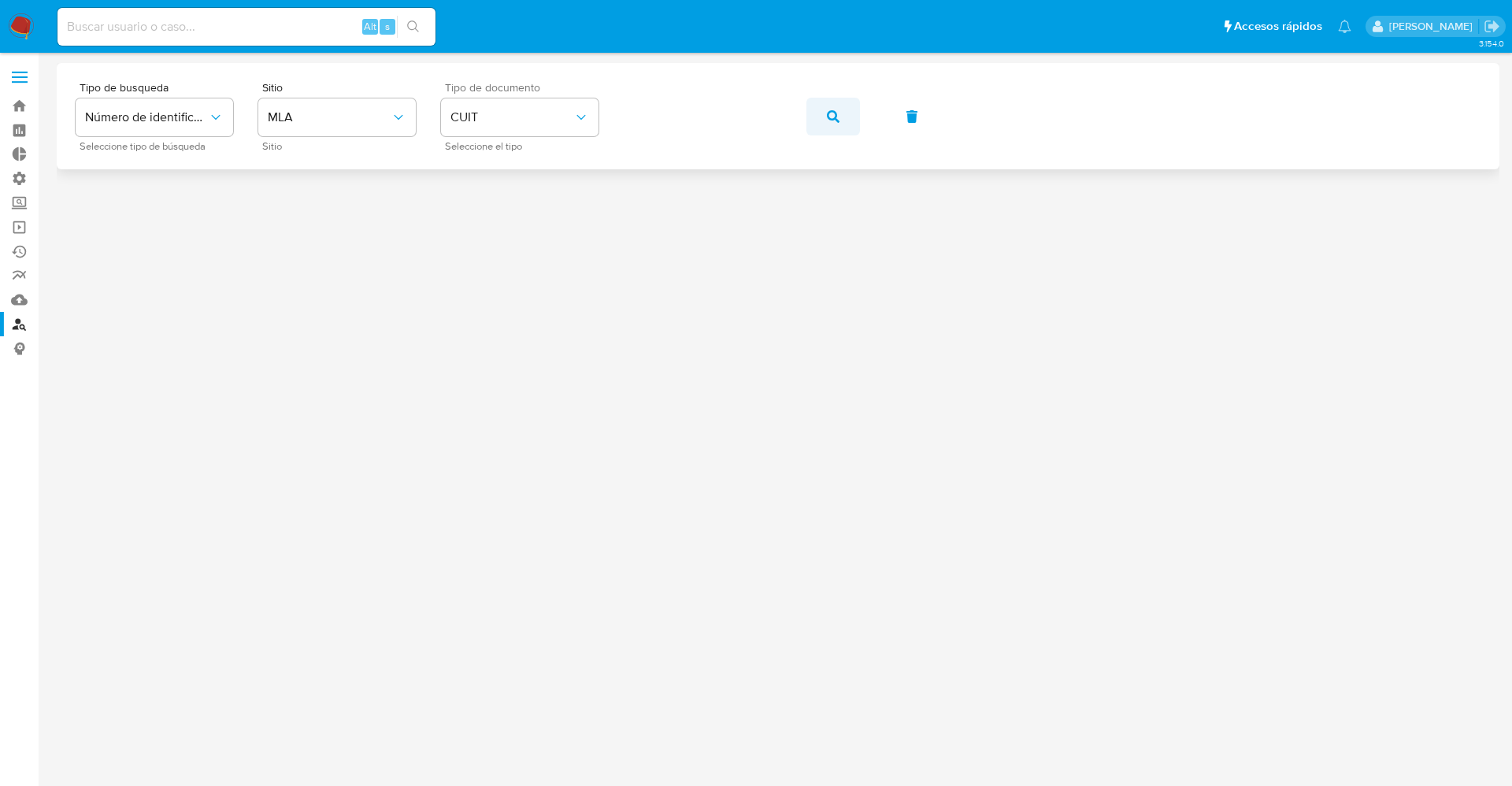
click at [855, 129] on button "button" at bounding box center [833, 117] width 54 height 38
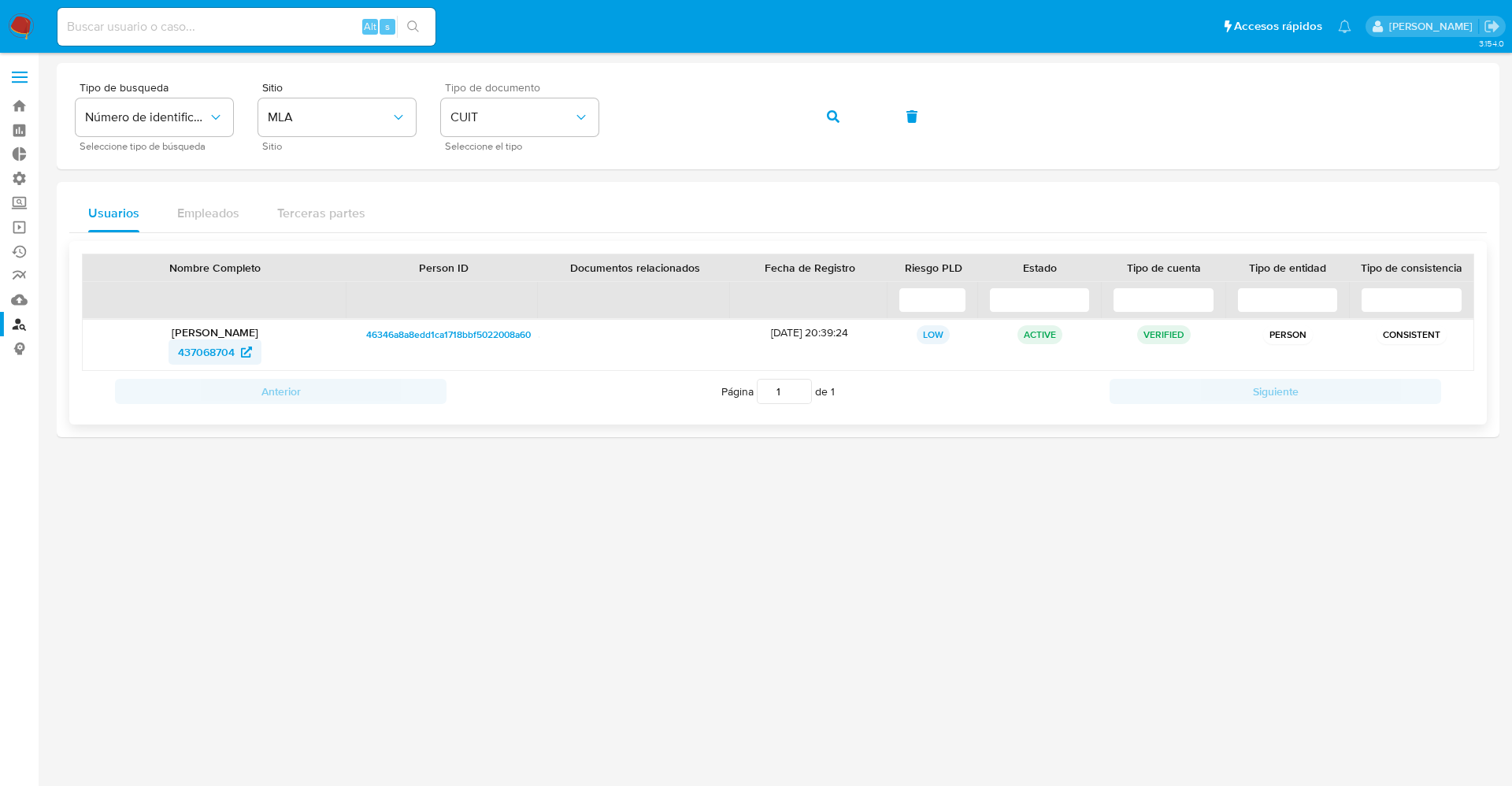
click at [214, 354] on span "437068704" at bounding box center [206, 352] width 57 height 25
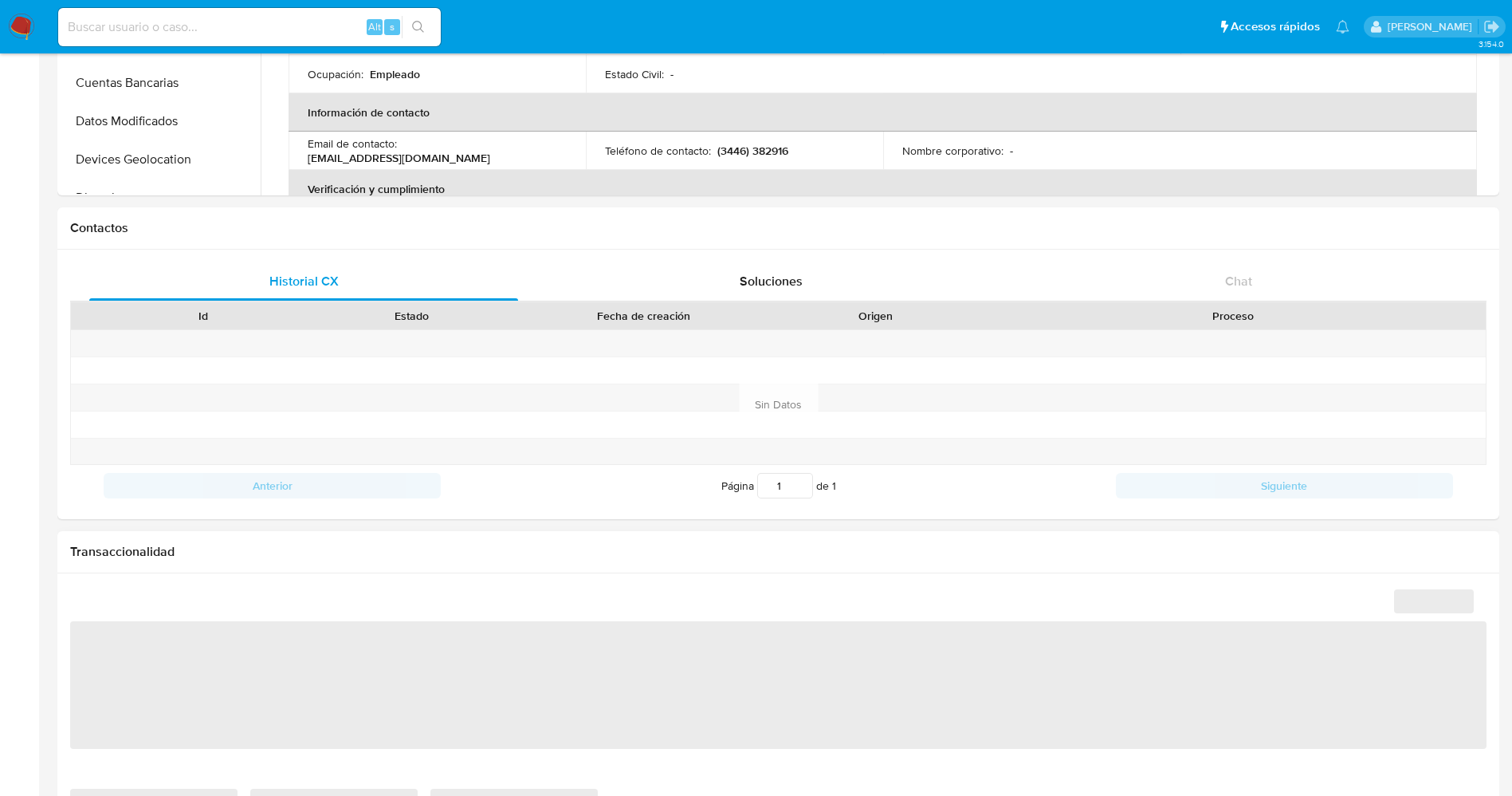
scroll to position [479, 0]
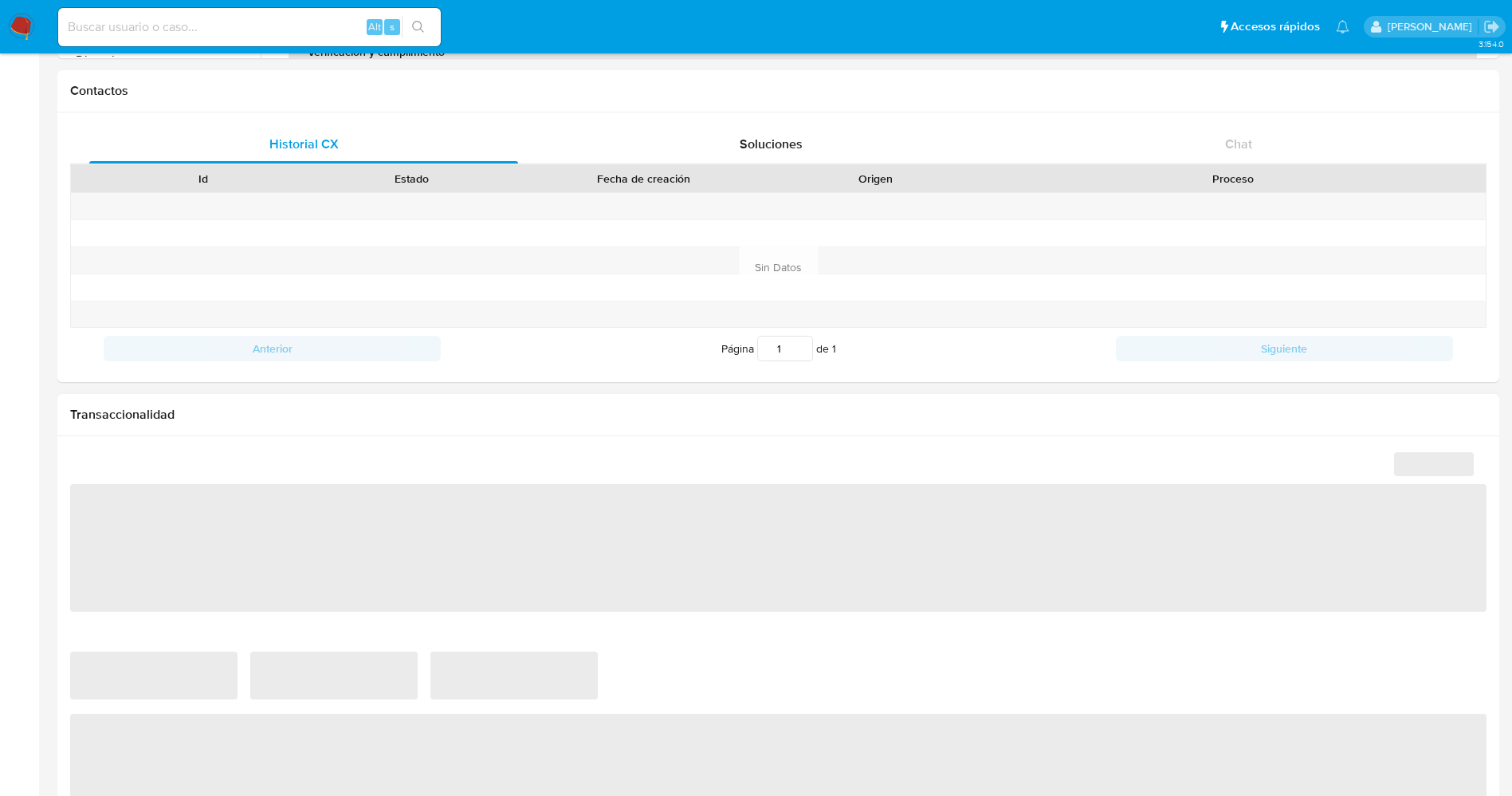
select select "10"
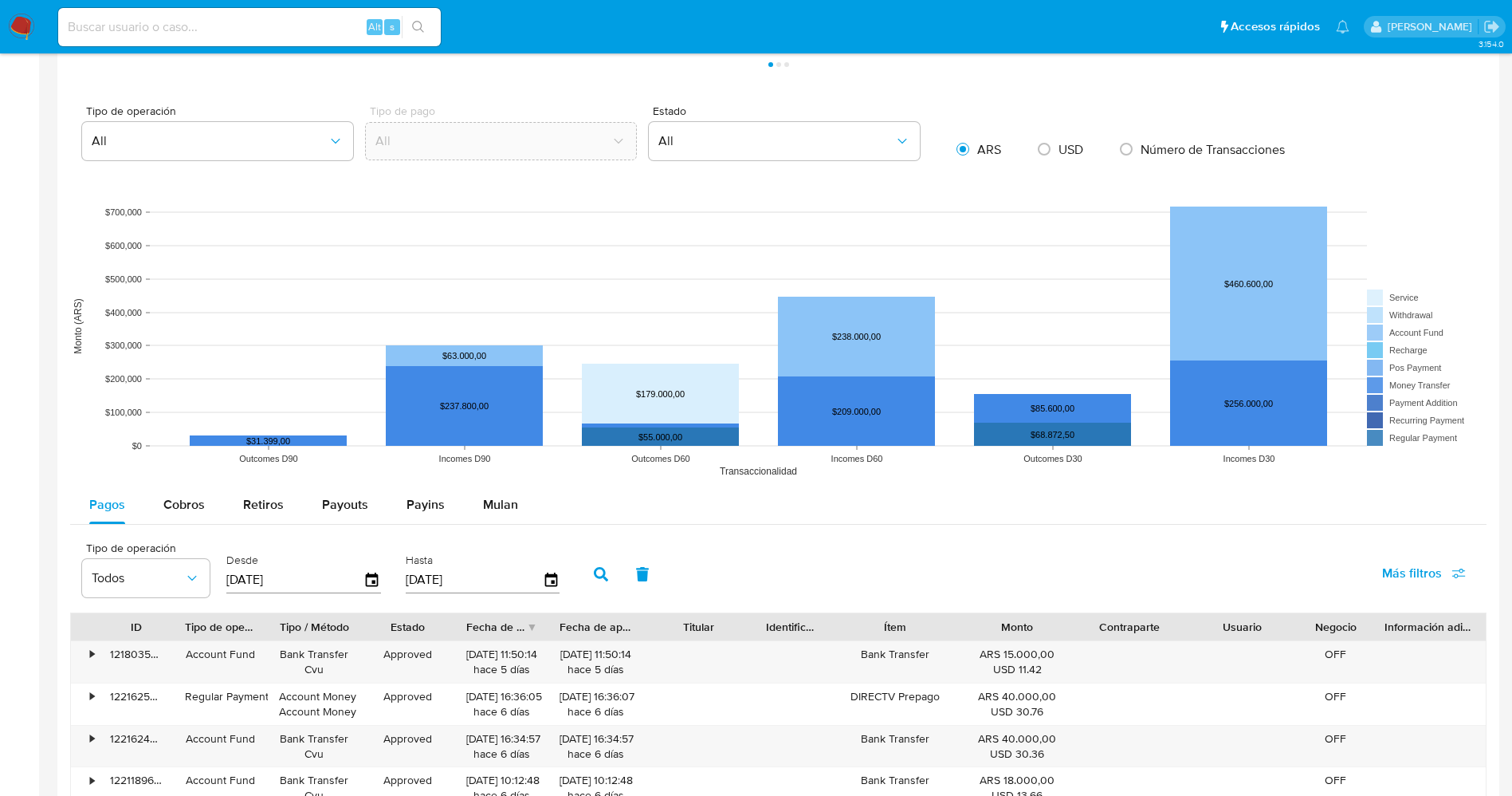
scroll to position [1435, 0]
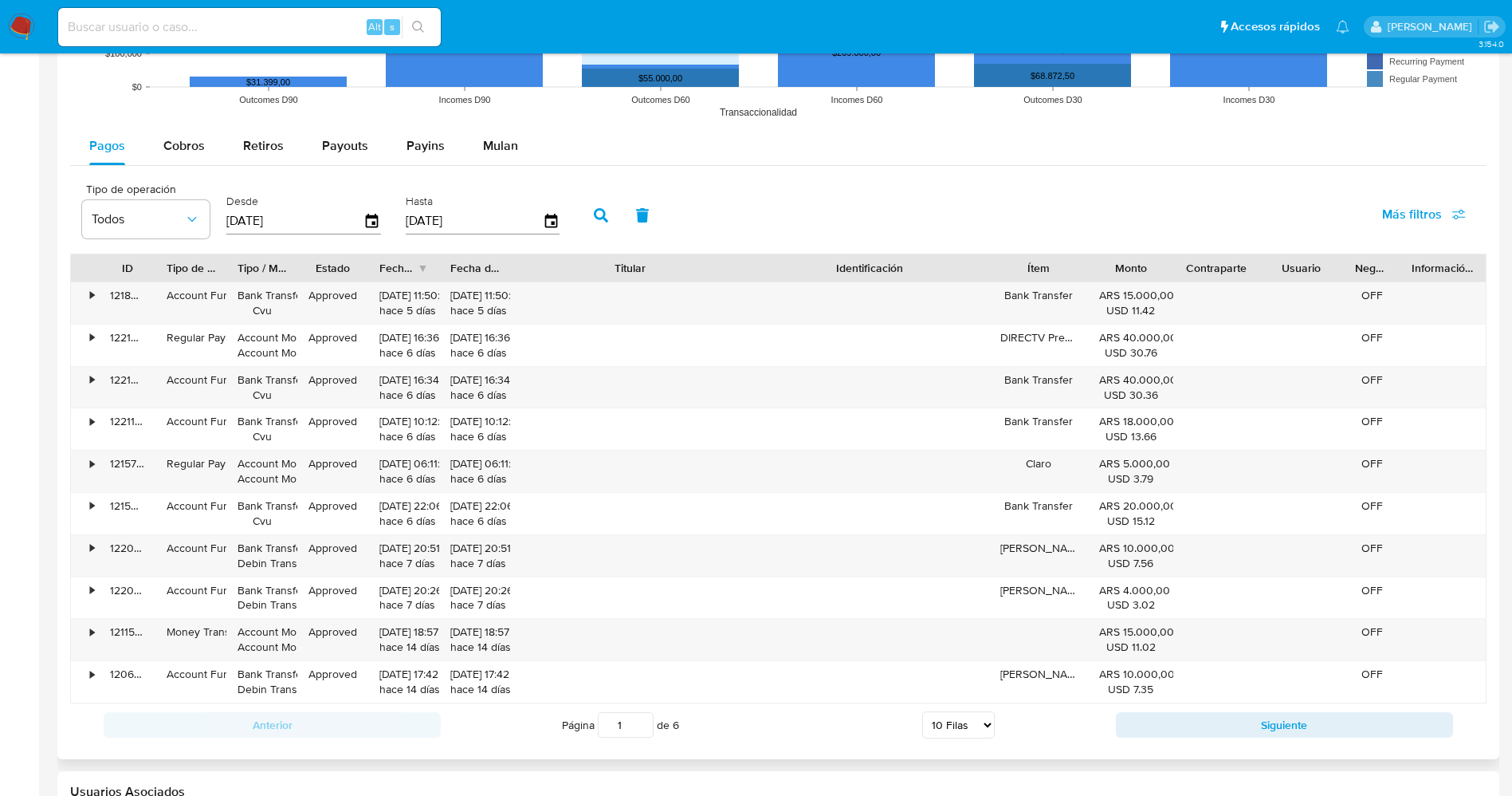
click at [868, 289] on div "ID Tipo de operación Tipo / Método Estado Fecha de creación Fecha de aprobación…" at bounding box center [778, 478] width 1416 height 450
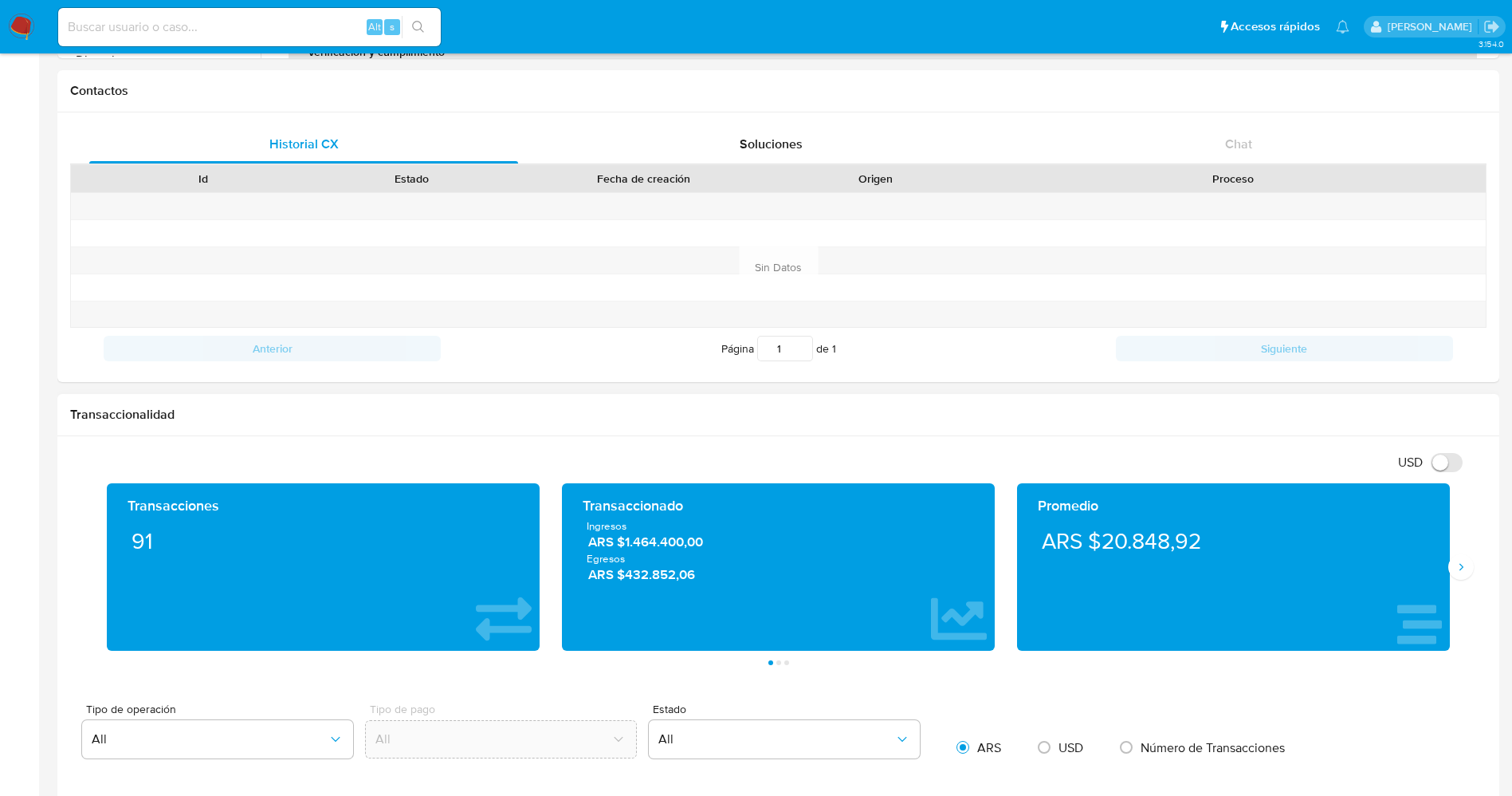
scroll to position [0, 0]
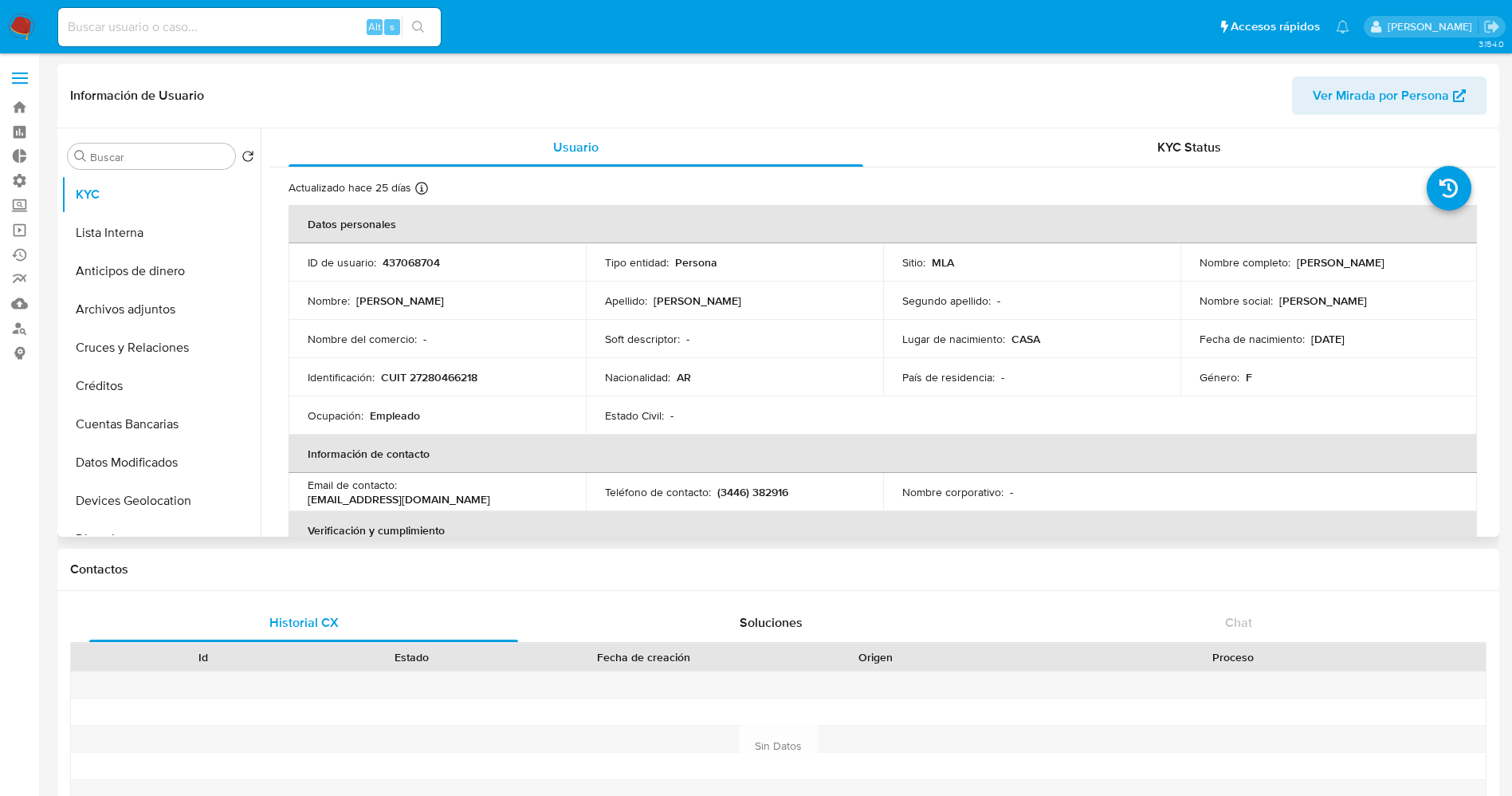
drag, startPoint x: 1292, startPoint y: 265, endPoint x: 1415, endPoint y: 261, distance: 123.1
click at [1415, 261] on div "Nombre completo : Maria Laura Ocampo" at bounding box center [1329, 262] width 259 height 14
copy p "Maria Laura Ocampo"
drag, startPoint x: 408, startPoint y: 376, endPoint x: 490, endPoint y: 374, distance: 82.0
click at [490, 374] on div "Identificación : CUIT 27280466218" at bounding box center [437, 377] width 259 height 14
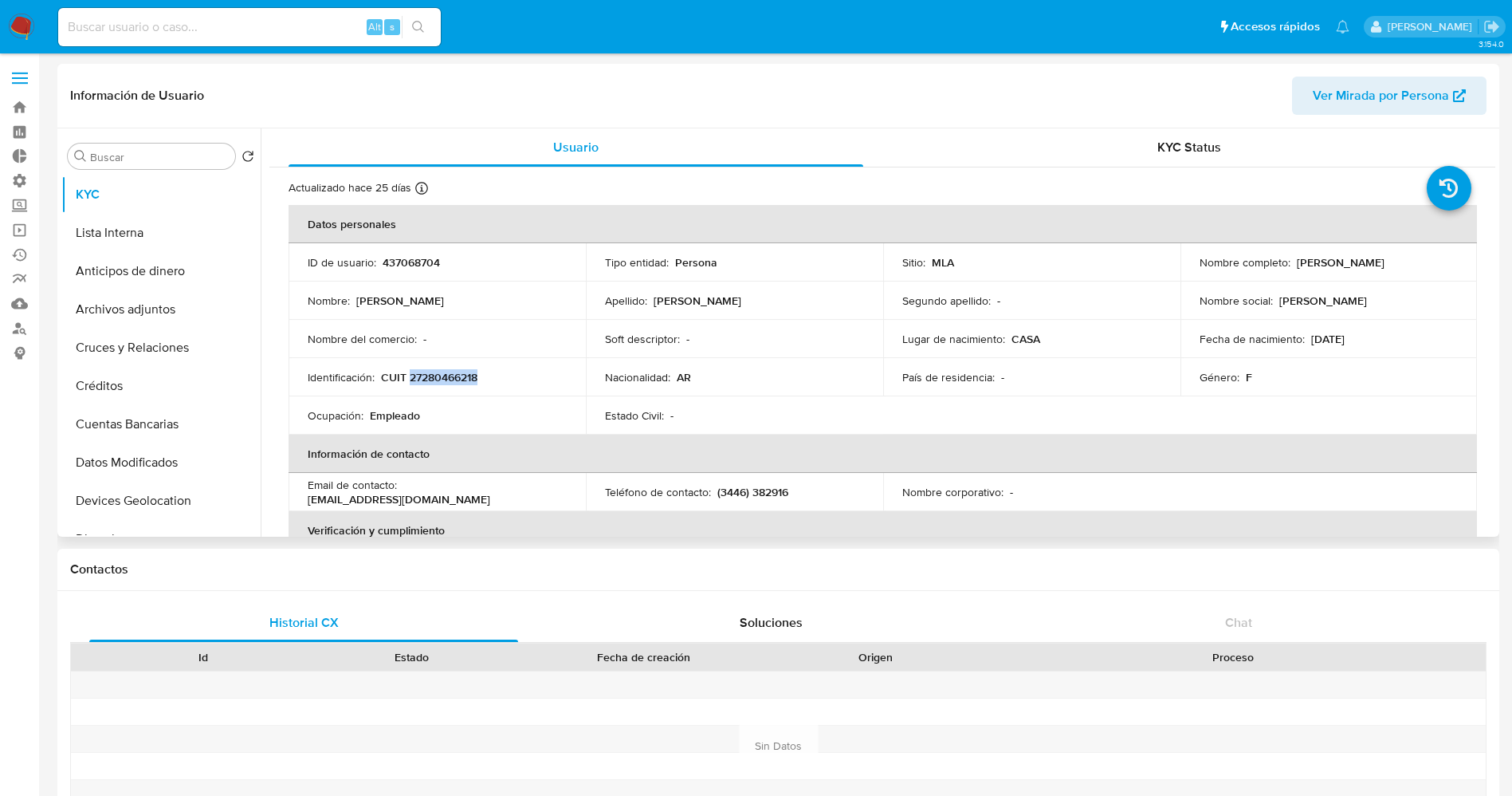
copy p "27280466218"
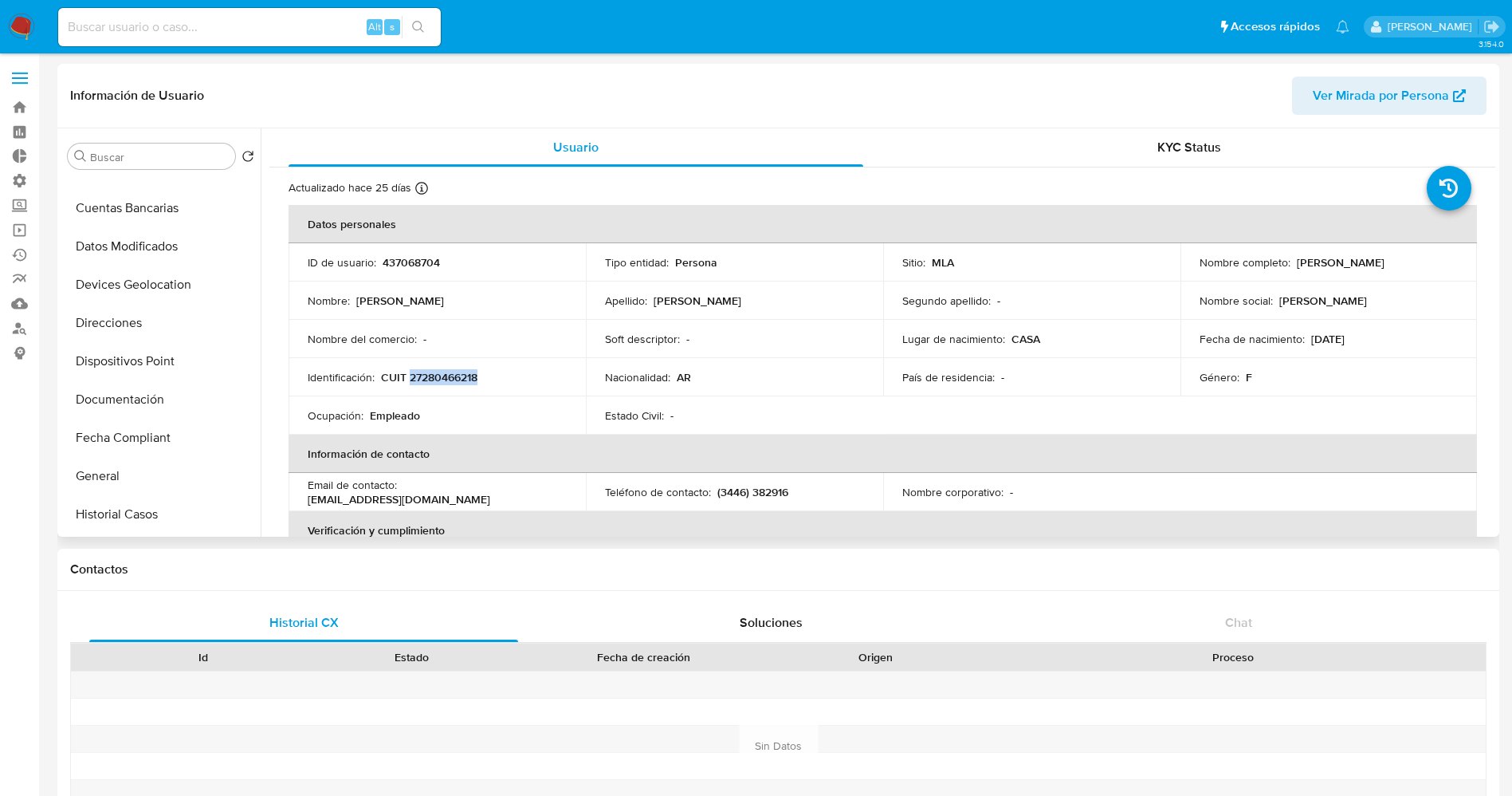
scroll to position [239, 0]
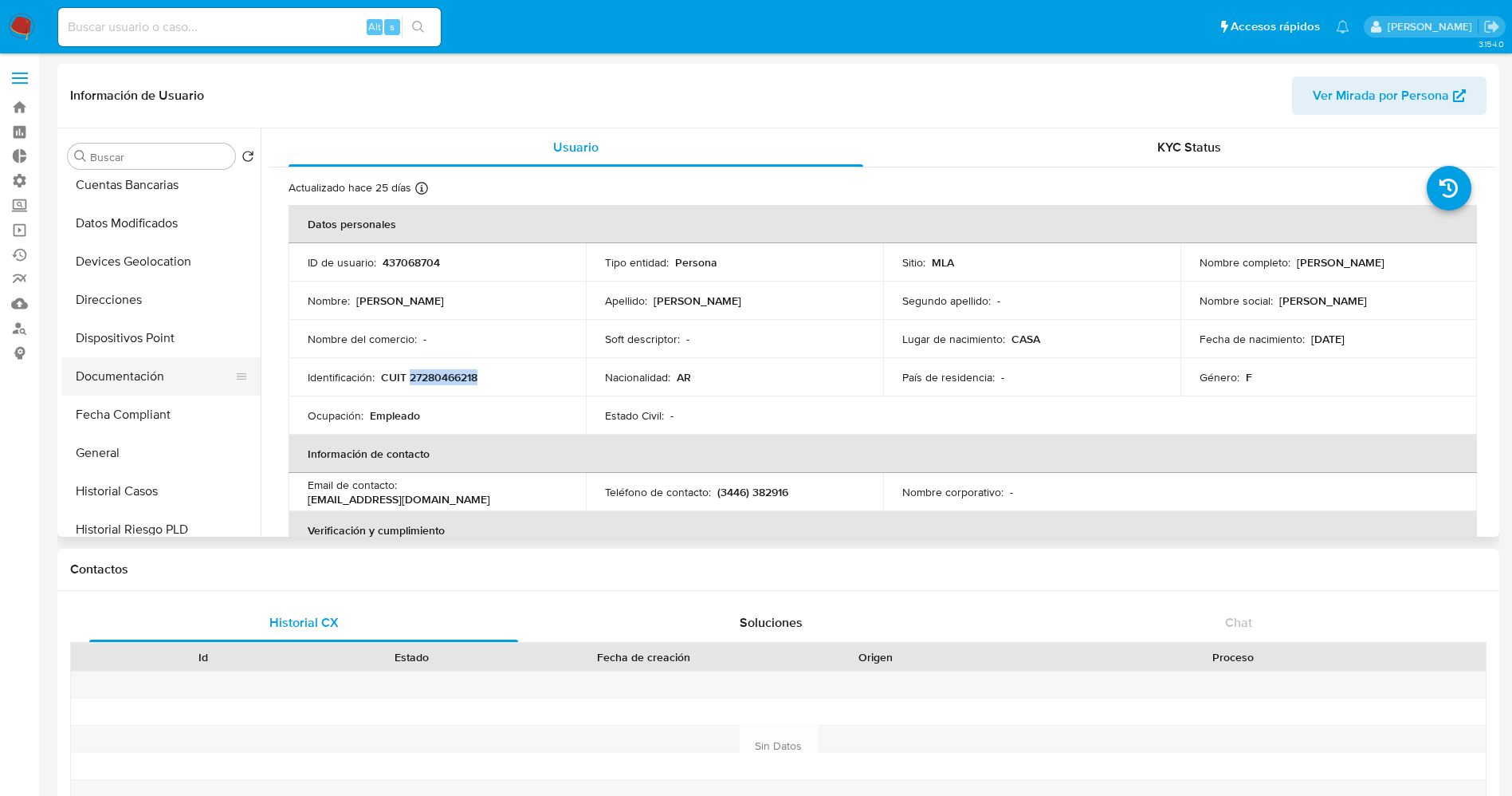
click at [141, 378] on button "Documentación" at bounding box center [154, 376] width 186 height 38
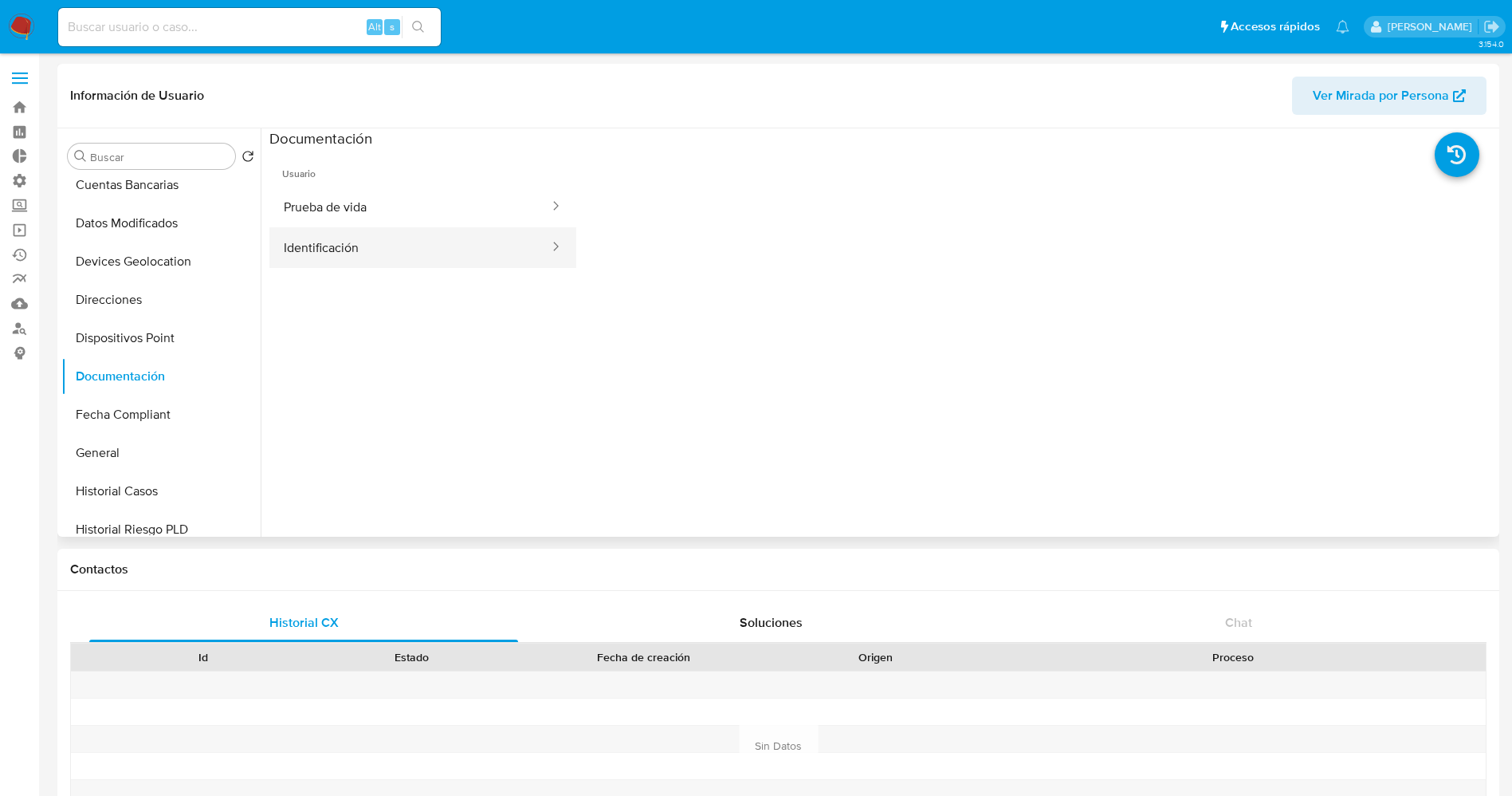
click at [335, 245] on button "Identificación" at bounding box center [410, 247] width 281 height 41
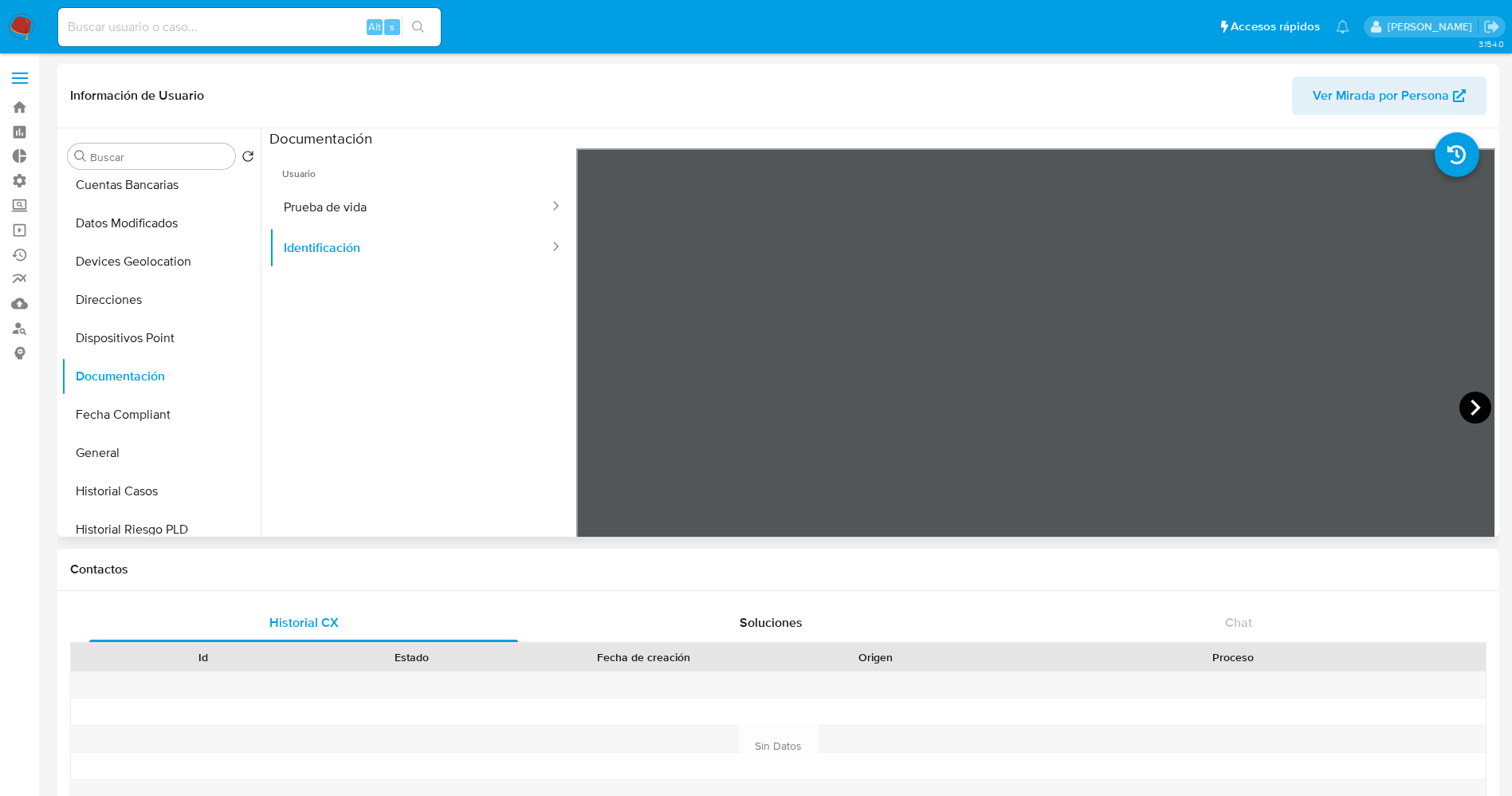
click at [1470, 413] on icon at bounding box center [1475, 408] width 10 height 16
click at [396, 211] on button "Prueba de vida" at bounding box center [410, 206] width 281 height 41
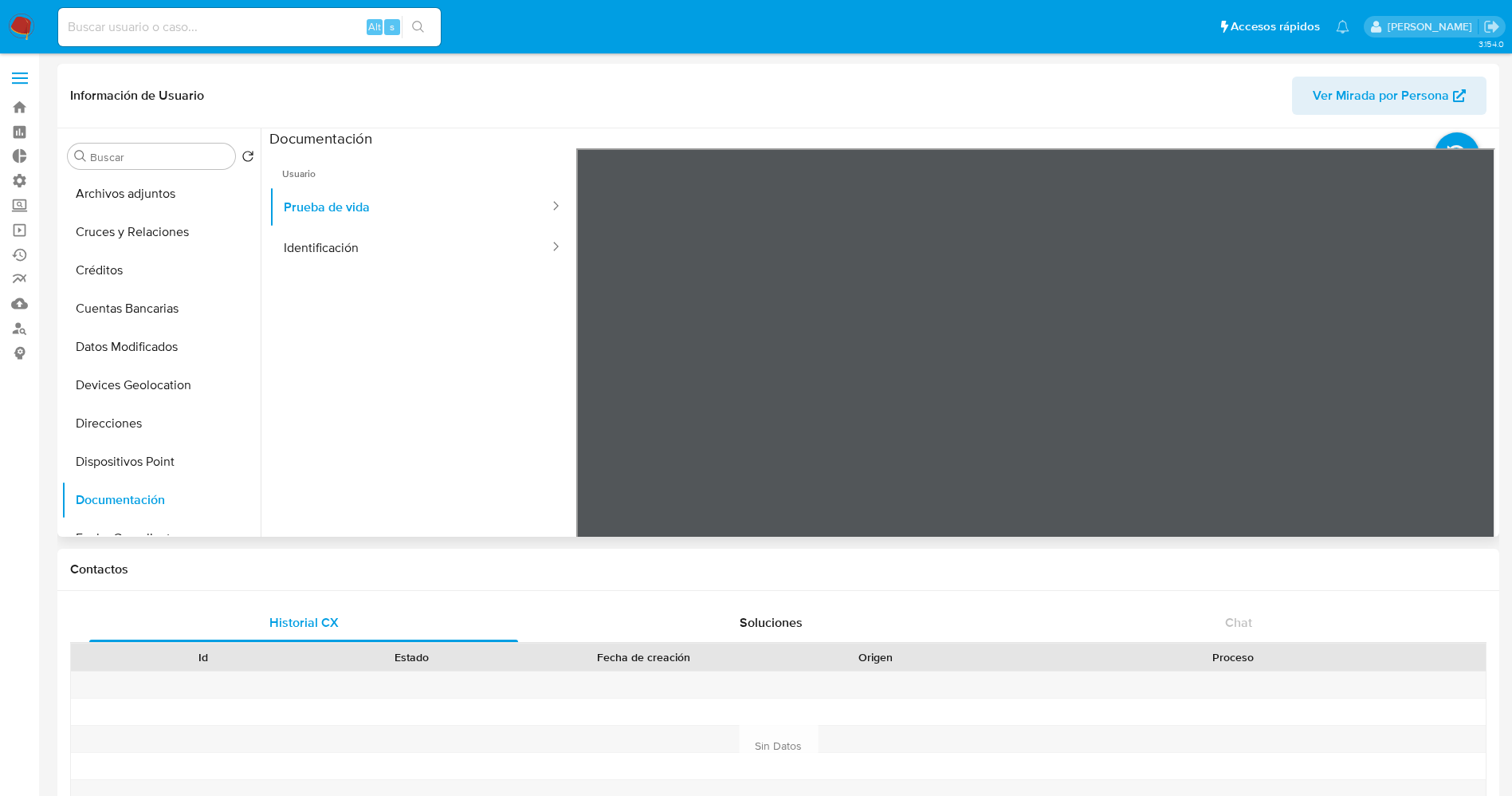
scroll to position [0, 0]
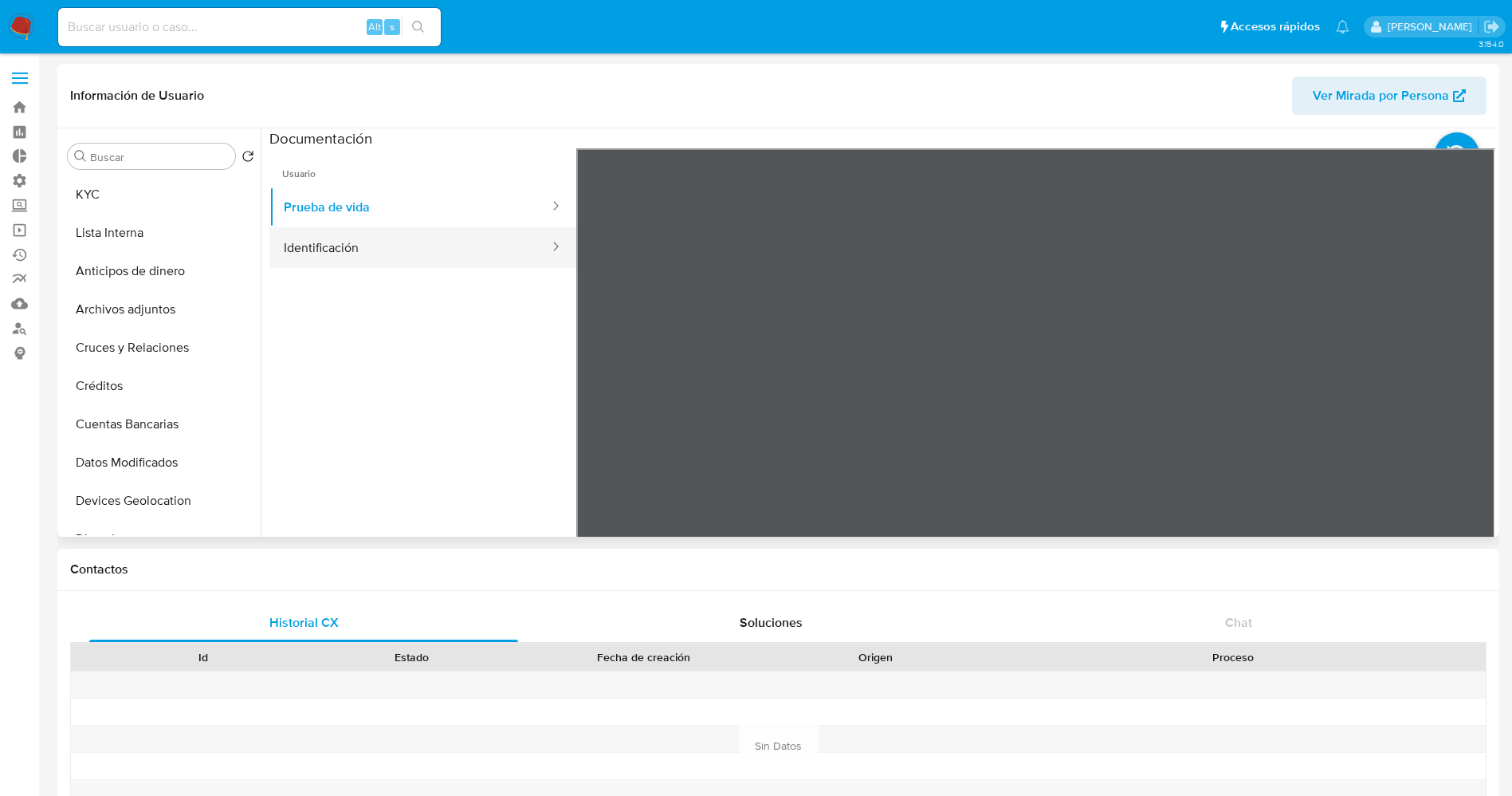
click at [366, 245] on button "Identificación" at bounding box center [410, 247] width 281 height 41
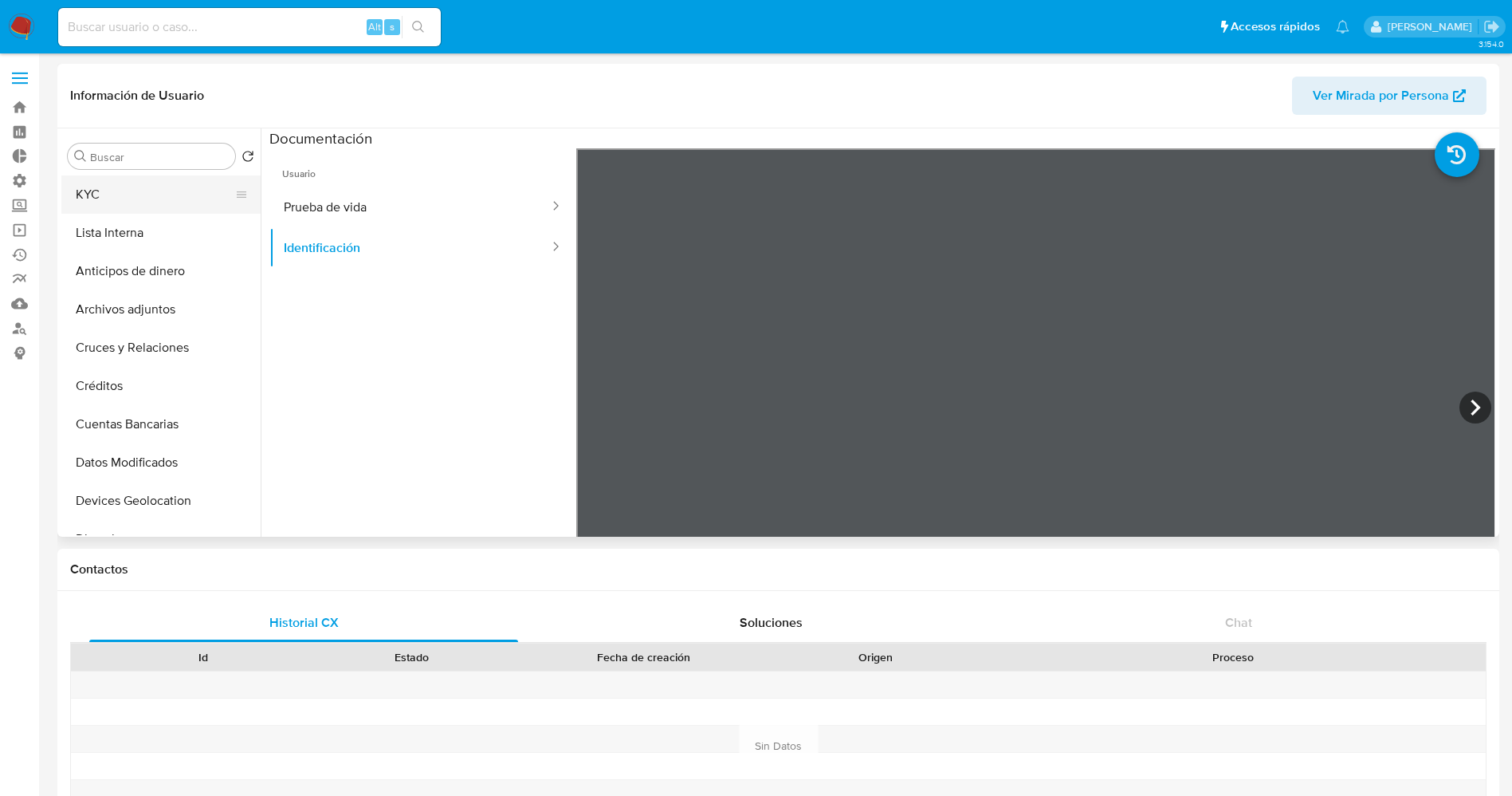
click at [142, 199] on button "KYC" at bounding box center [154, 194] width 186 height 38
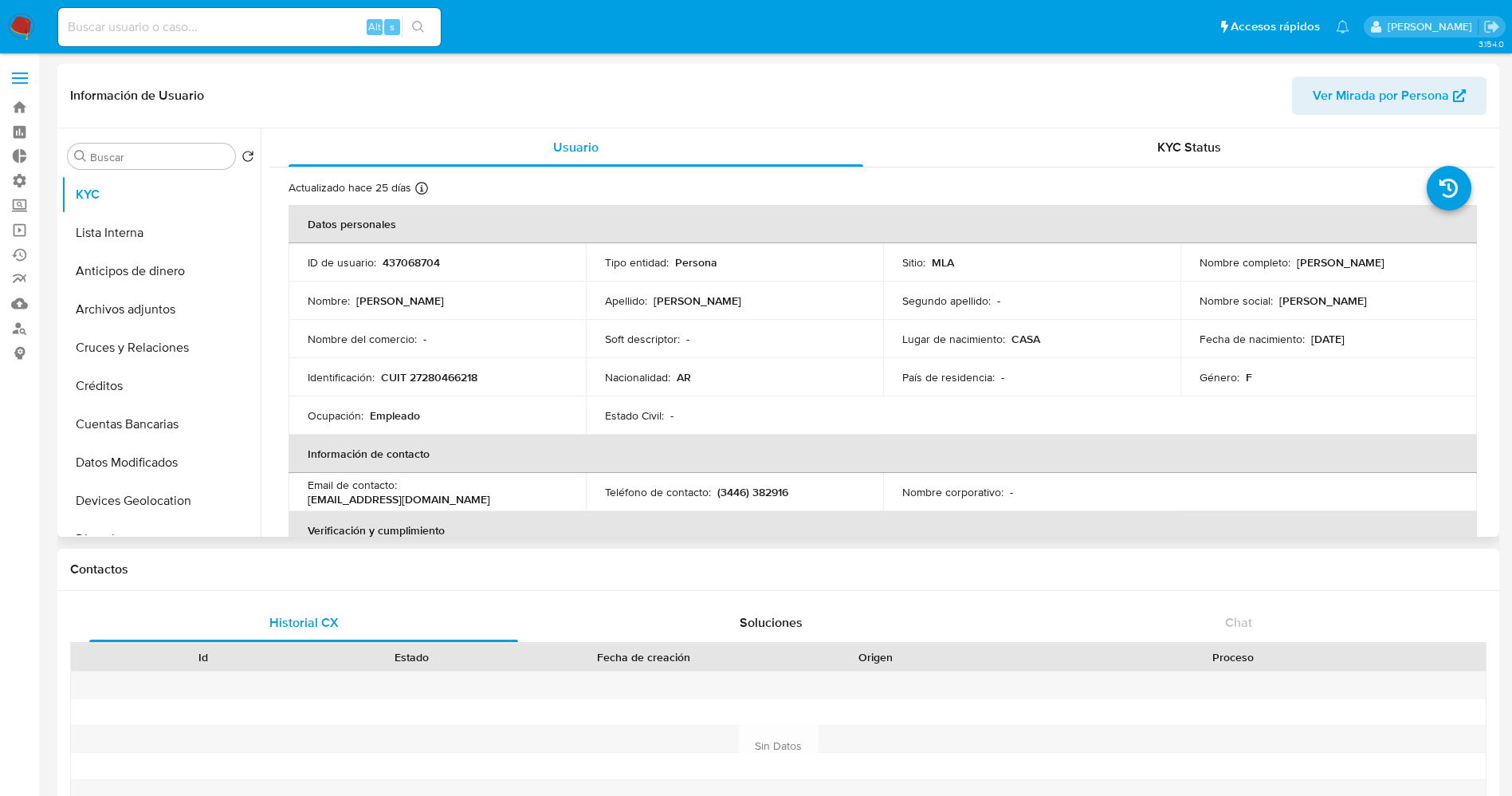
drag, startPoint x: 1288, startPoint y: 261, endPoint x: 1357, endPoint y: 261, distance: 69.0
click at [1400, 261] on div "Nombre completo : Maria Laura Ocampo" at bounding box center [1329, 262] width 259 height 14
copy div "Maria Laura Ocampo"
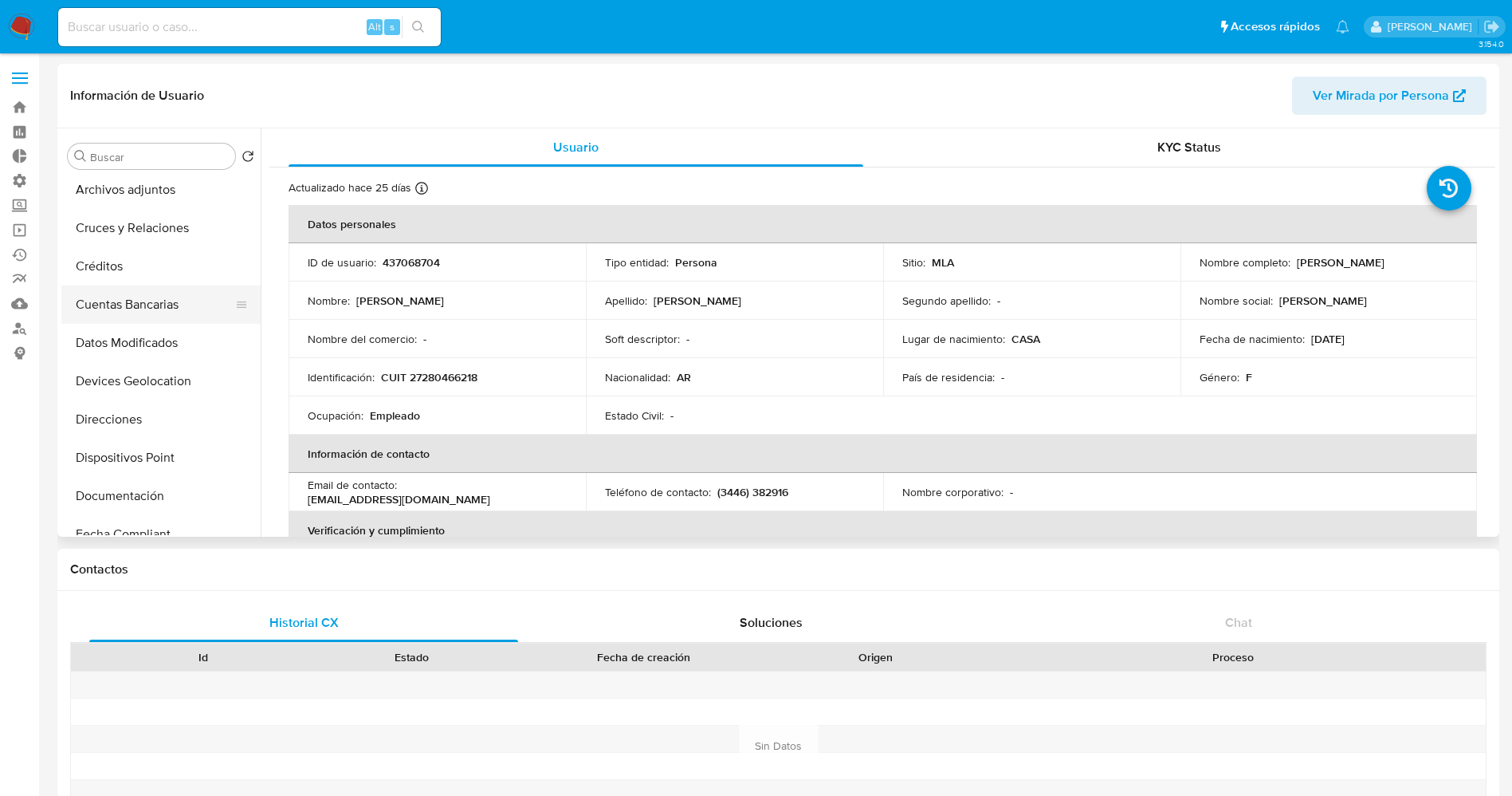
scroll to position [239, 0]
click at [143, 387] on button "Documentación" at bounding box center [154, 376] width 186 height 38
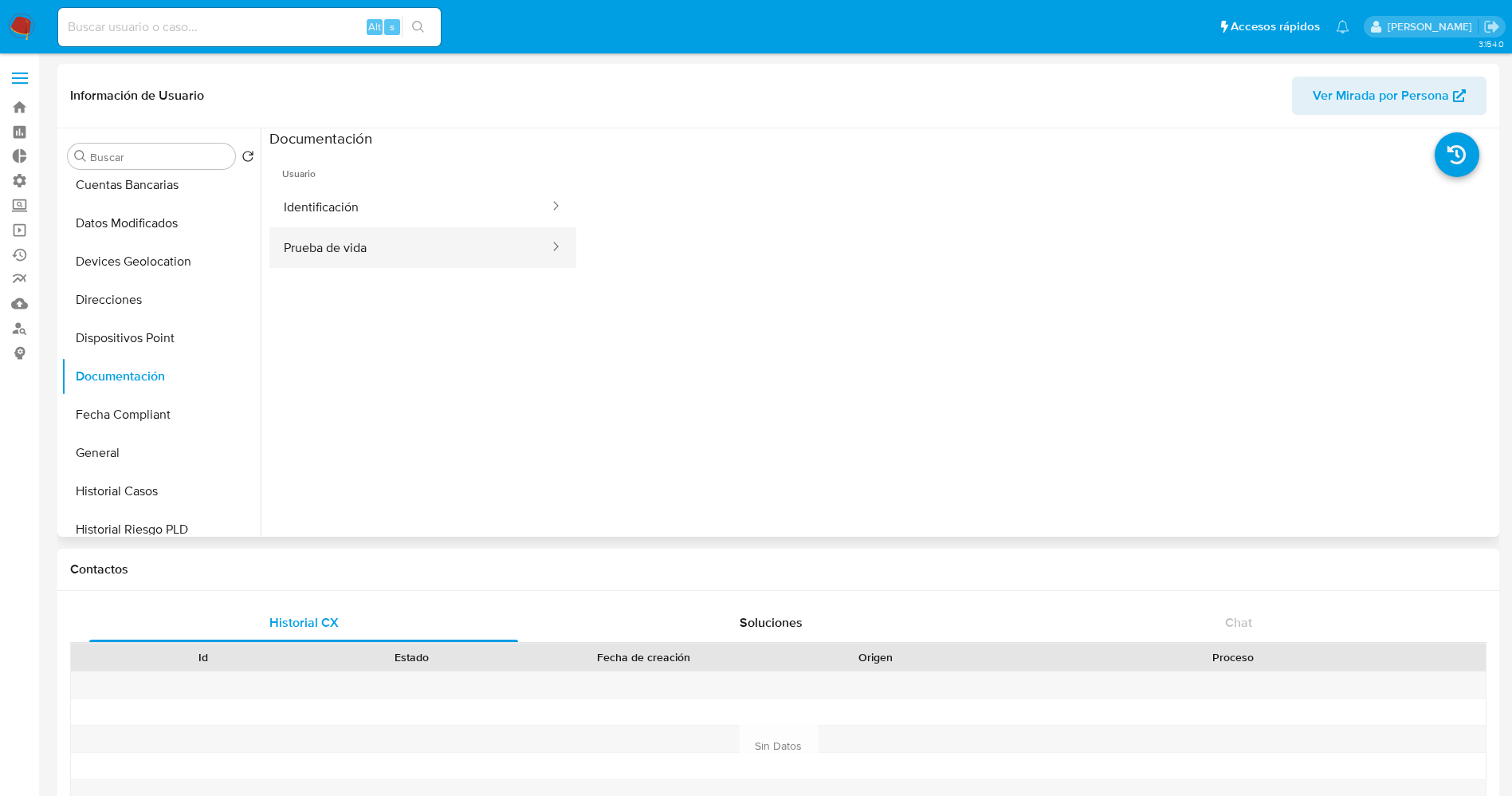
click at [378, 254] on button "Prueba de vida" at bounding box center [410, 247] width 281 height 41
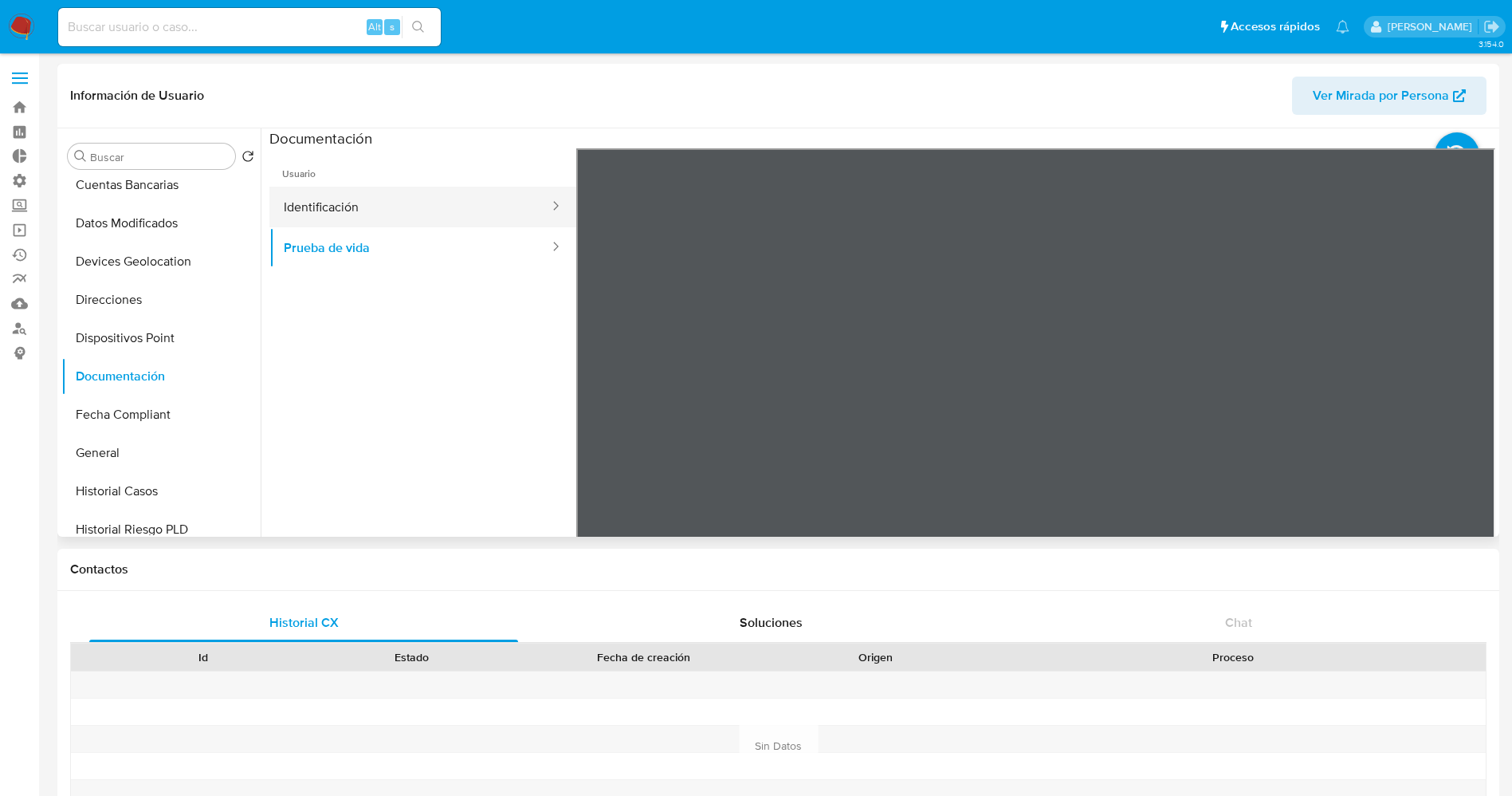
click at [370, 205] on button "Identificación" at bounding box center [410, 206] width 281 height 41
